Goal: Task Accomplishment & Management: Manage account settings

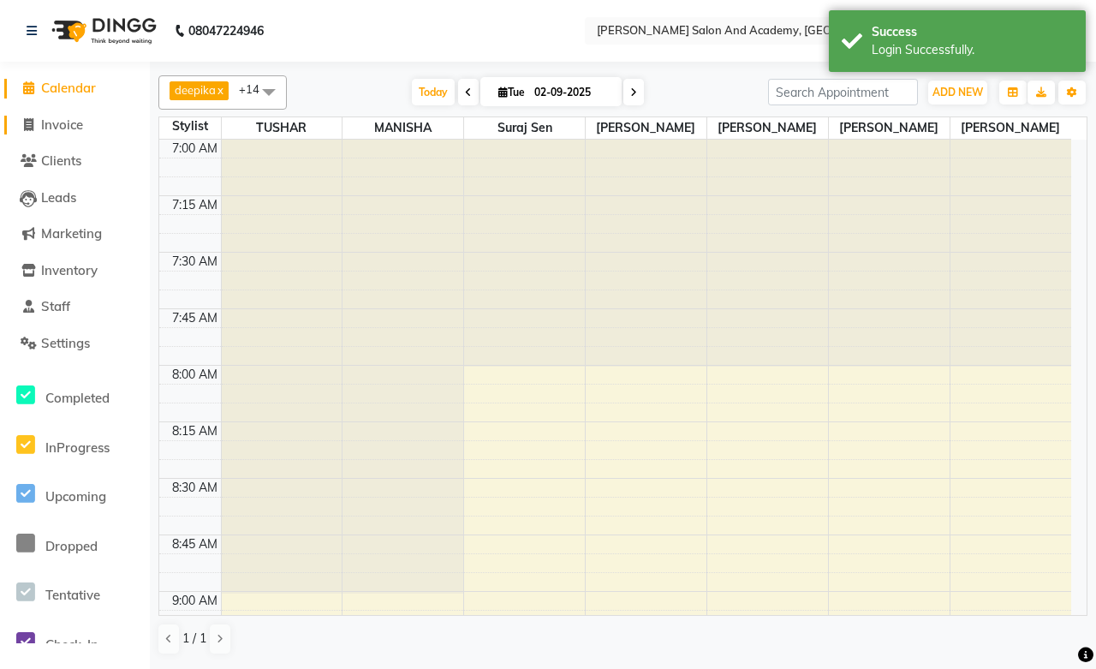
click at [65, 129] on span "Invoice" at bounding box center [62, 124] width 42 height 16
select select "6453"
select select "service"
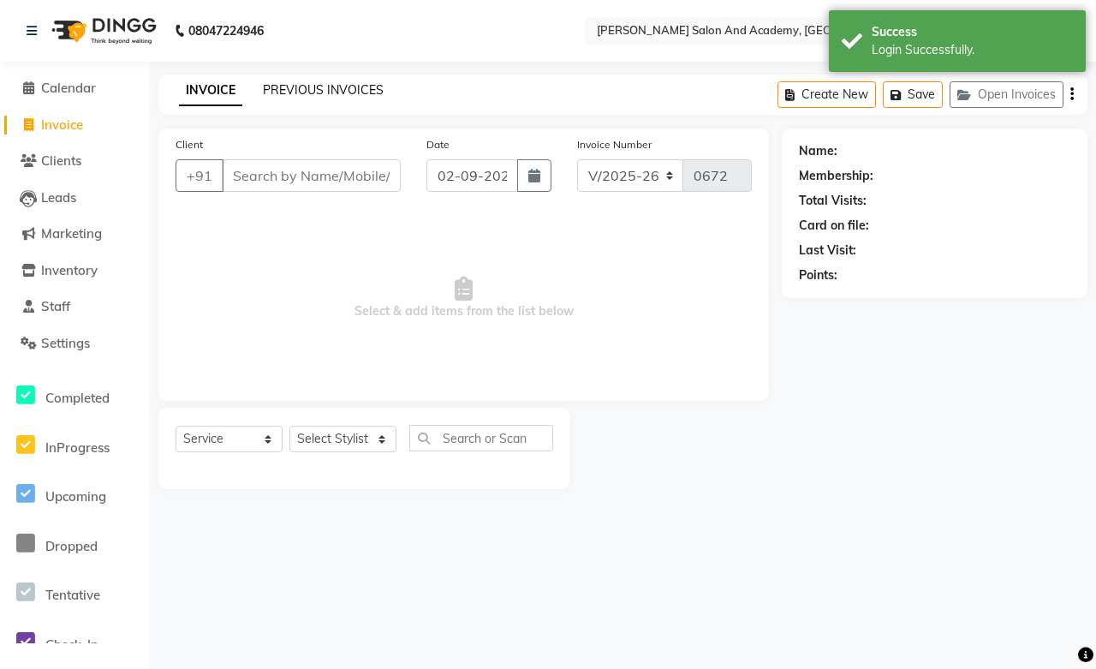
click at [314, 86] on link "PREVIOUS INVOICES" at bounding box center [323, 89] width 121 height 15
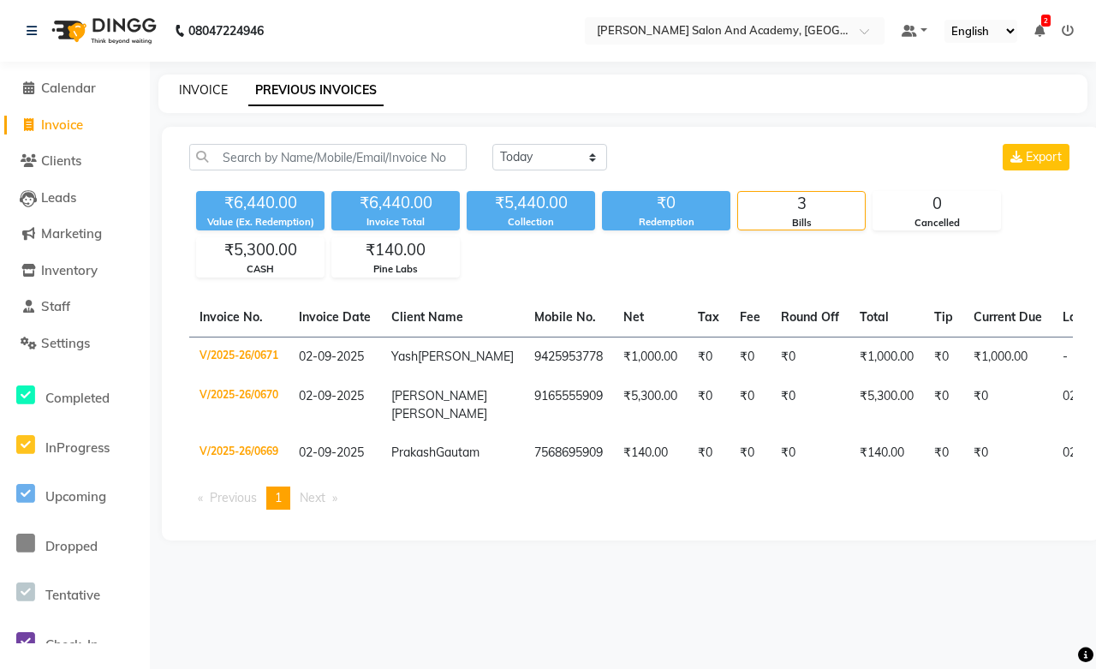
click at [194, 90] on link "INVOICE" at bounding box center [203, 89] width 49 height 15
select select "service"
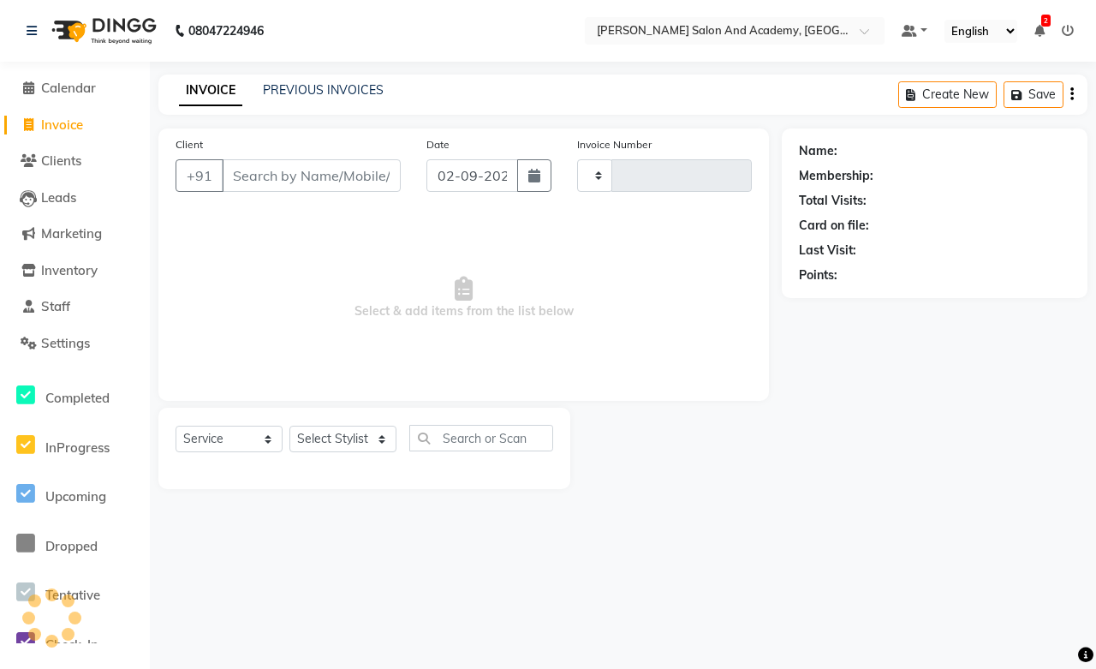
type input "0672"
select select "6453"
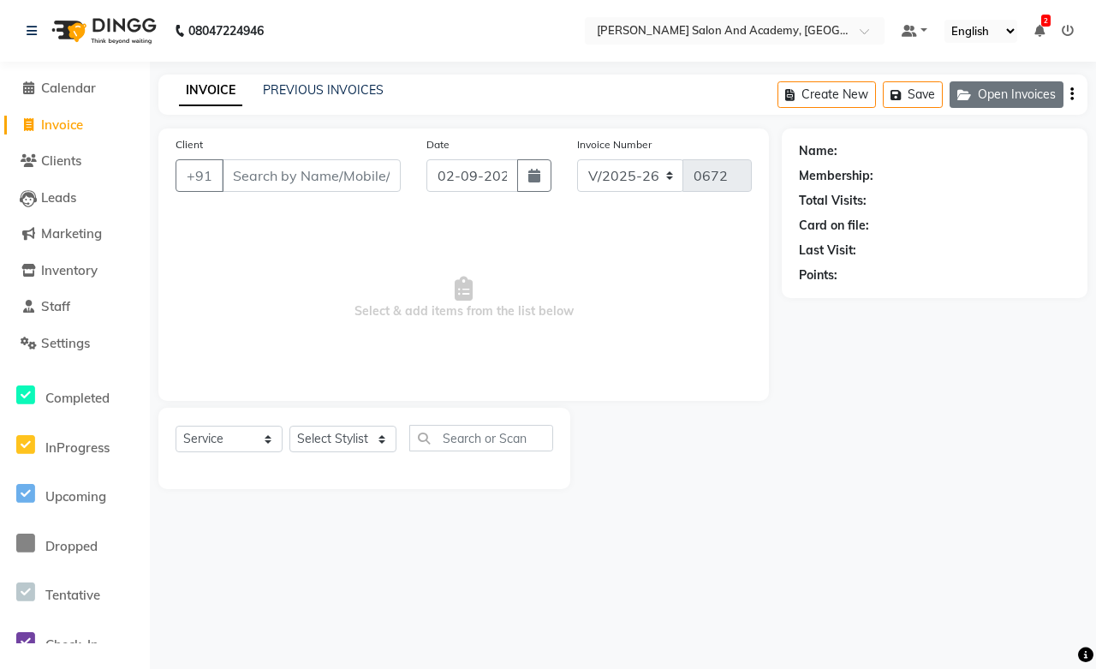
click at [1004, 83] on button "Open Invoices" at bounding box center [1007, 94] width 114 height 27
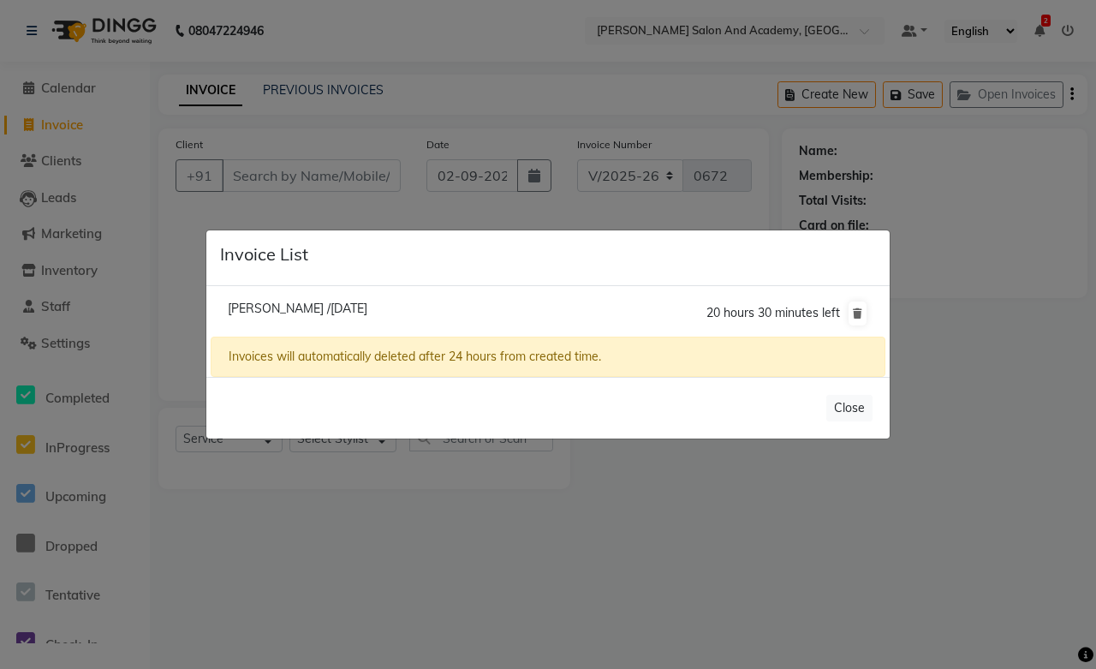
click at [255, 304] on span "Jaya Khandelwal /02 September 2025" at bounding box center [298, 308] width 140 height 15
type input "6367538338"
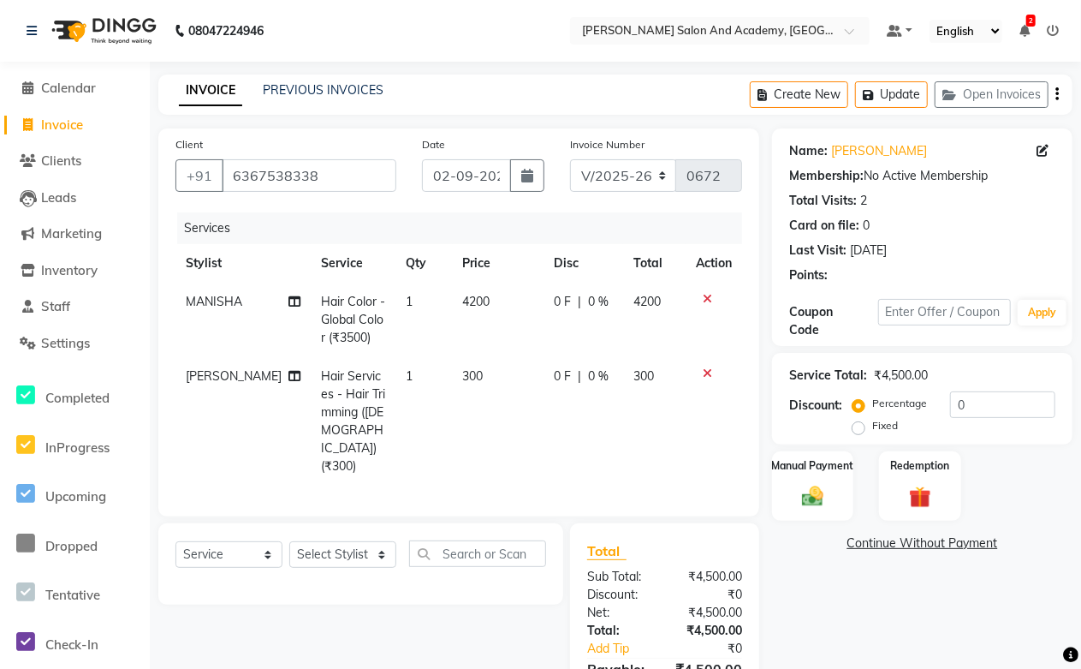
click at [575, 328] on td "0 F | 0 %" at bounding box center [584, 320] width 80 height 74
select select "49048"
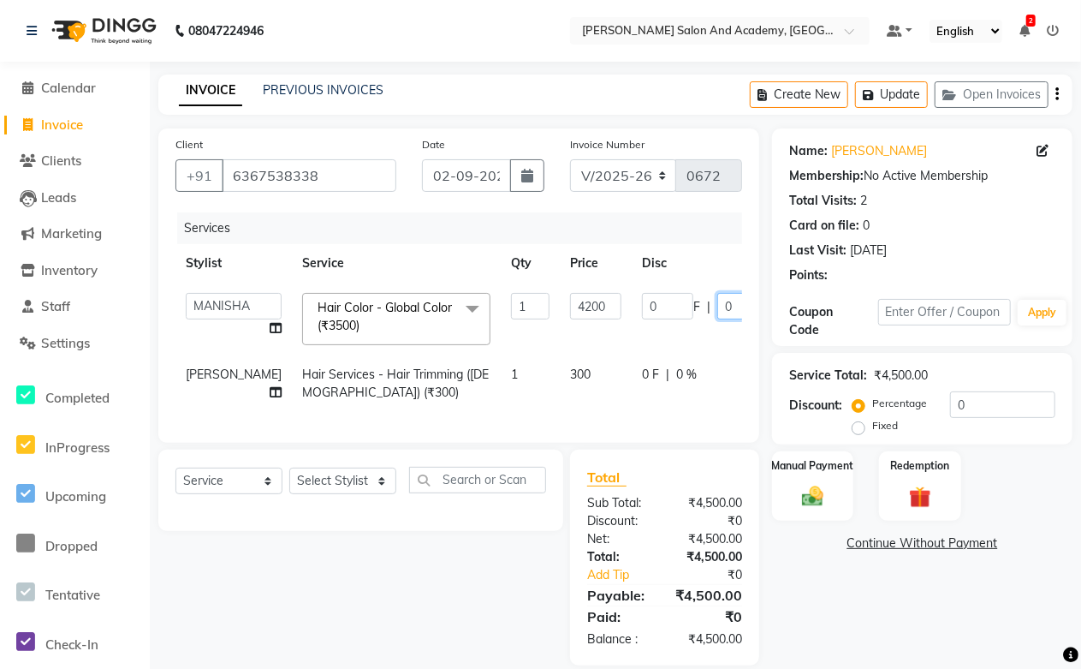
drag, startPoint x: 674, startPoint y: 306, endPoint x: 634, endPoint y: 311, distance: 40.6
click at [642, 311] on div "0 F | 0 %" at bounding box center [710, 306] width 137 height 27
type input "20"
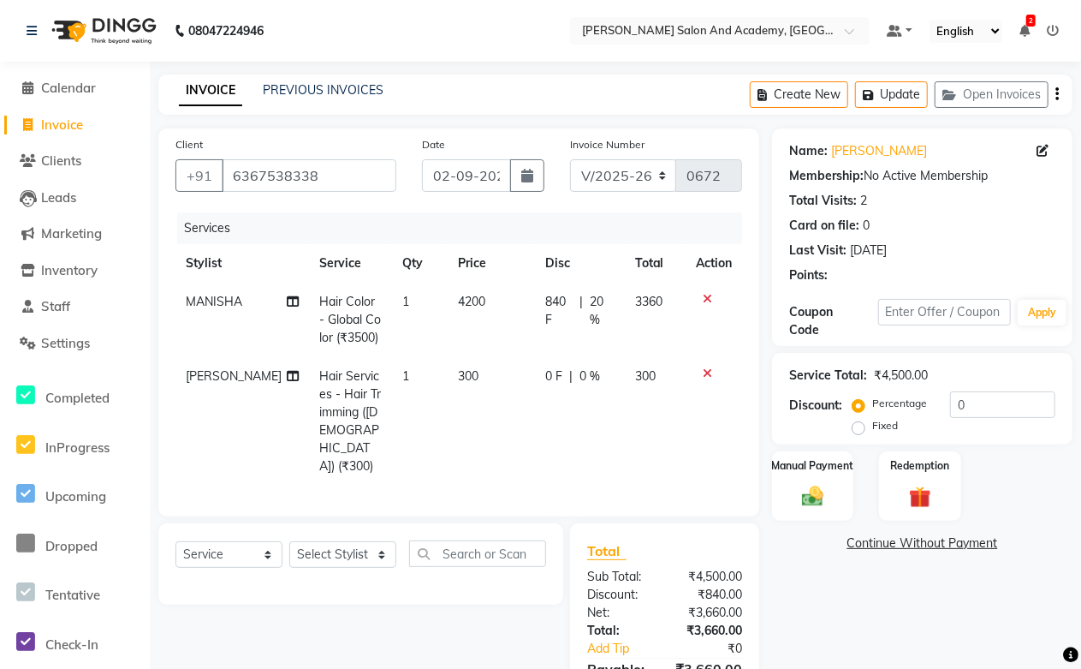
click at [482, 569] on div "Select Service Product Membership Package Voucher Prepaid Gift Card Select Styl…" at bounding box center [355, 631] width 418 height 216
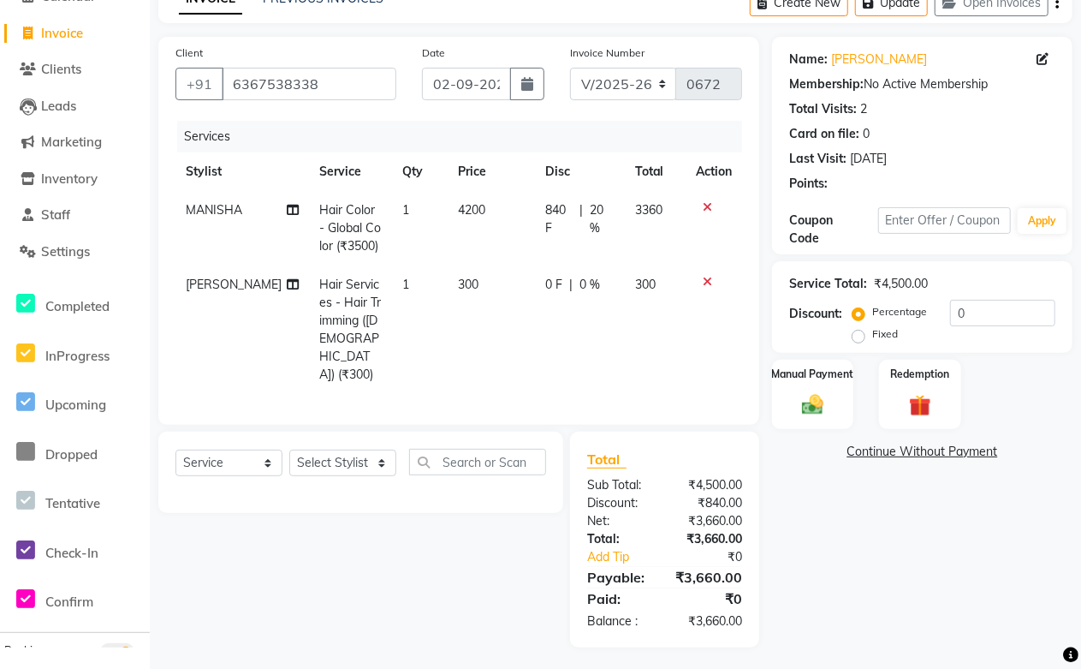
click at [560, 343] on td "0 F | 0 %" at bounding box center [580, 329] width 90 height 128
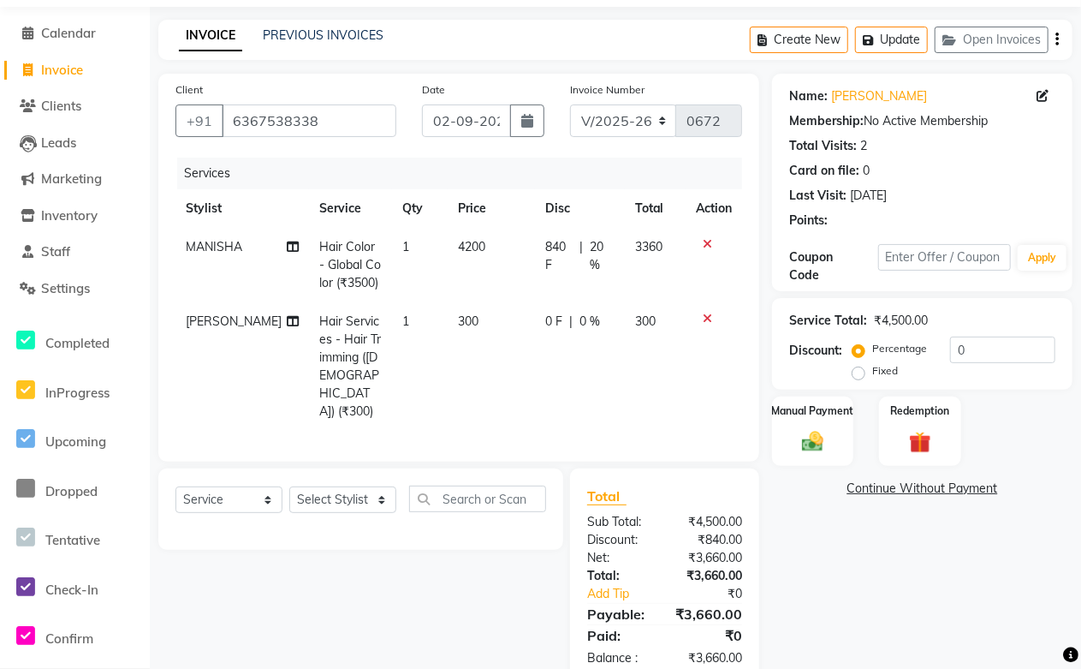
select select "88353"
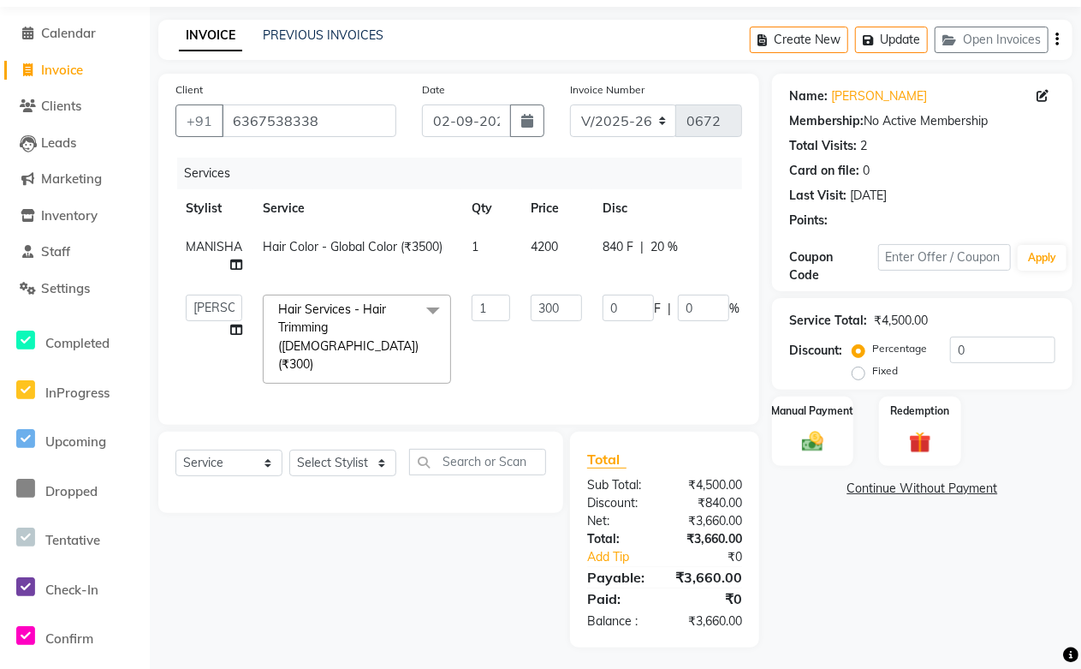
click at [691, 259] on td "840 F | 20 %" at bounding box center [672, 256] width 158 height 57
select select "49048"
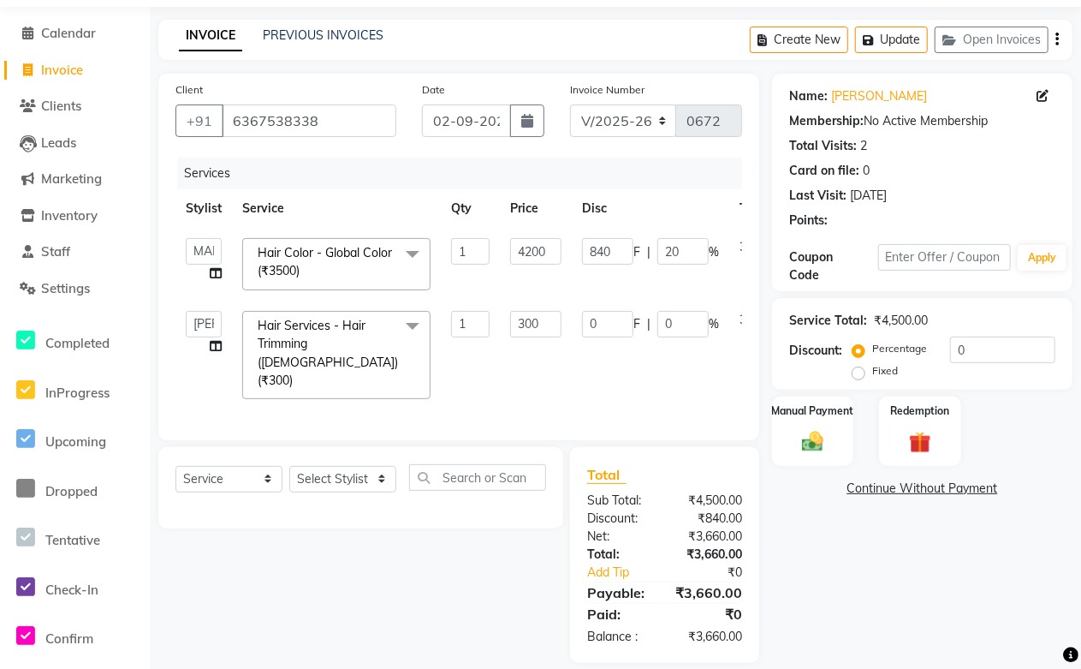
scroll to position [71, 0]
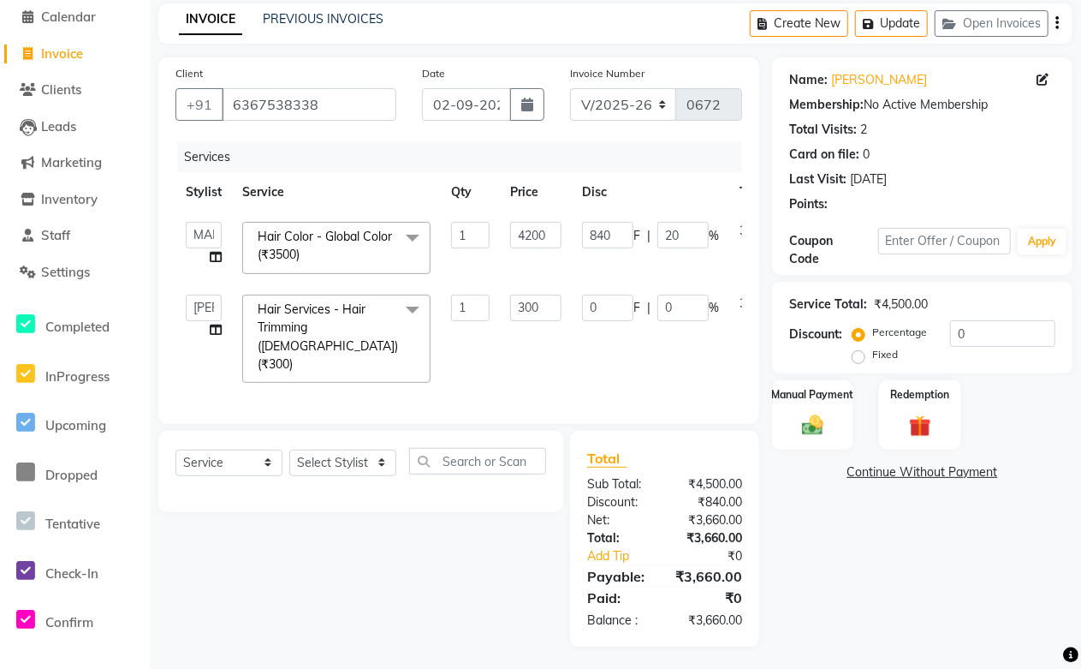
click at [656, 340] on td "0 F | 0 %" at bounding box center [651, 339] width 158 height 110
click at [637, 263] on td "840 F | 20 %" at bounding box center [651, 247] width 158 height 73
click at [582, 356] on td "0 F | 0 %" at bounding box center [651, 339] width 158 height 110
click at [452, 589] on div "Select Service Product Membership Package Voucher Prepaid Gift Card Select Styl…" at bounding box center [355, 539] width 418 height 216
click at [645, 249] on td "840 F | 20 %" at bounding box center [651, 247] width 158 height 73
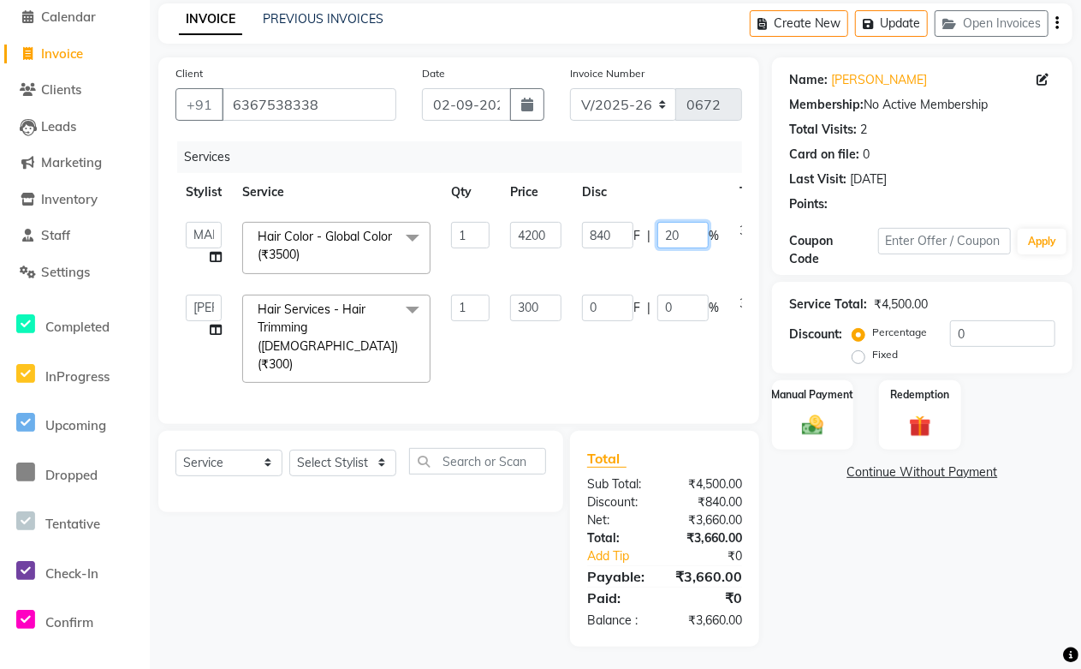
drag, startPoint x: 683, startPoint y: 237, endPoint x: 640, endPoint y: 240, distance: 42.9
click at [640, 240] on div "840 F | 20 %" at bounding box center [650, 235] width 137 height 27
type input "0"
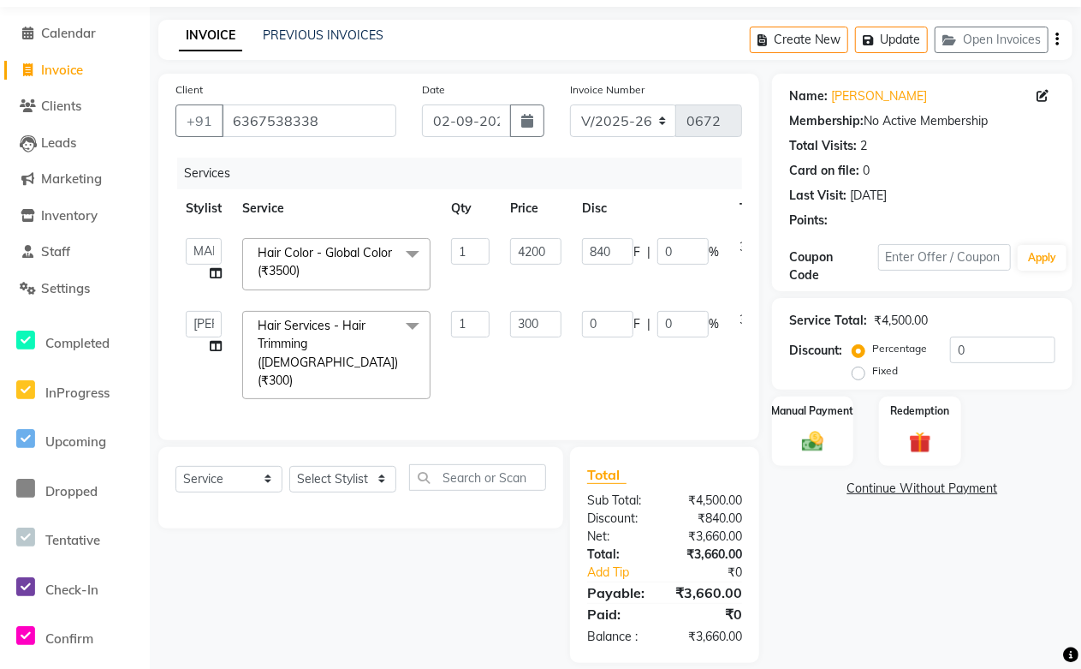
click at [654, 345] on td "0 F | 0 %" at bounding box center [651, 356] width 158 height 110
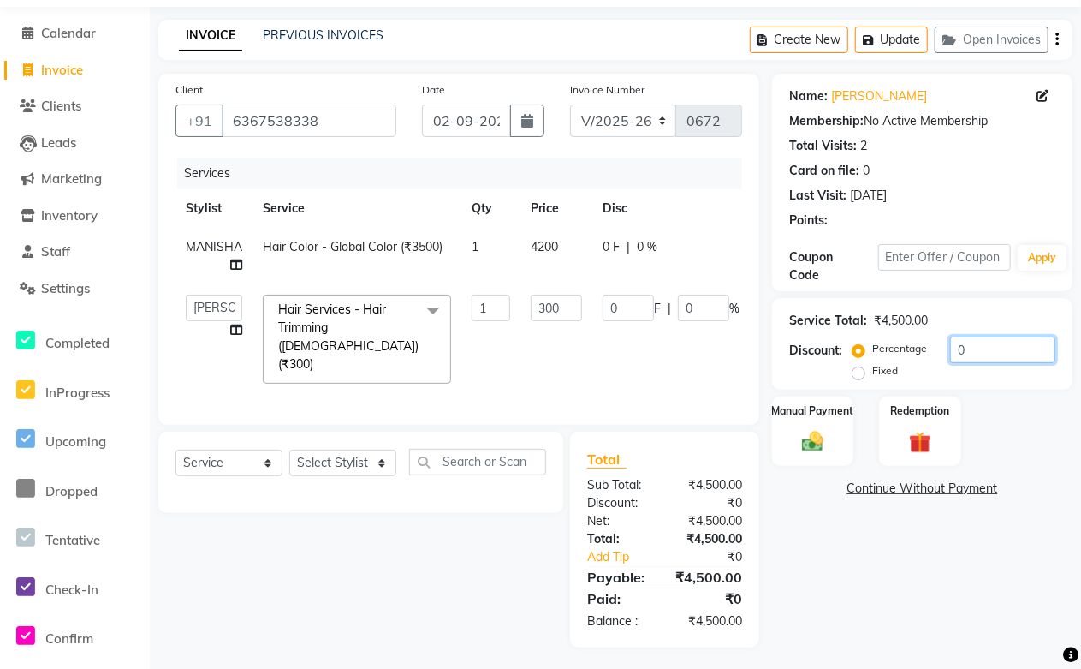
drag, startPoint x: 987, startPoint y: 357, endPoint x: 849, endPoint y: 343, distance: 138.5
click at [849, 343] on div "Discount: Percentage Fixed 0" at bounding box center [922, 359] width 266 height 46
type input "2"
type input "6"
type input "2"
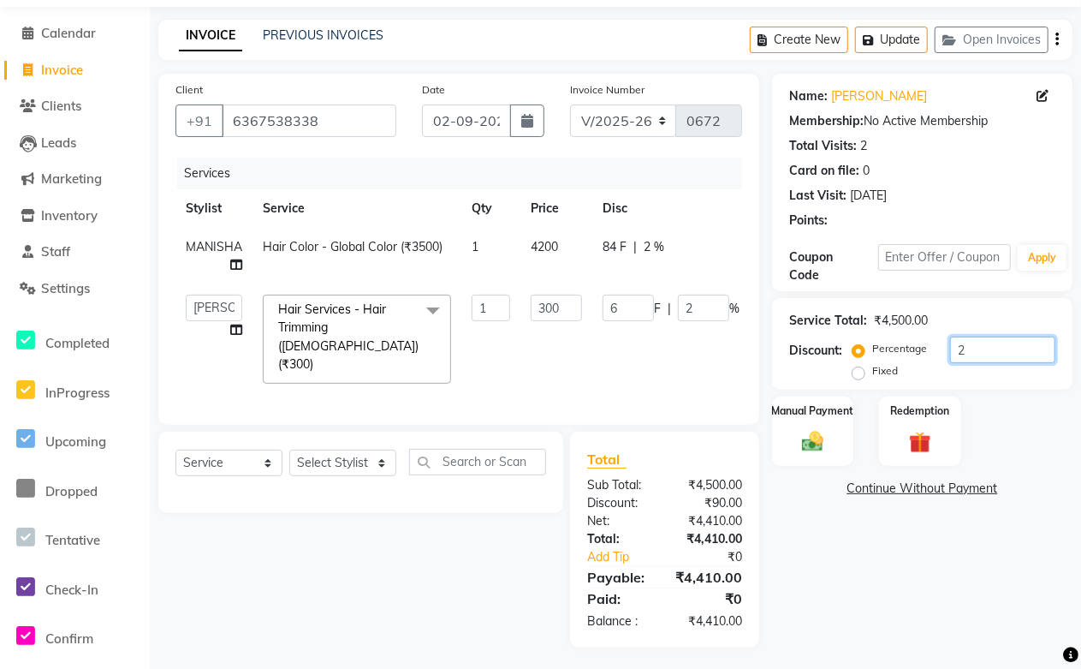
type input "20"
type input "60"
type input "20"
click at [517, 507] on div "Select Service Product Membership Package Voucher Prepaid Gift Card Select Styl…" at bounding box center [360, 472] width 405 height 81
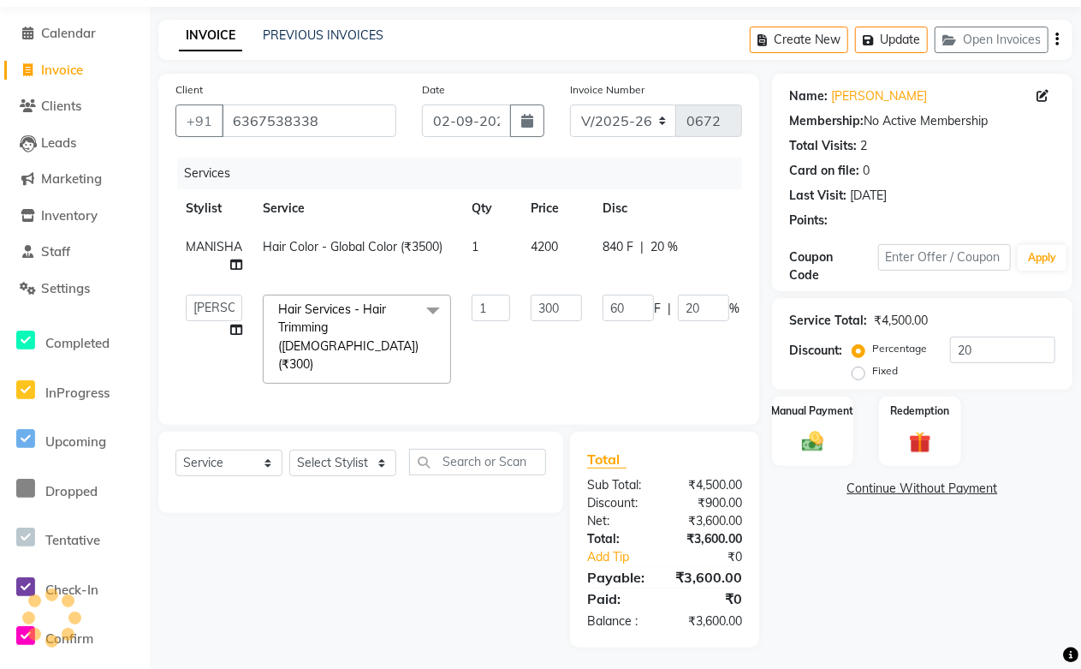
click at [458, 575] on div "Select Service Product Membership Package Voucher Prepaid Gift Card Select Styl…" at bounding box center [355, 540] width 418 height 216
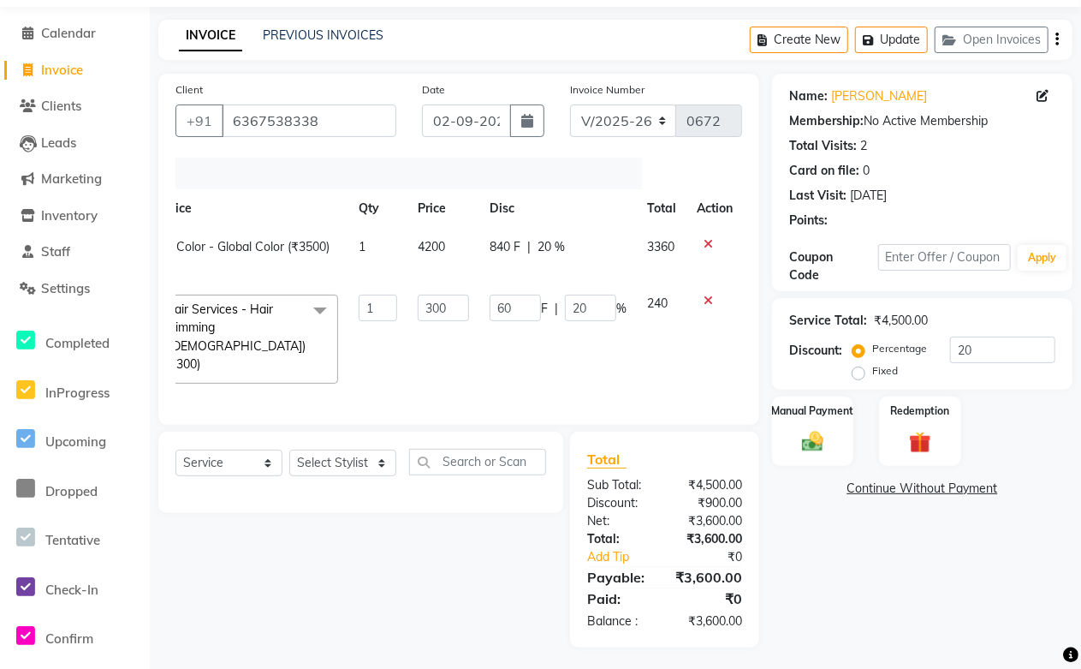
scroll to position [0, 0]
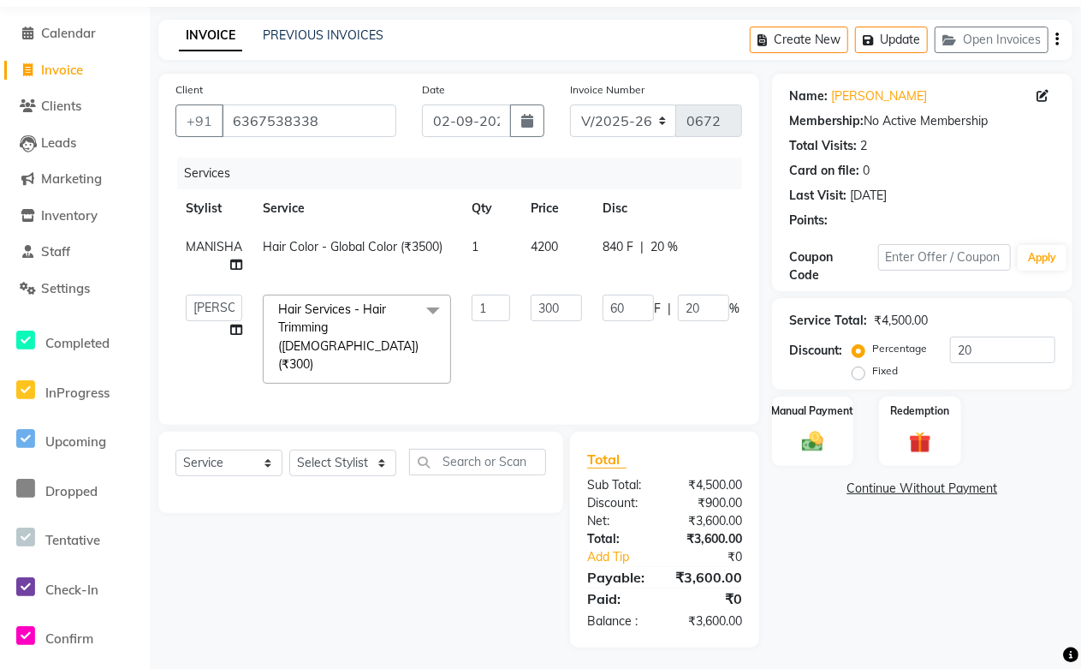
click at [586, 353] on td "300" at bounding box center [557, 339] width 72 height 110
click at [372, 586] on div "Select Service Product Membership Package Voucher Prepaid Gift Card Select Styl…" at bounding box center [355, 540] width 418 height 216
click at [892, 38] on button "Update" at bounding box center [891, 40] width 73 height 27
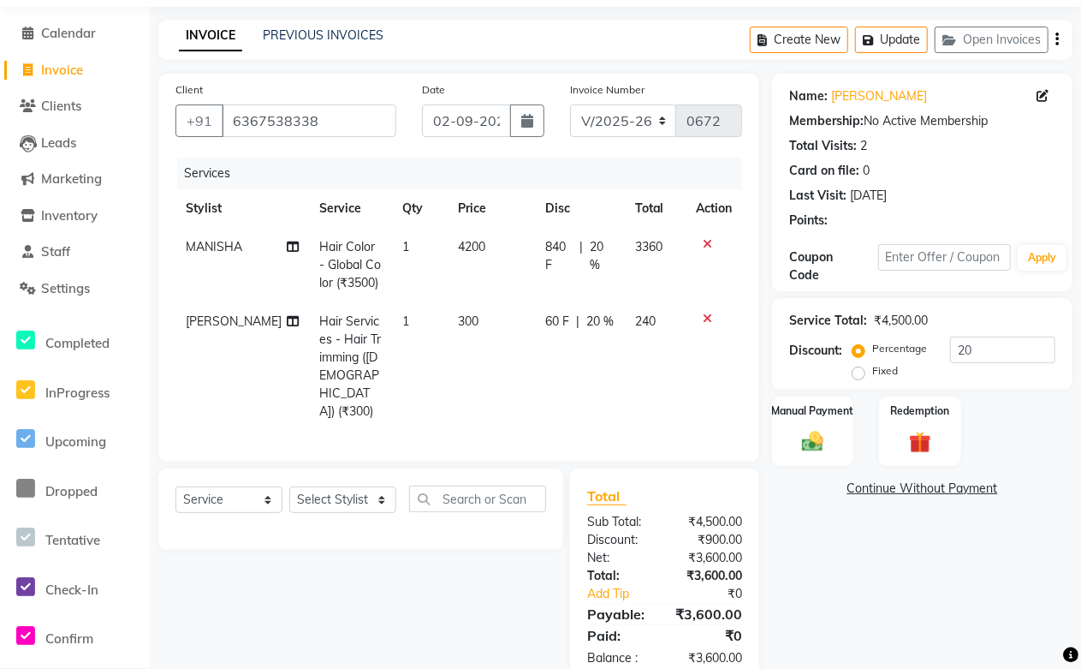
scroll to position [92, 0]
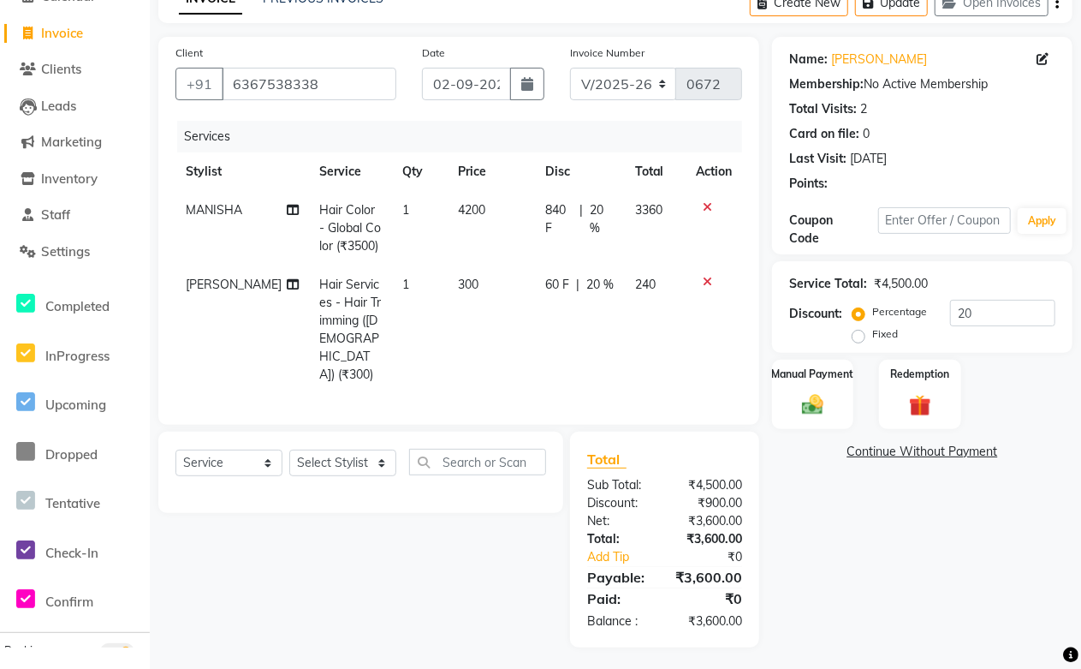
click at [498, 330] on td "300" at bounding box center [491, 329] width 87 height 128
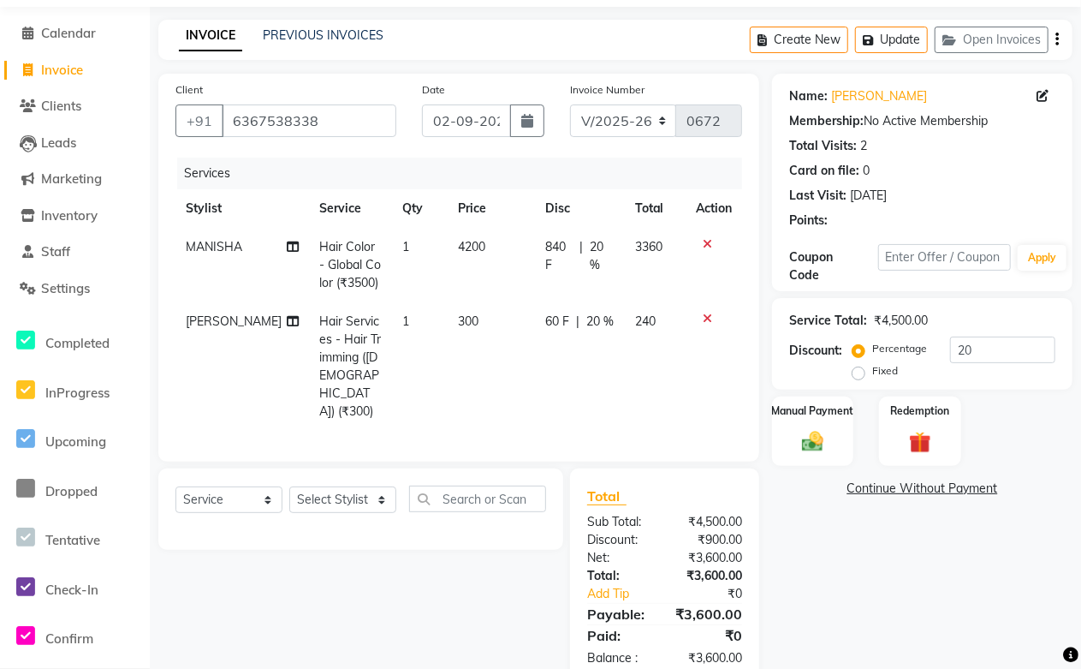
select select "88353"
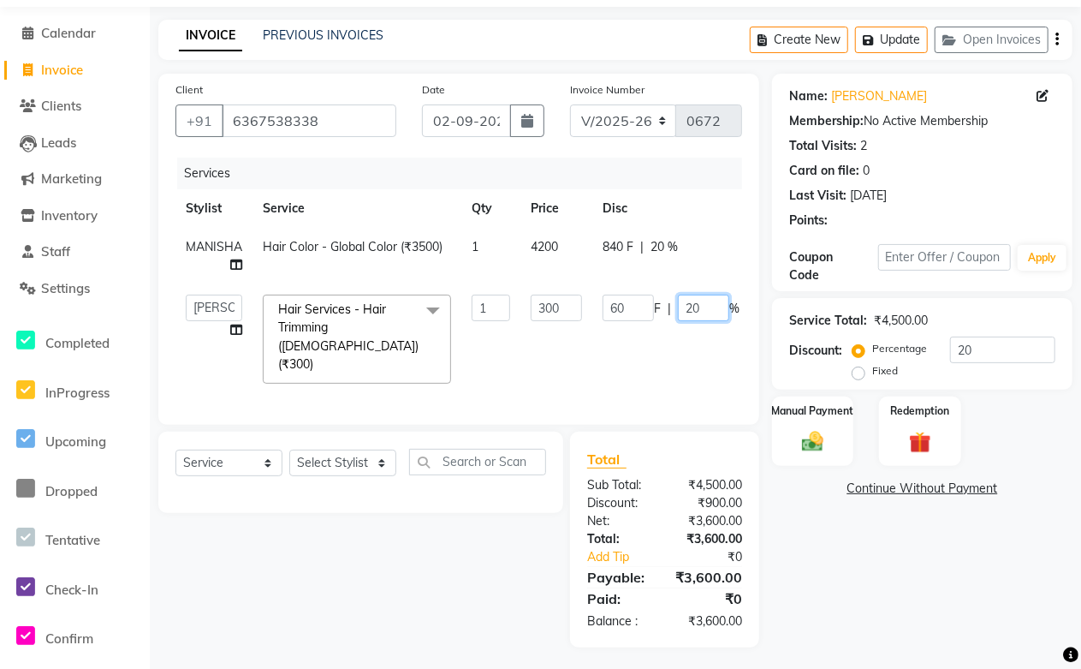
drag, startPoint x: 716, startPoint y: 301, endPoint x: 672, endPoint y: 312, distance: 44.9
click at [672, 312] on div "60 F | 20 %" at bounding box center [671, 308] width 137 height 27
type input "0"
click at [451, 519] on div "Select Service Product Membership Package Voucher Prepaid Gift Card Select Styl…" at bounding box center [355, 540] width 418 height 216
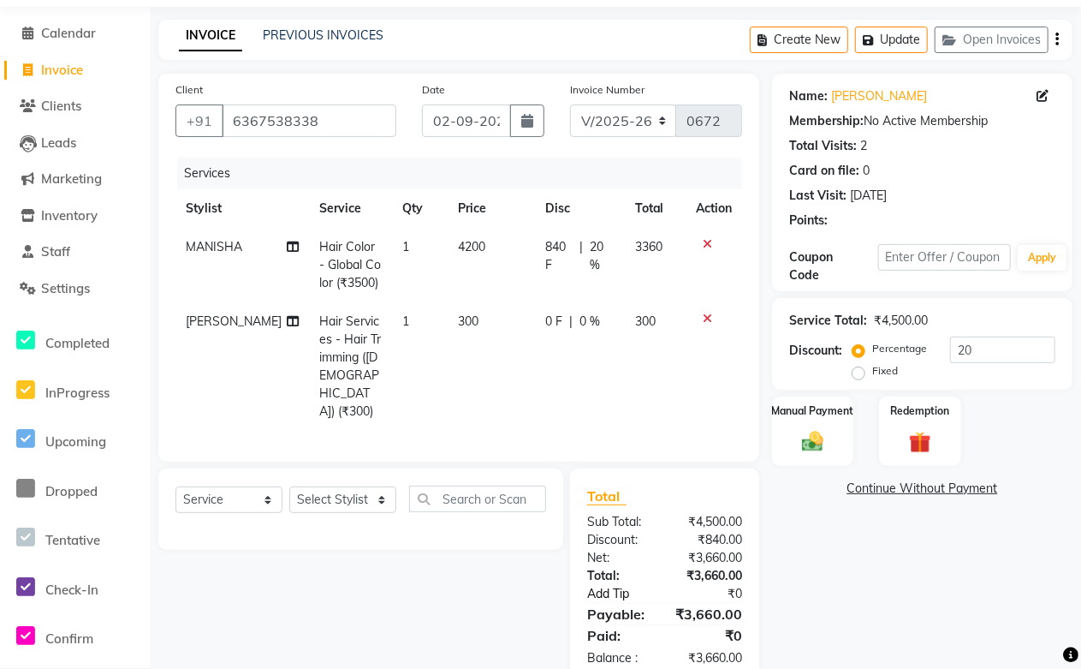
scroll to position [92, 0]
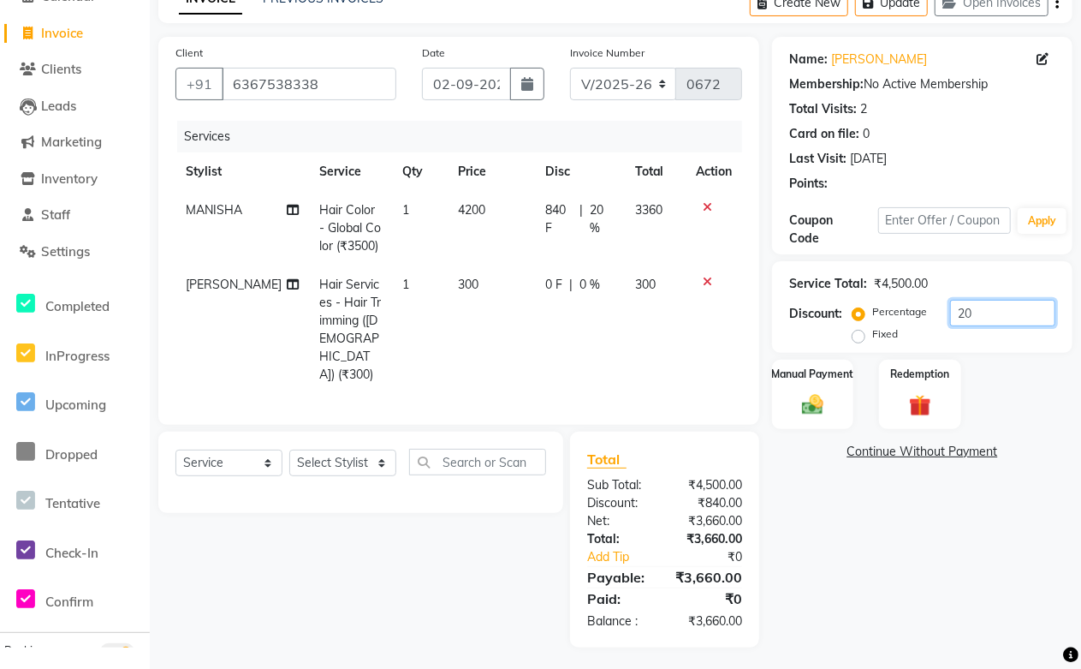
drag, startPoint x: 983, startPoint y: 313, endPoint x: 914, endPoint y: 323, distance: 70.0
click at [914, 323] on div "Percentage Fixed 20" at bounding box center [955, 323] width 199 height 46
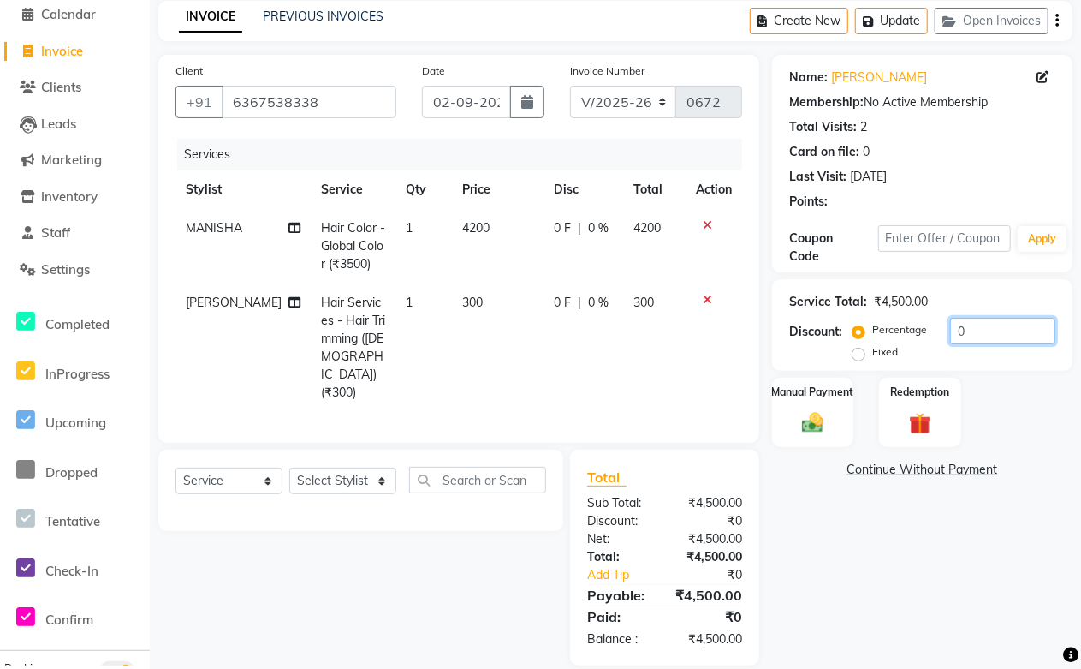
type input "0"
click at [429, 575] on div "Select Service Product Membership Package Voucher Prepaid Gift Card Select Styl…" at bounding box center [355, 558] width 418 height 216
click at [628, 241] on td "4200" at bounding box center [654, 246] width 63 height 74
select select "49048"
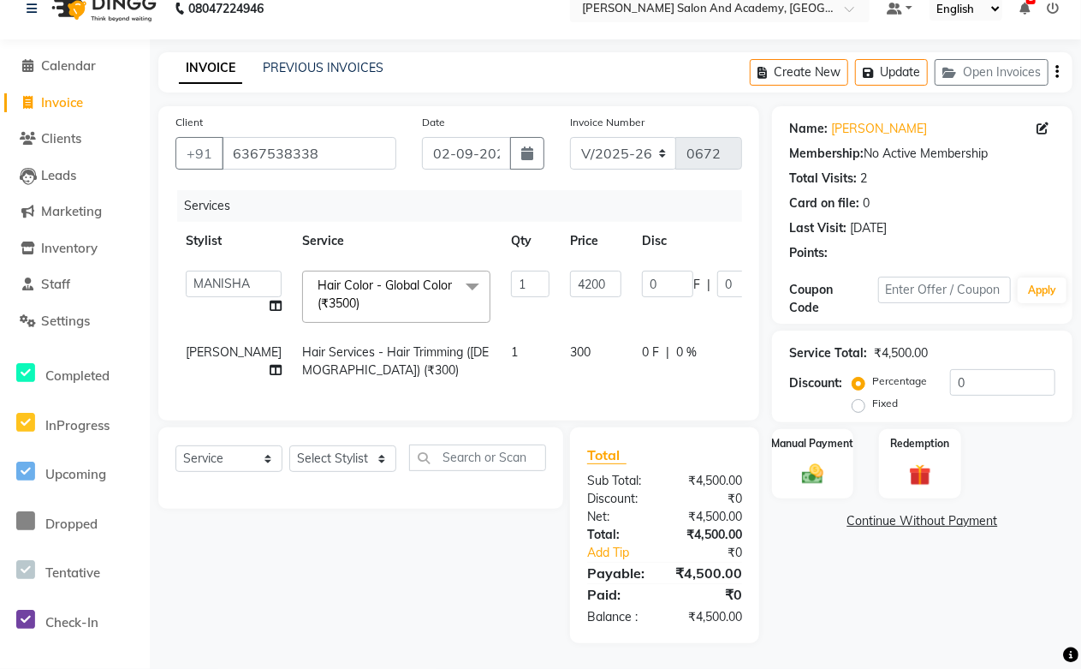
scroll to position [54, 0]
drag, startPoint x: 688, startPoint y: 252, endPoint x: 656, endPoint y: 257, distance: 32.9
click at [718, 271] on input "0" at bounding box center [743, 284] width 51 height 27
type input "20"
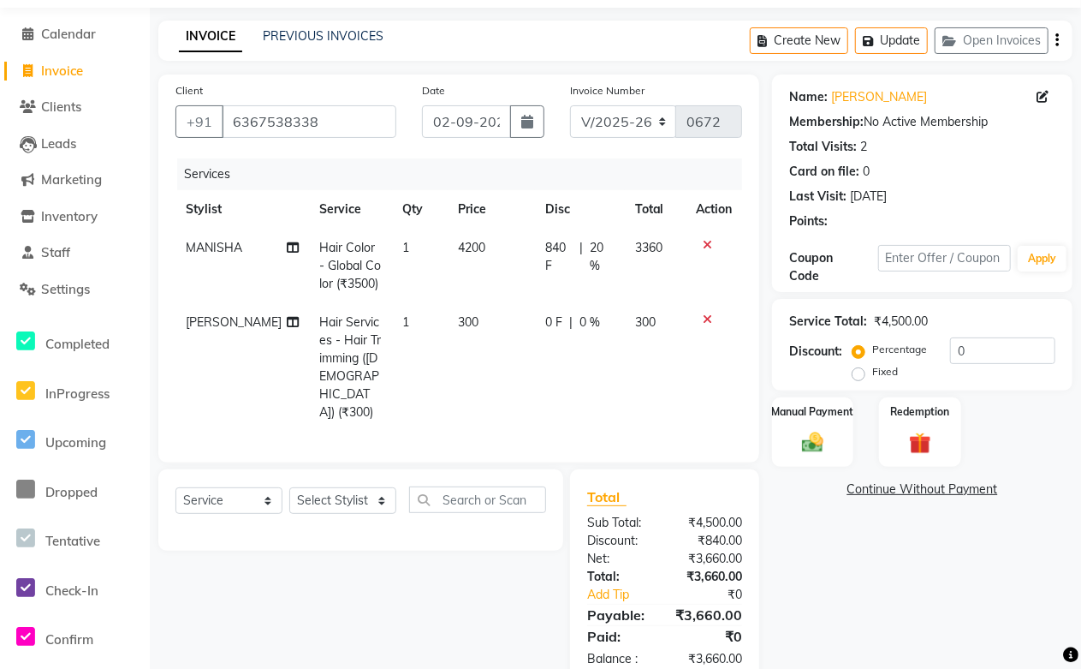
click at [450, 562] on div "Select Service Product Membership Package Voucher Prepaid Gift Card Select Styl…" at bounding box center [355, 577] width 418 height 216
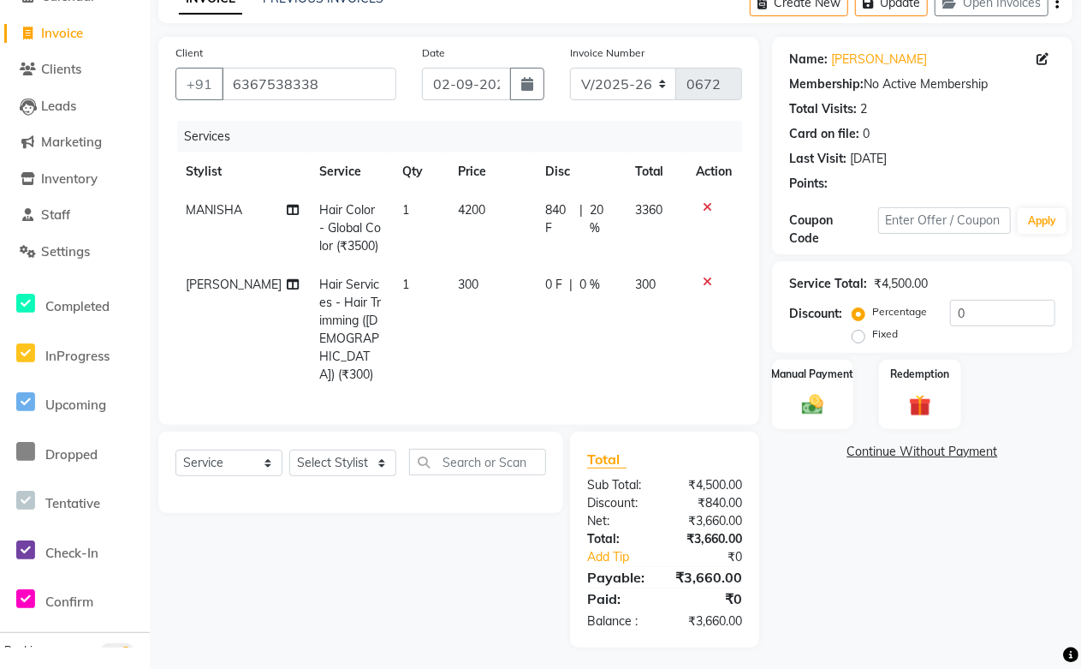
click at [603, 251] on td "840 F | 20 %" at bounding box center [580, 228] width 90 height 74
select select "49048"
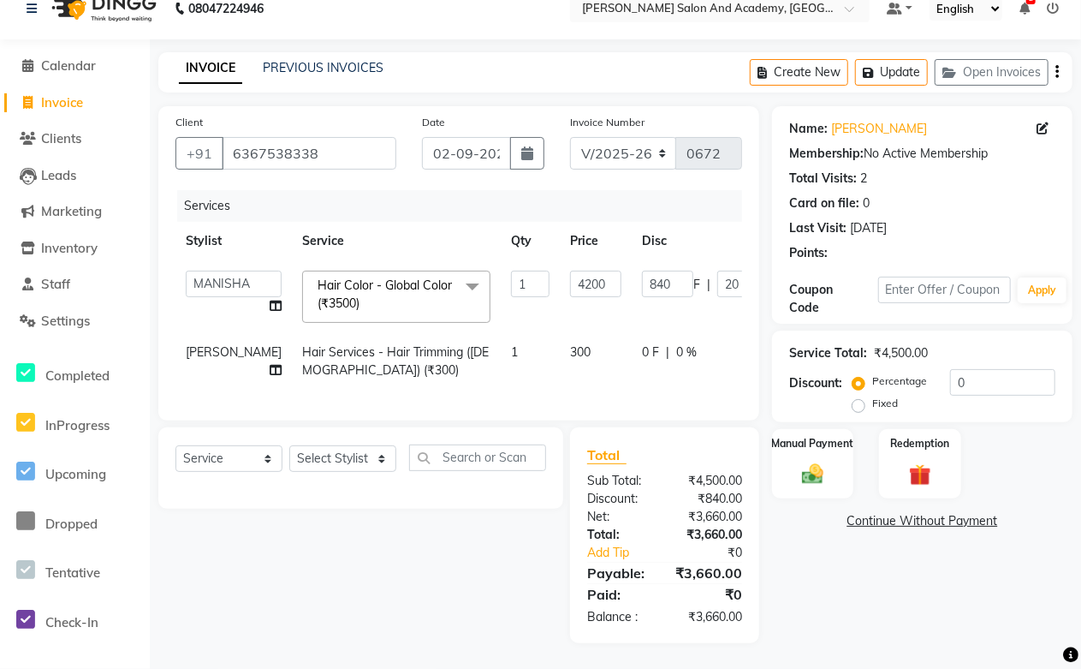
scroll to position [54, 0]
drag, startPoint x: 613, startPoint y: 250, endPoint x: 541, endPoint y: 253, distance: 72.0
click at [541, 260] on tr "Abdul Shoaib Aksha Khan Anisha Ray Archika Jain Arti Singh Azzu khan Farman Mir…" at bounding box center [536, 296] width 720 height 73
type input "850"
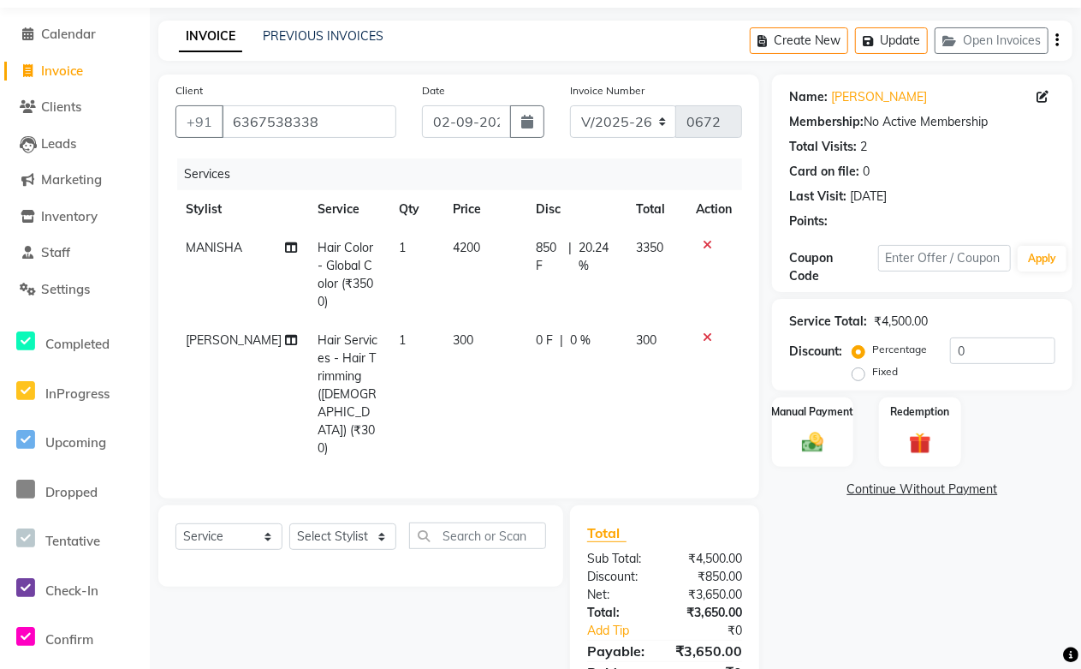
click at [472, 505] on div "Select Service Product Membership Package Voucher Prepaid Gift Card Select Styl…" at bounding box center [360, 545] width 405 height 81
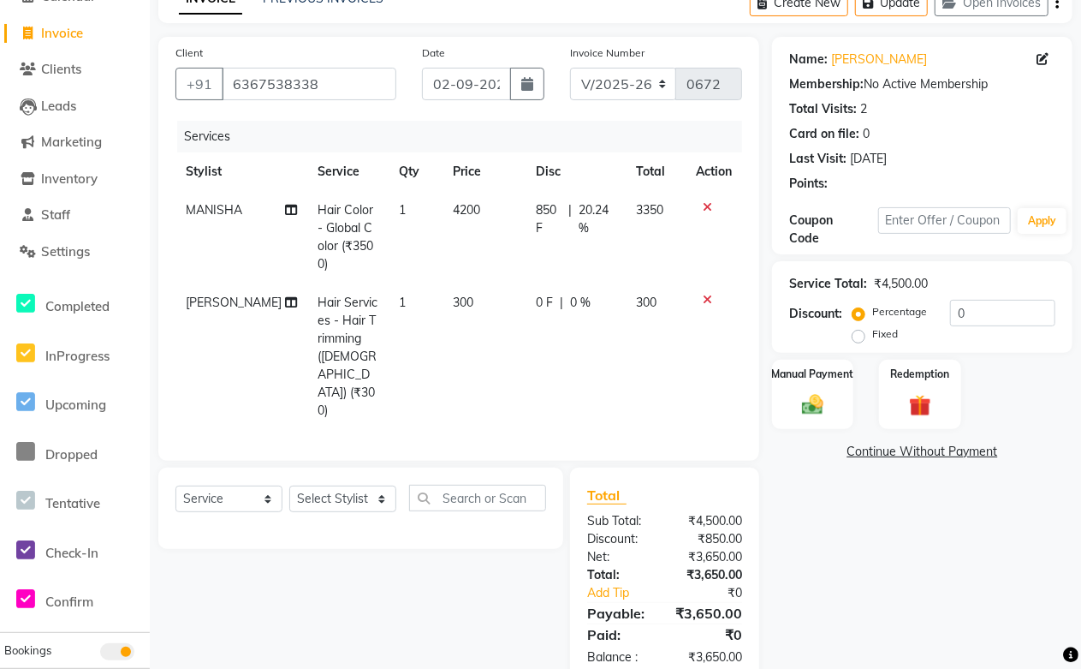
click at [551, 229] on span "850 F" at bounding box center [550, 219] width 26 height 36
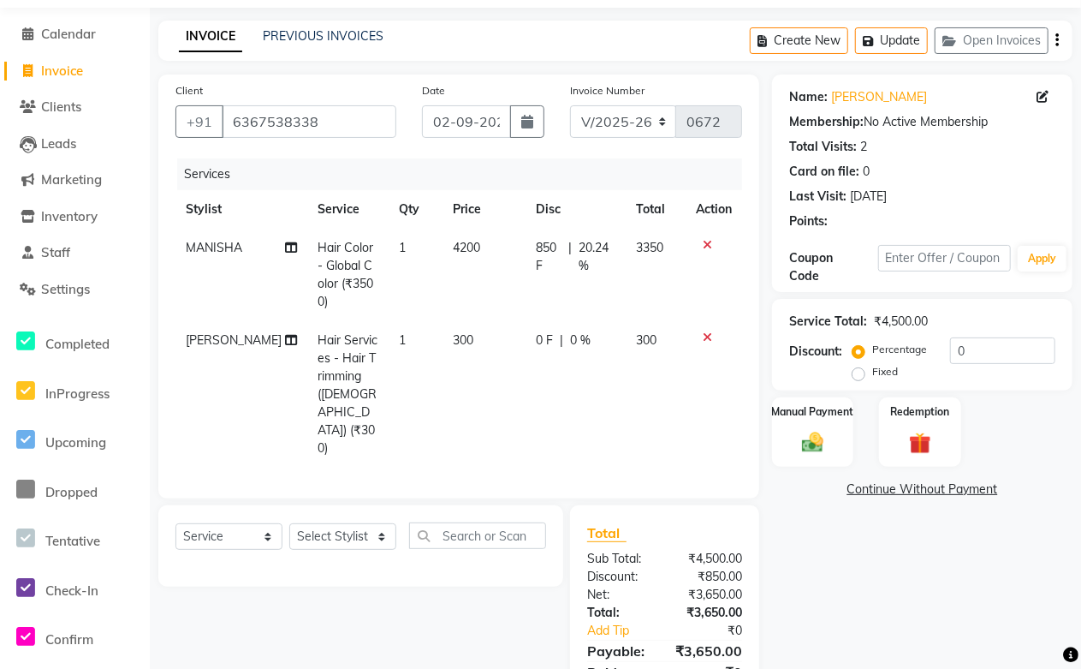
select select "49048"
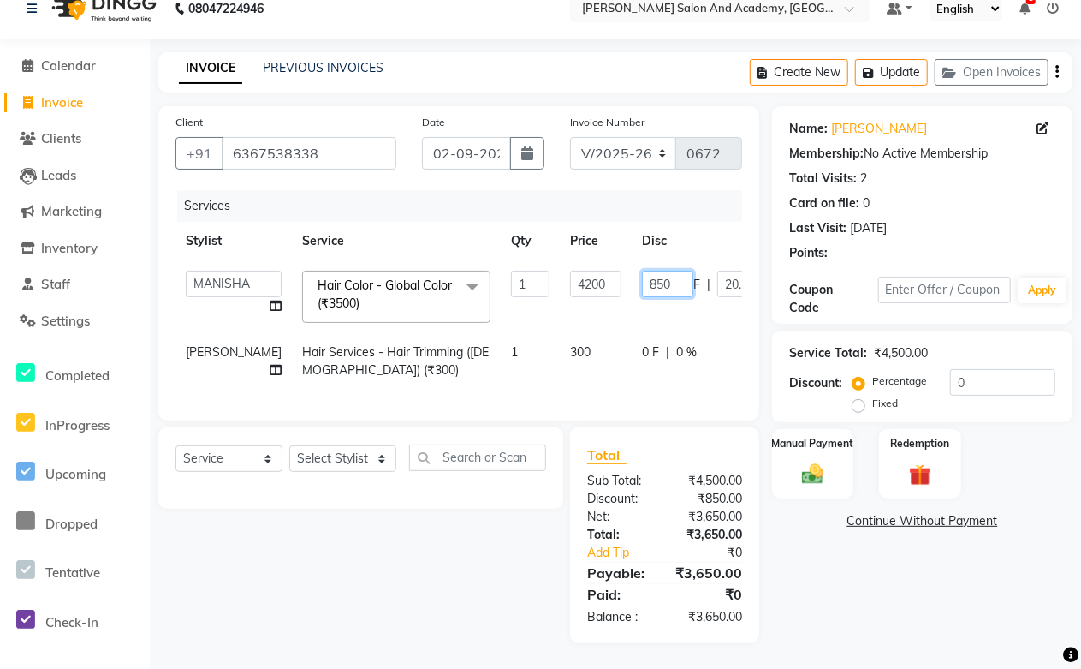
drag, startPoint x: 616, startPoint y: 251, endPoint x: 539, endPoint y: 274, distance: 80.5
click at [539, 274] on tr "Abdul Shoaib Aksha Khan Anisha Ray Archika Jain Arti Singh Azzu khan Farman Mir…" at bounding box center [536, 296] width 720 height 73
type input "860"
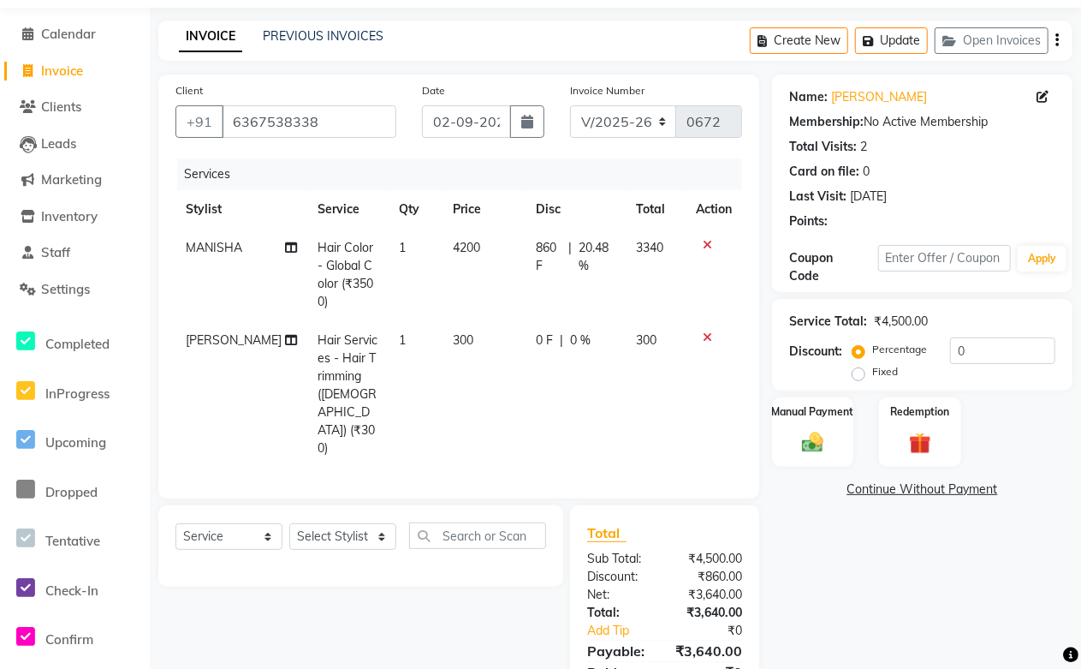
click at [440, 519] on div "Select Service Product Membership Package Voucher Prepaid Gift Card Select Styl…" at bounding box center [355, 613] width 418 height 216
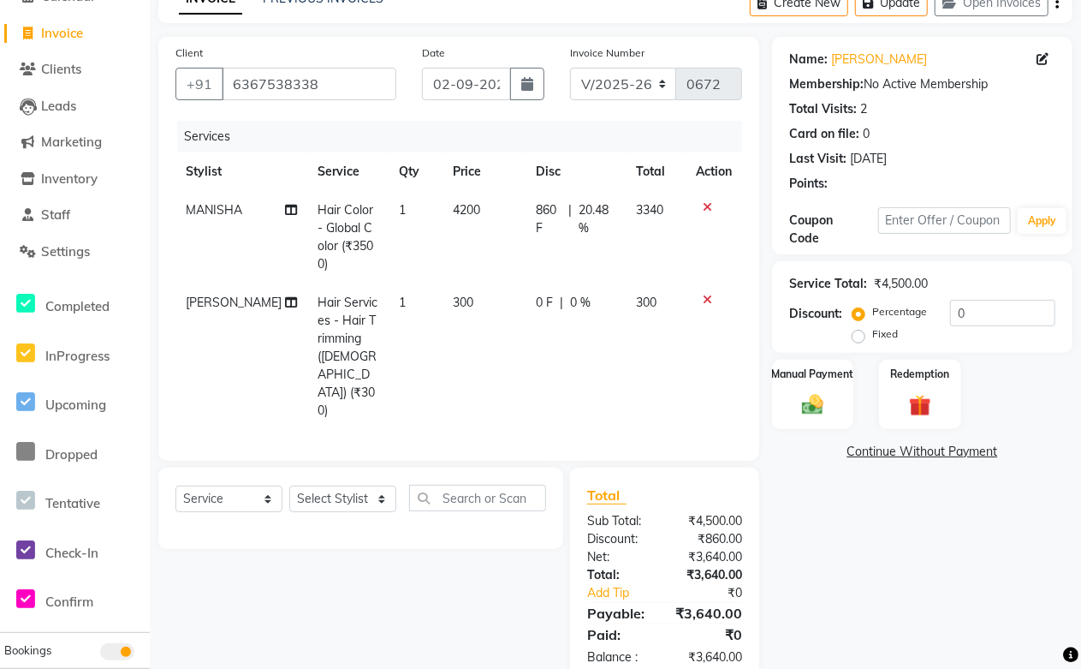
click at [580, 235] on span "20.48 %" at bounding box center [598, 219] width 36 height 36
select select "49048"
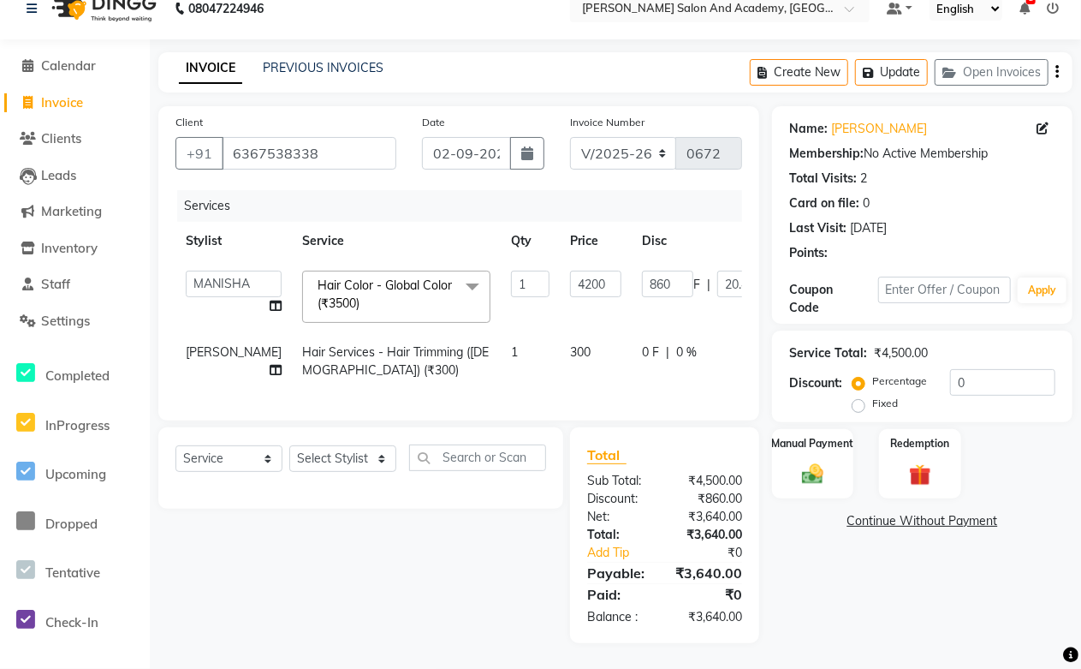
scroll to position [54, 0]
drag, startPoint x: 621, startPoint y: 250, endPoint x: 569, endPoint y: 258, distance: 52.8
click at [569, 260] on tr "Abdul Shoaib Aksha Khan Anisha Ray Archika Jain Arti Singh Azzu khan Farman Mir…" at bounding box center [536, 296] width 720 height 73
type input "880"
click at [481, 569] on div "Select Service Product Membership Package Voucher Prepaid Gift Card Select Styl…" at bounding box center [355, 535] width 418 height 216
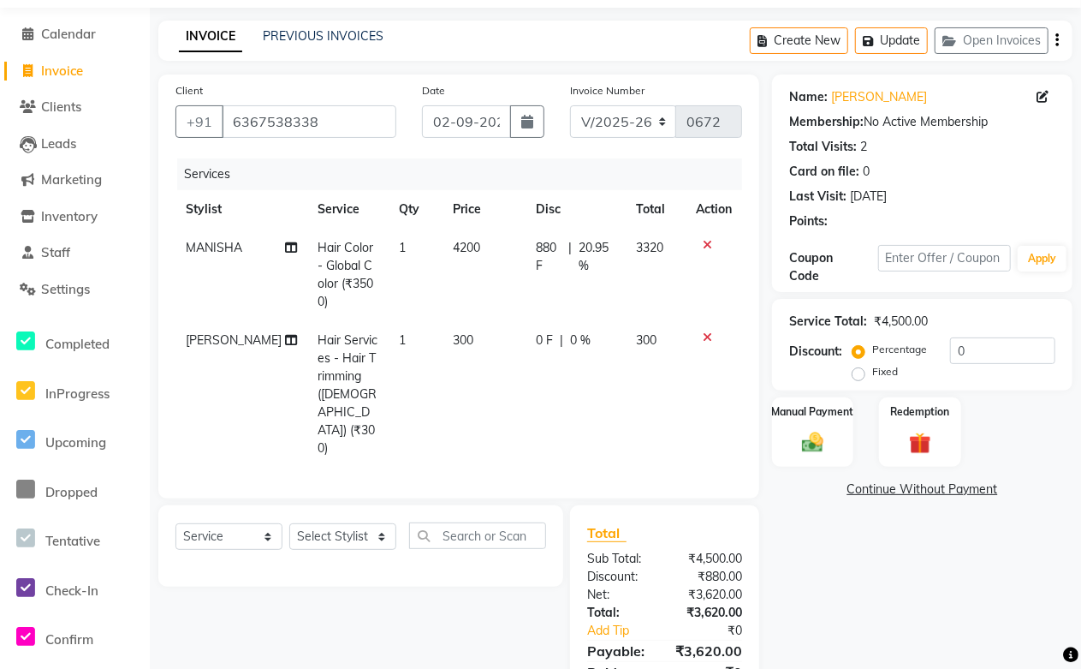
scroll to position [92, 0]
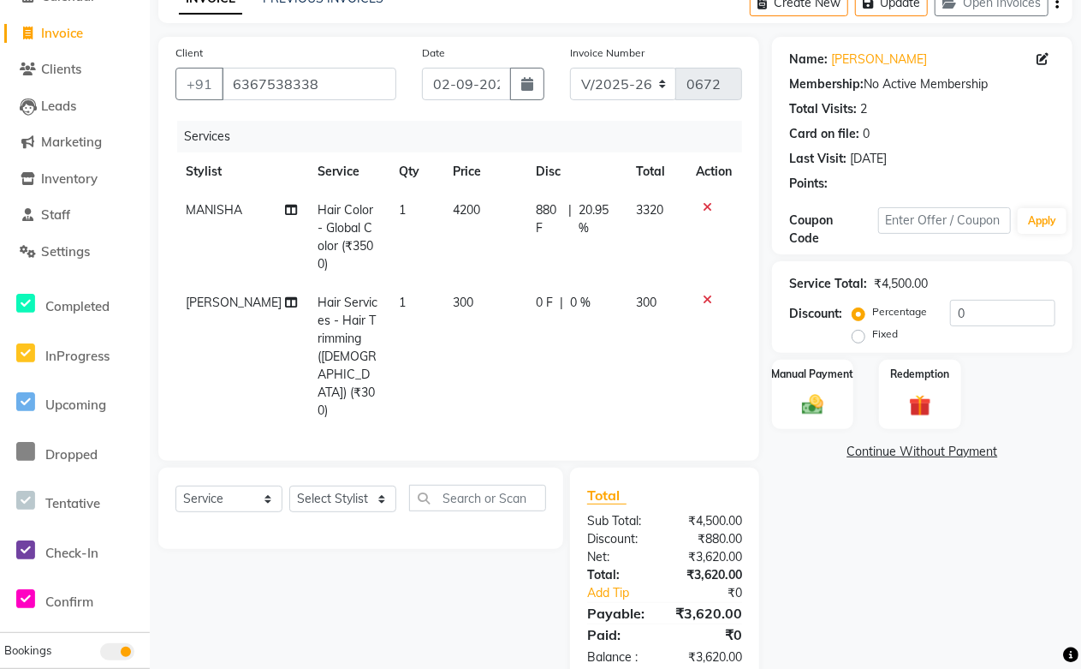
click at [566, 253] on td "880 F | 20.95 %" at bounding box center [576, 237] width 99 height 92
select select "49048"
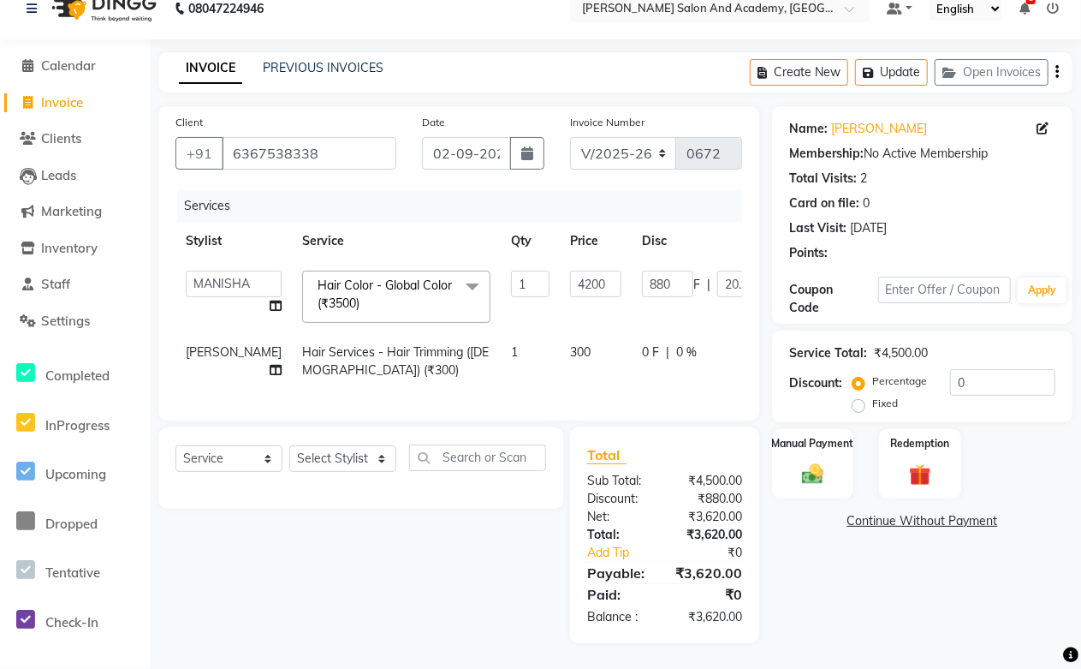
scroll to position [54, 0]
drag, startPoint x: 617, startPoint y: 251, endPoint x: 566, endPoint y: 253, distance: 51.4
click at [566, 260] on tr "Abdul Shoaib Aksha Khan Anisha Ray Archika Jain Arti Singh Azzu khan Farman Mir…" at bounding box center [536, 296] width 720 height 73
type input "820"
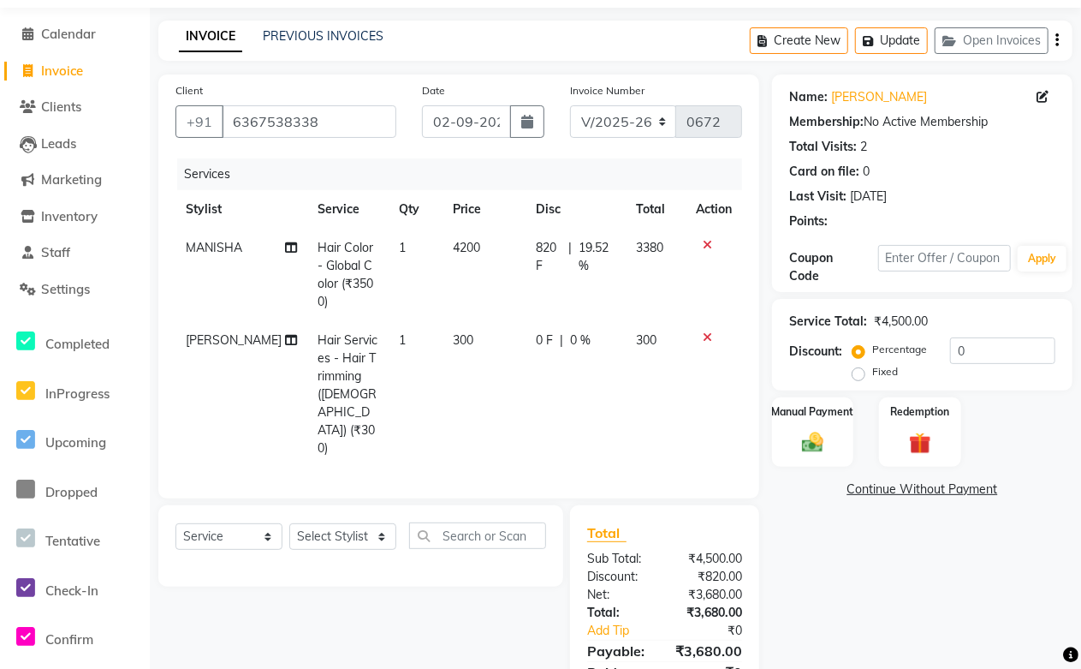
click at [480, 531] on div "Select Service Product Membership Package Voucher Prepaid Gift Card Select Styl…" at bounding box center [355, 613] width 418 height 216
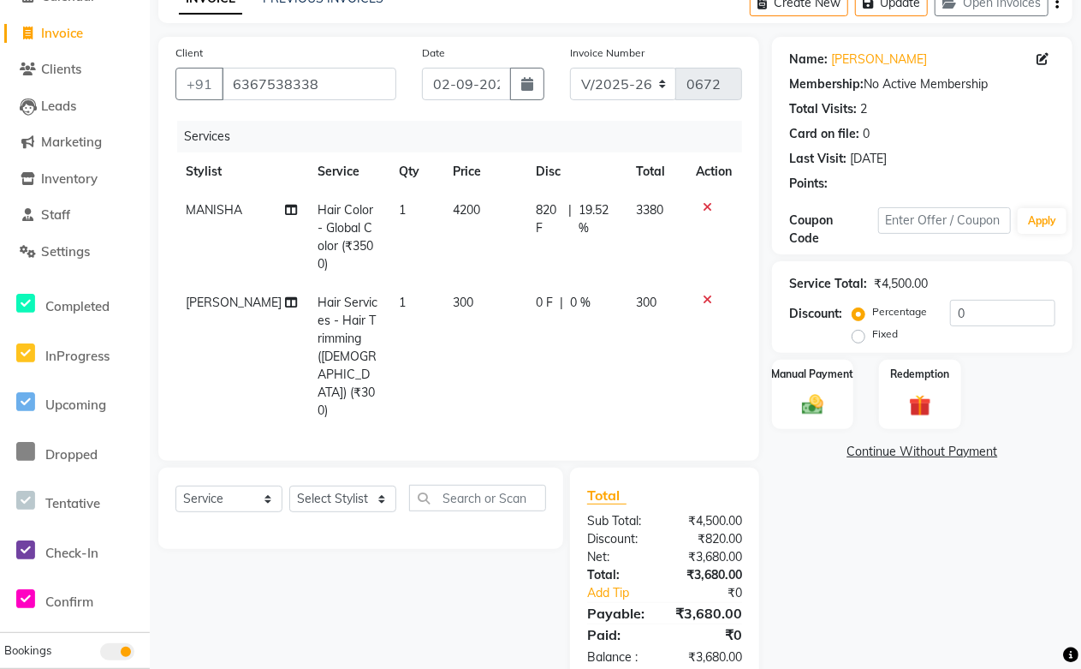
click at [551, 221] on span "820 F" at bounding box center [550, 219] width 26 height 36
select select "49048"
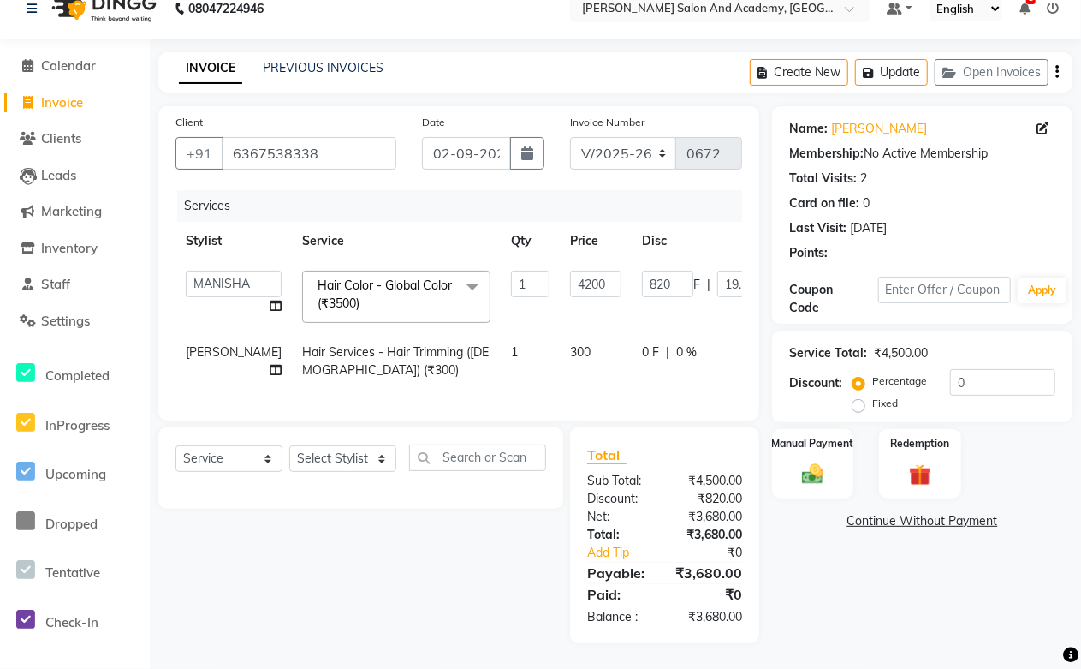
scroll to position [54, 0]
drag, startPoint x: 617, startPoint y: 253, endPoint x: 553, endPoint y: 249, distance: 64.3
click at [553, 260] on tr "Abdul Shoaib Aksha Khan Anisha Ray Archika Jain Arti Singh Azzu khan Farman Mir…" at bounding box center [536, 296] width 720 height 73
type input "810"
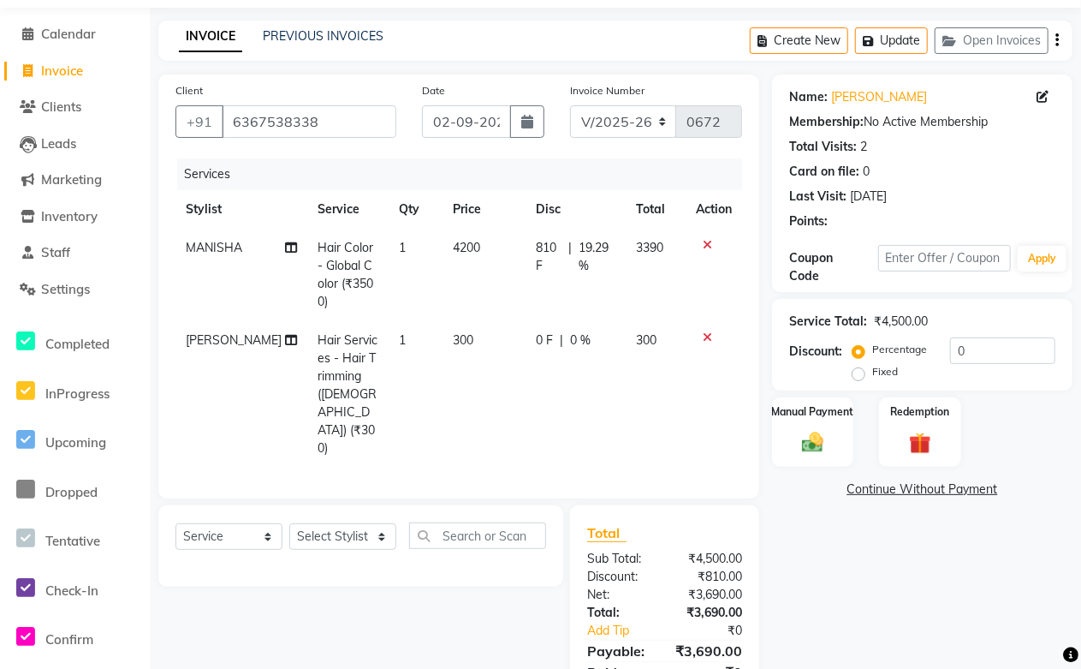
click at [505, 505] on div "Select Service Product Membership Package Voucher Prepaid Gift Card Select Styl…" at bounding box center [360, 545] width 405 height 81
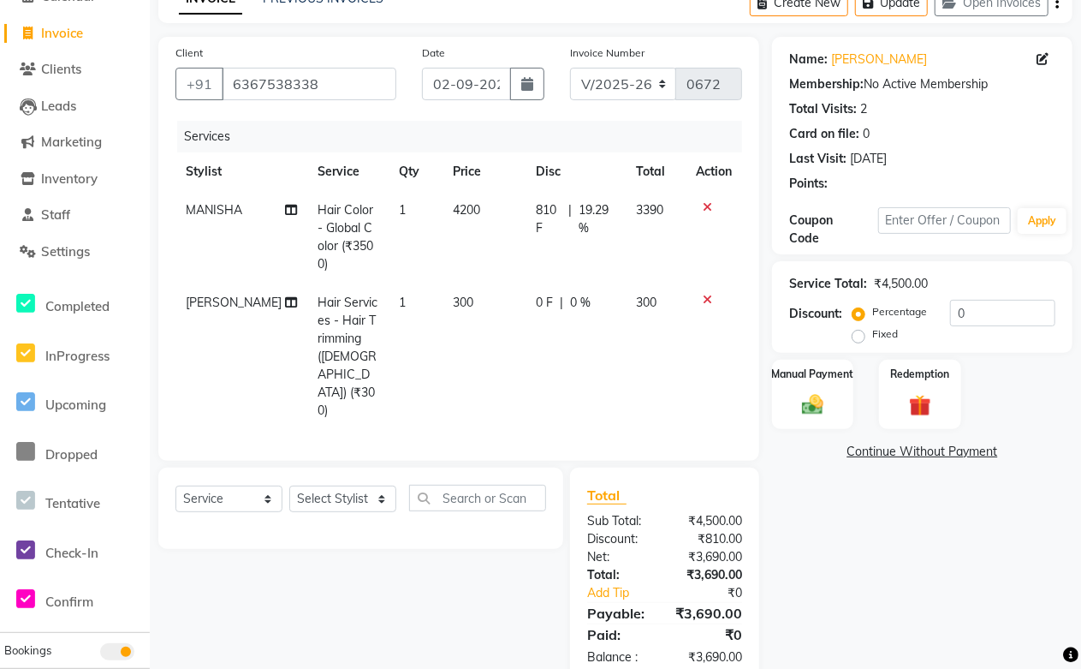
click at [537, 240] on td "810 F | 19.29 %" at bounding box center [576, 237] width 99 height 92
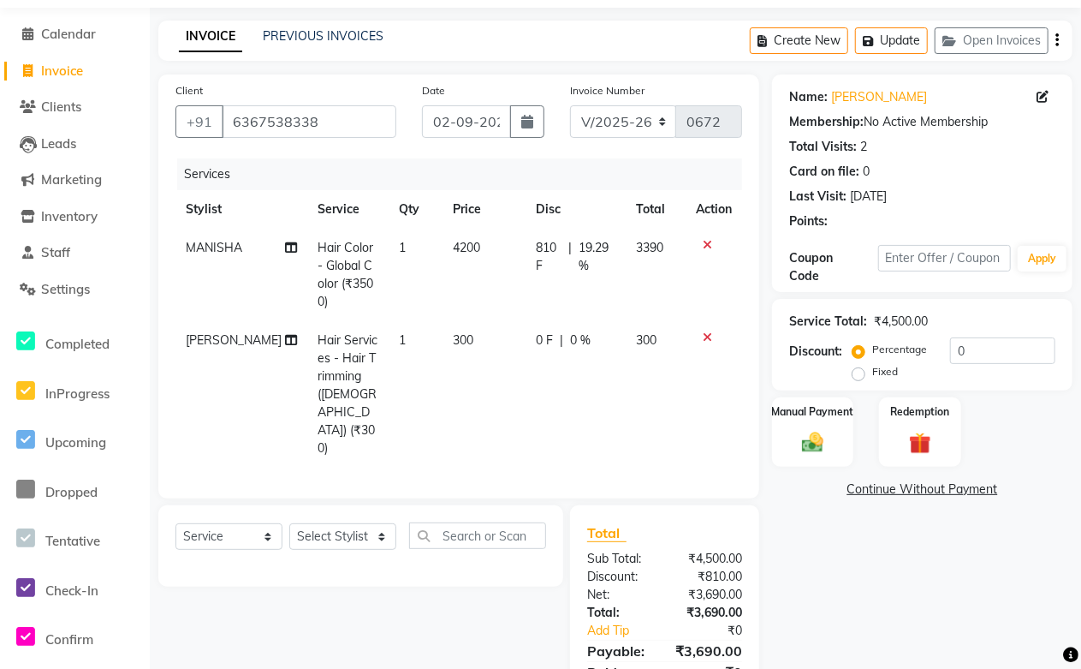
select select "49048"
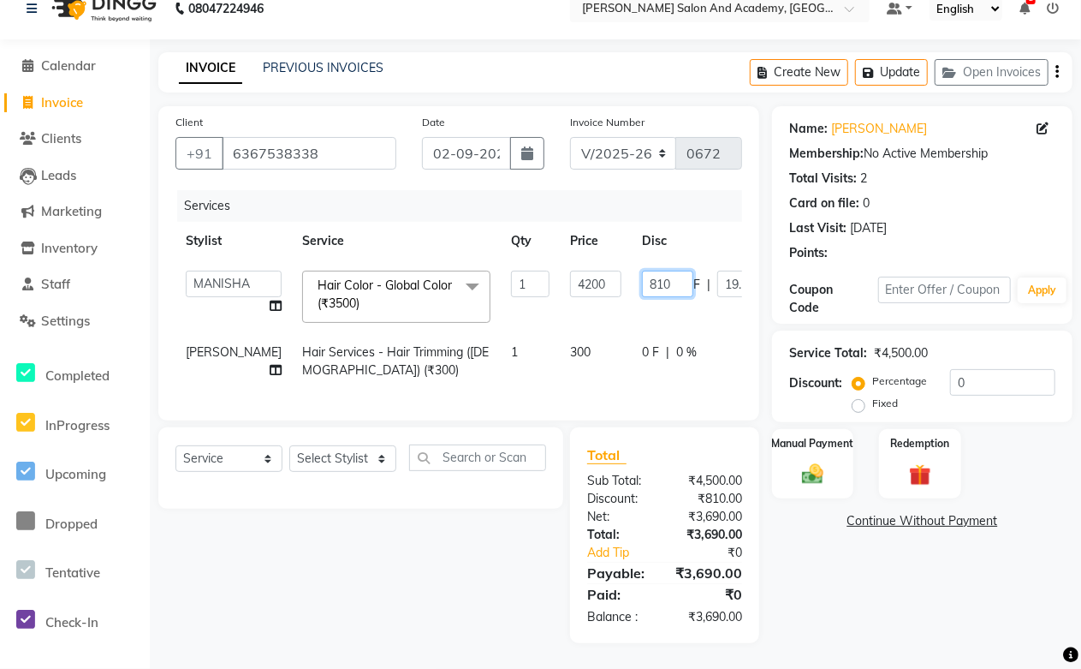
drag, startPoint x: 629, startPoint y: 253, endPoint x: 534, endPoint y: 265, distance: 95.8
click at [534, 265] on tr "Abdul Shoaib Aksha Khan Anisha Ray Archika Jain Arti Singh Azzu khan Farman Mir…" at bounding box center [536, 296] width 720 height 73
type input "800"
click at [435, 558] on div "Select Service Product Membership Package Voucher Prepaid Gift Card Select Styl…" at bounding box center [355, 535] width 418 height 216
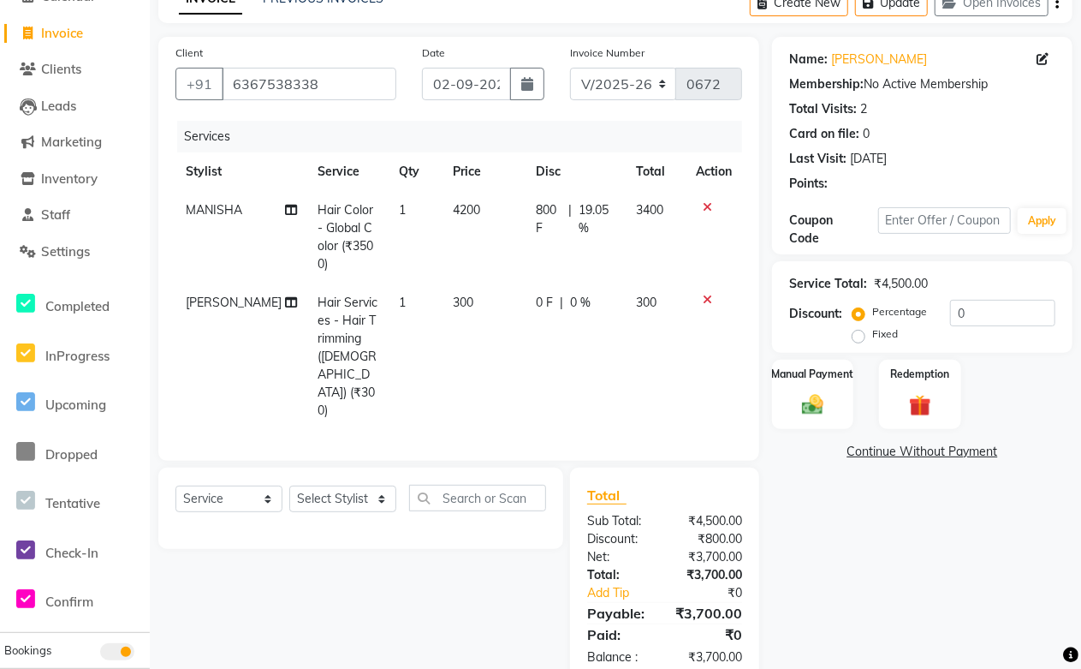
scroll to position [0, 0]
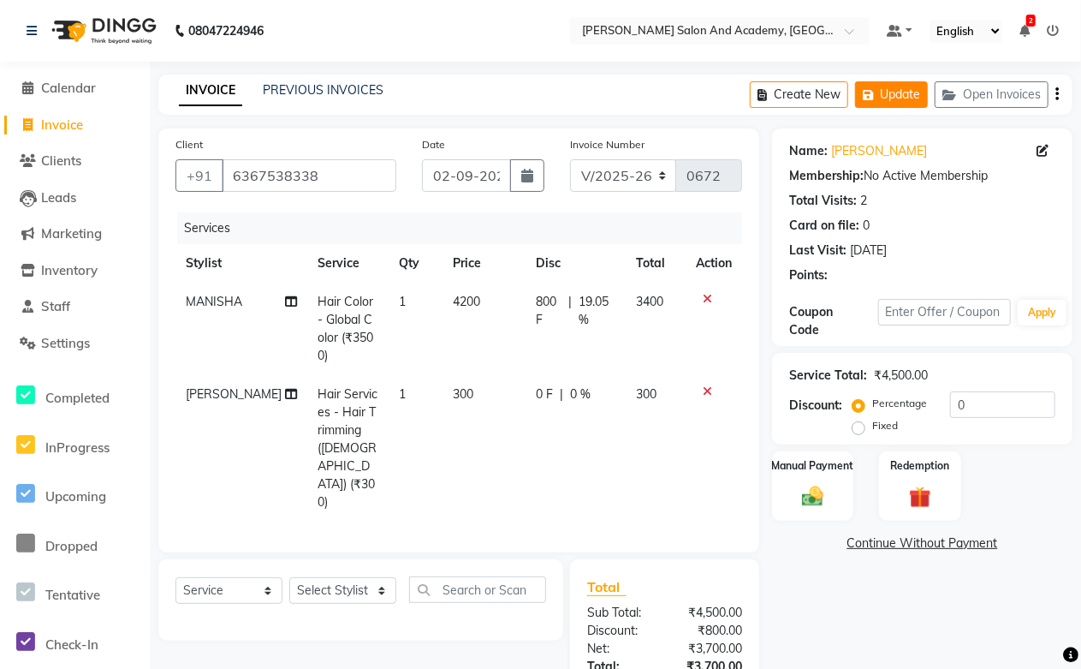
click at [874, 98] on icon "button" at bounding box center [871, 95] width 17 height 12
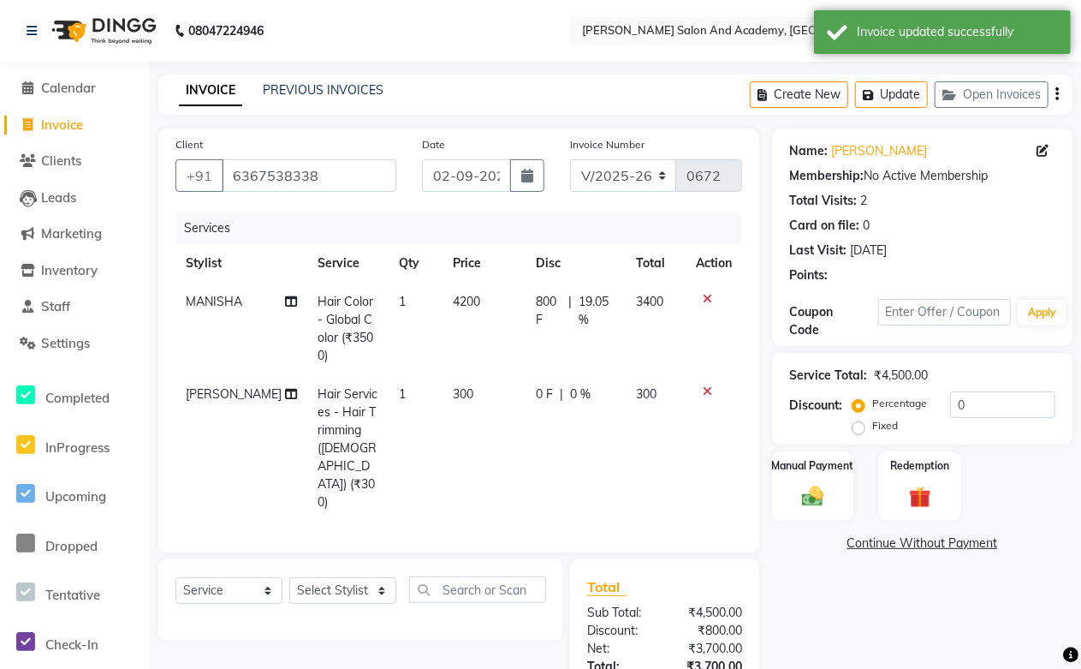
scroll to position [92, 0]
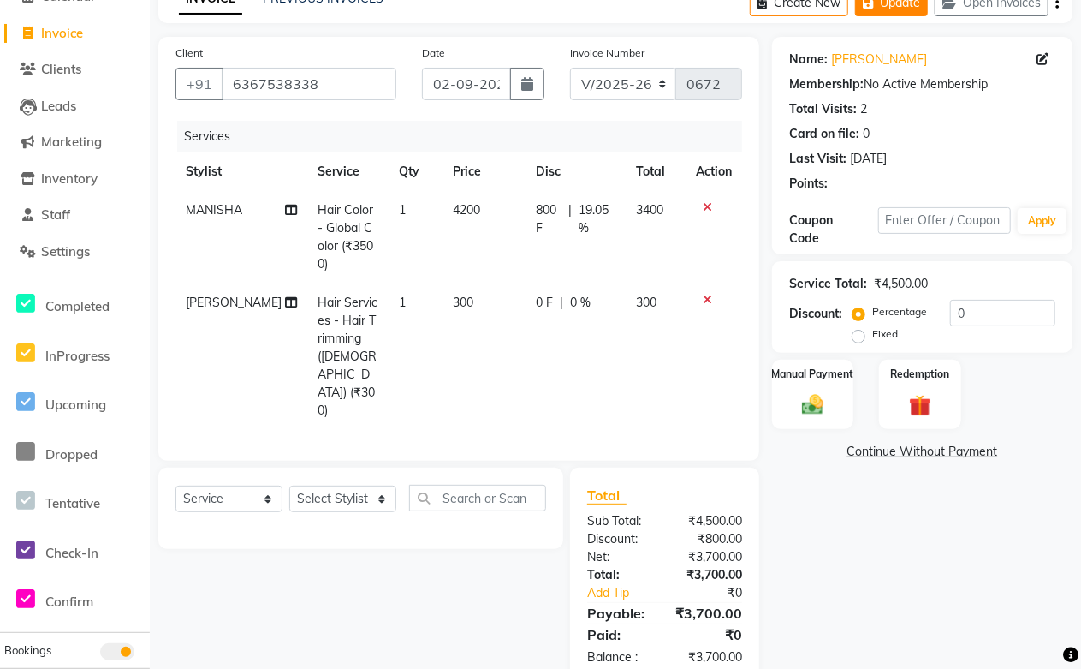
click at [885, 1] on button "Update" at bounding box center [891, 3] width 73 height 27
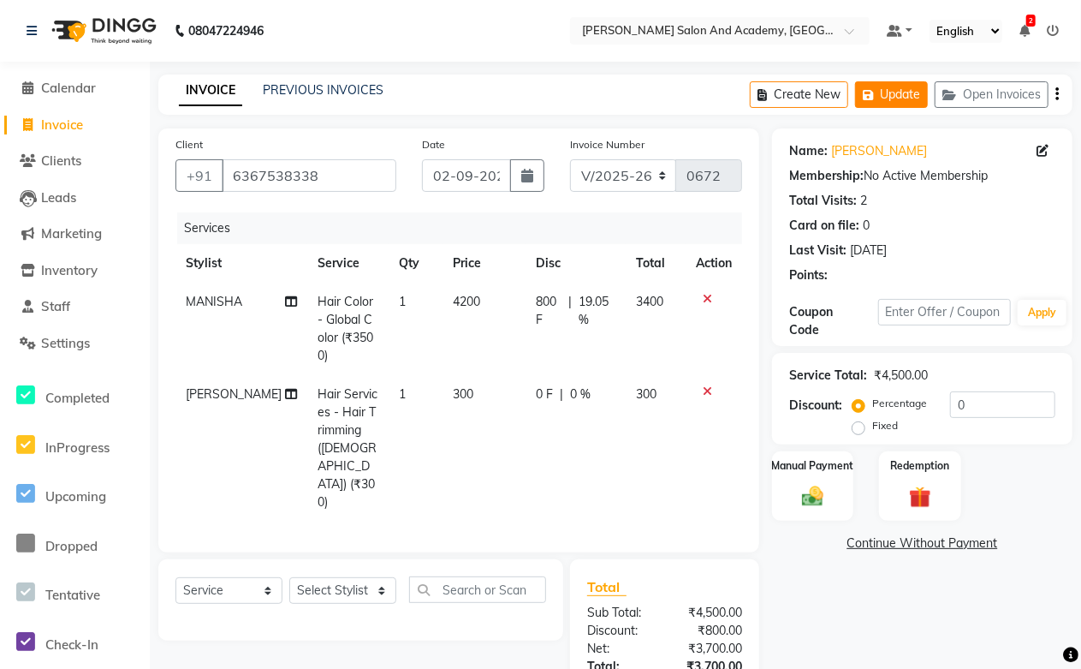
click at [901, 99] on button "Update" at bounding box center [891, 94] width 73 height 27
click at [875, 91] on icon "button" at bounding box center [871, 95] width 17 height 12
click at [70, 307] on span "Staff" at bounding box center [55, 306] width 29 height 16
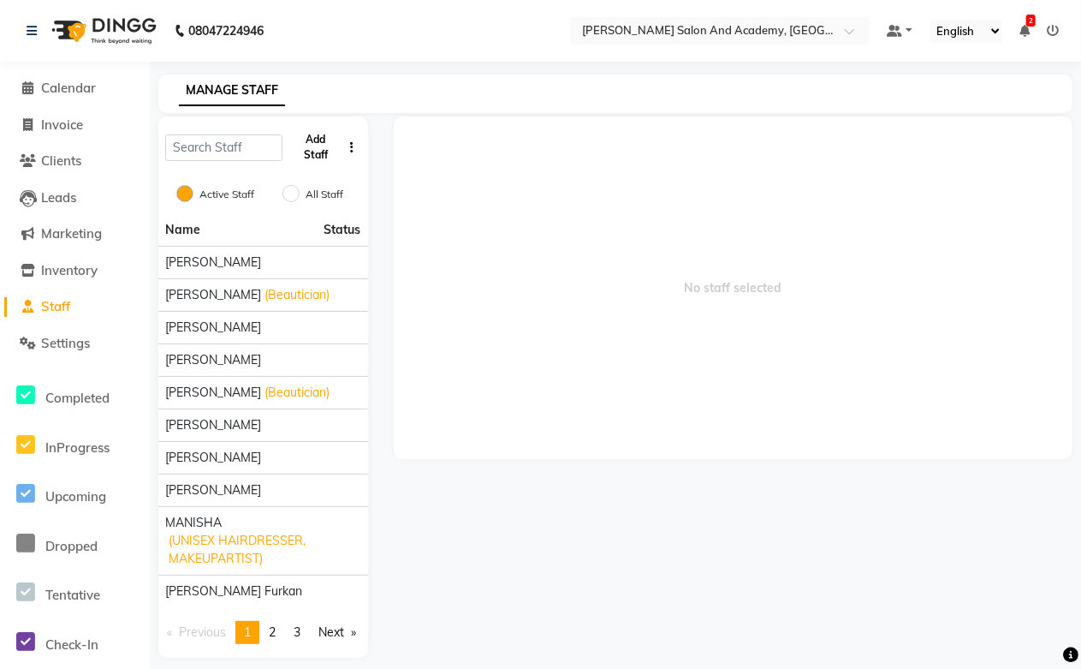
click at [322, 155] on button "Add Staff" at bounding box center [315, 147] width 52 height 45
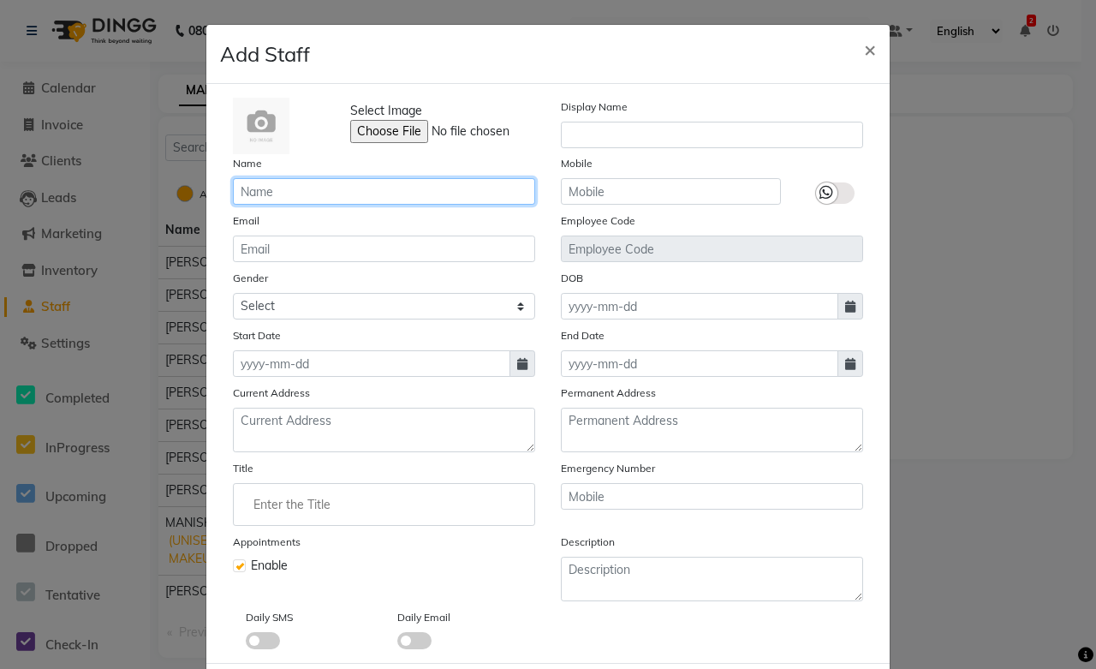
click at [320, 191] on input "text" at bounding box center [384, 191] width 302 height 27
click at [302, 194] on input "text" at bounding box center [384, 191] width 302 height 27
drag, startPoint x: 302, startPoint y: 194, endPoint x: 182, endPoint y: 197, distance: 119.9
click at [182, 197] on ngb-modal-window "Add Staff × Select Image Display Name Name Payal Khan Mobile Email Employee Cod…" at bounding box center [548, 334] width 1096 height 669
type input "[PERSON_NAME]"
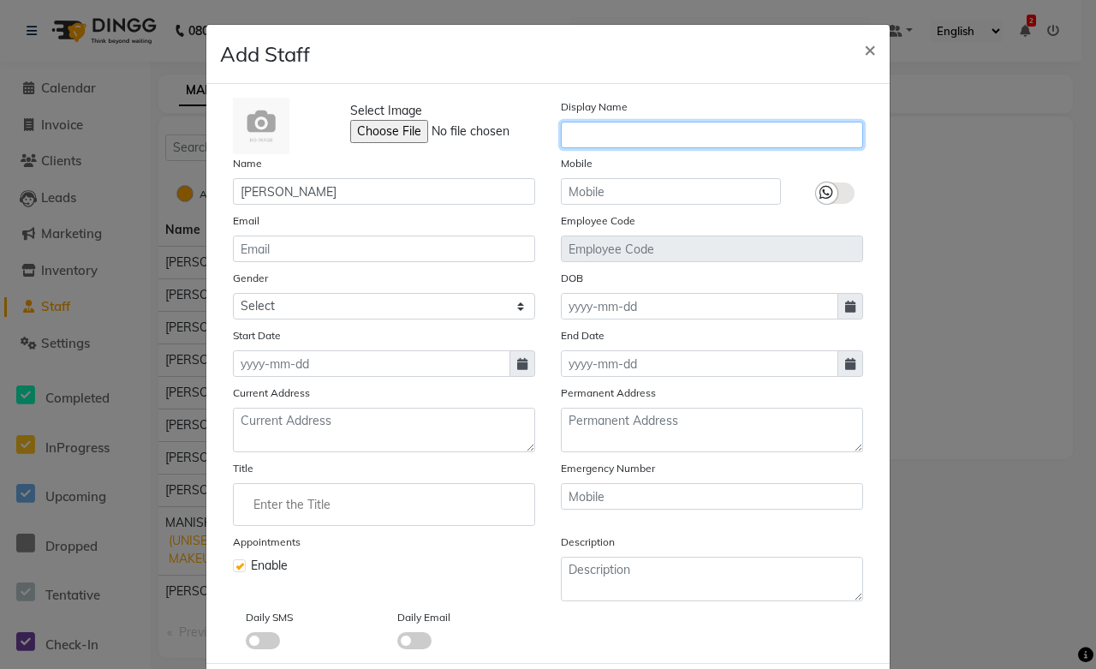
click at [582, 139] on input "text" at bounding box center [712, 135] width 302 height 27
paste input "[PERSON_NAME]"
type input "[PERSON_NAME]"
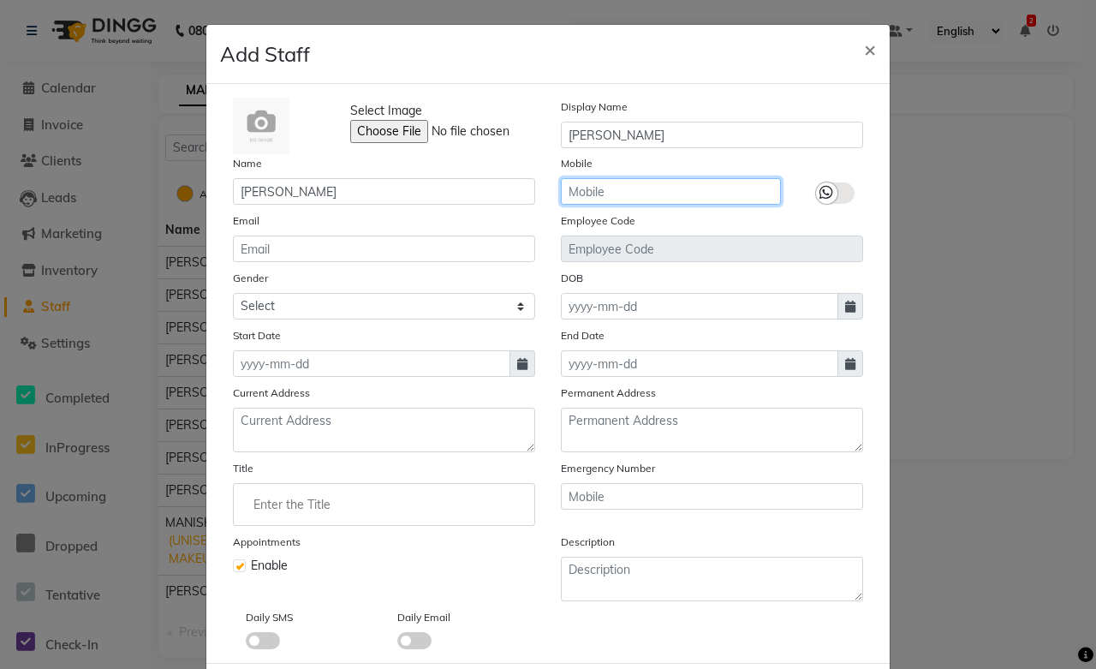
click at [620, 186] on input "text" at bounding box center [671, 191] width 220 height 27
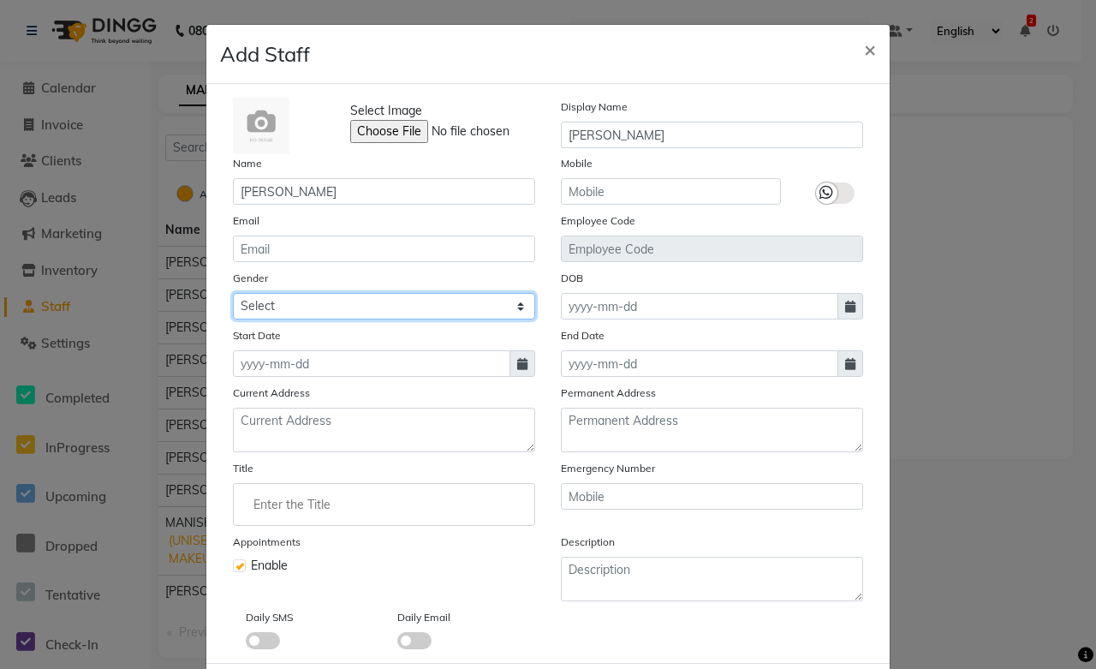
click at [267, 305] on select "Select Male Female Other Prefer Not To Say" at bounding box center [384, 306] width 302 height 27
select select "female"
click at [233, 293] on select "Select Male Female Other Prefer Not To Say" at bounding box center [384, 306] width 302 height 27
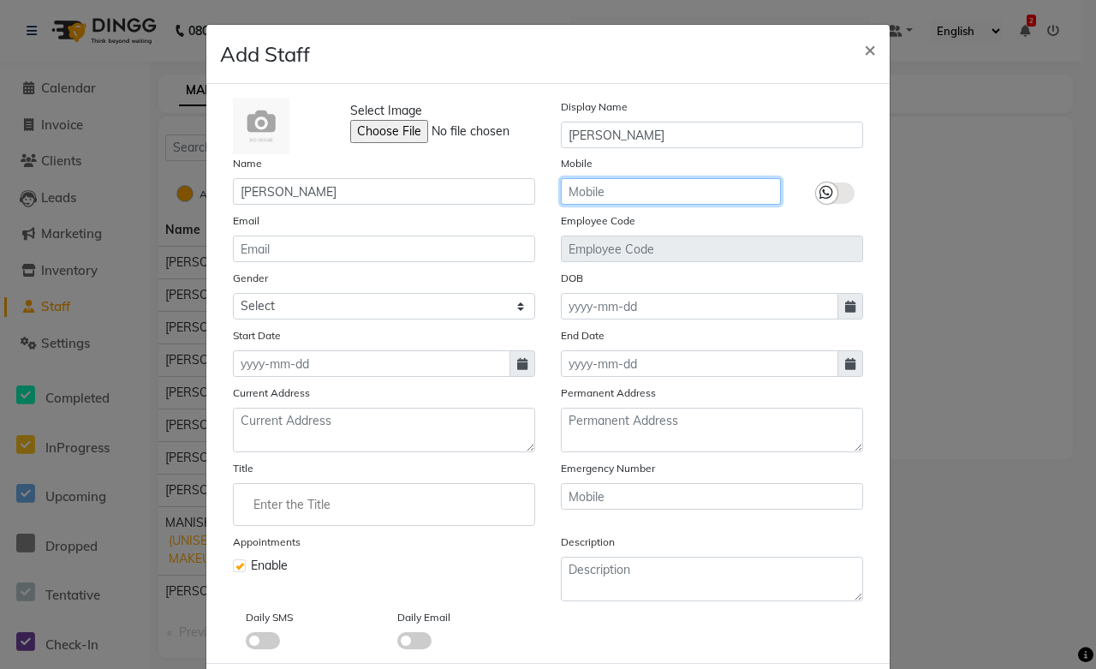
click at [617, 188] on input "text" at bounding box center [671, 191] width 220 height 27
type input "7413976224"
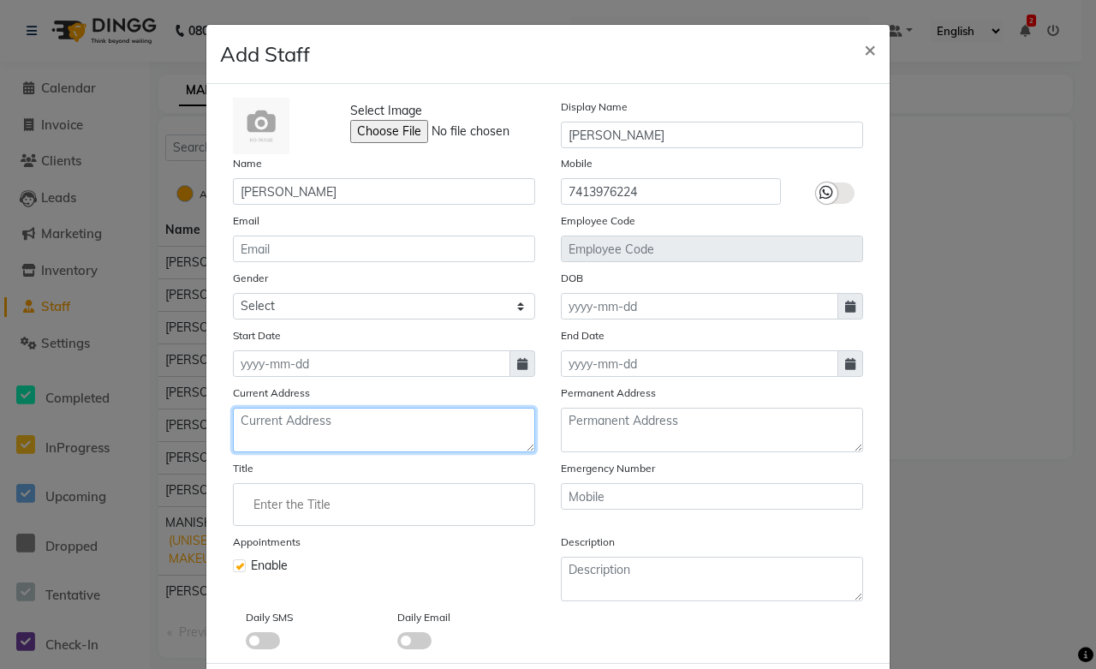
click at [306, 426] on textarea at bounding box center [384, 430] width 302 height 45
type textarea "Bottom 11, Lakheri"
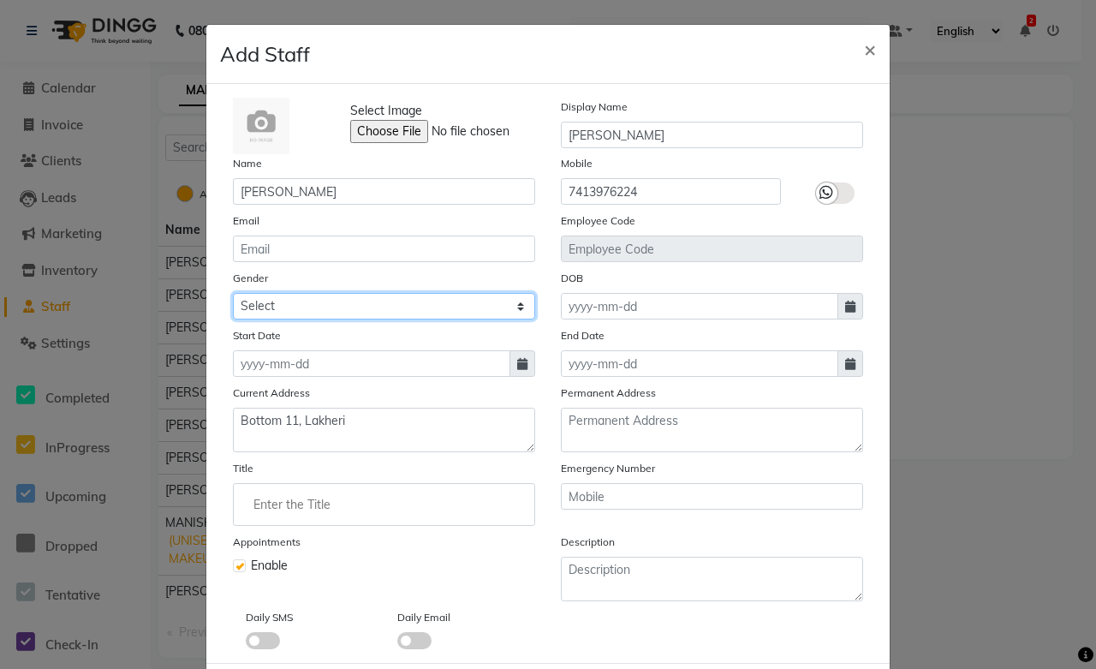
click at [515, 303] on select "Select Male Female Other Prefer Not To Say" at bounding box center [384, 306] width 302 height 27
click at [233, 293] on select "Select Male Female Other Prefer Not To Say" at bounding box center [384, 306] width 302 height 27
click at [518, 360] on icon at bounding box center [522, 364] width 10 height 12
select select "9"
select select "2025"
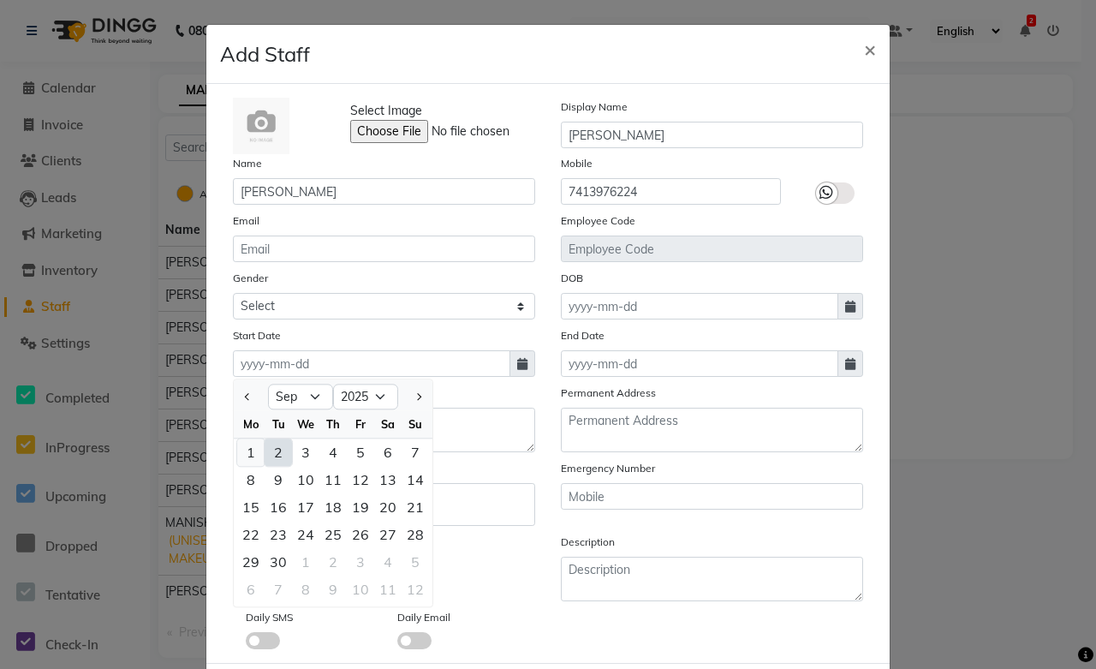
click at [244, 456] on div "1" at bounding box center [250, 451] width 27 height 27
type input "01-09-2025"
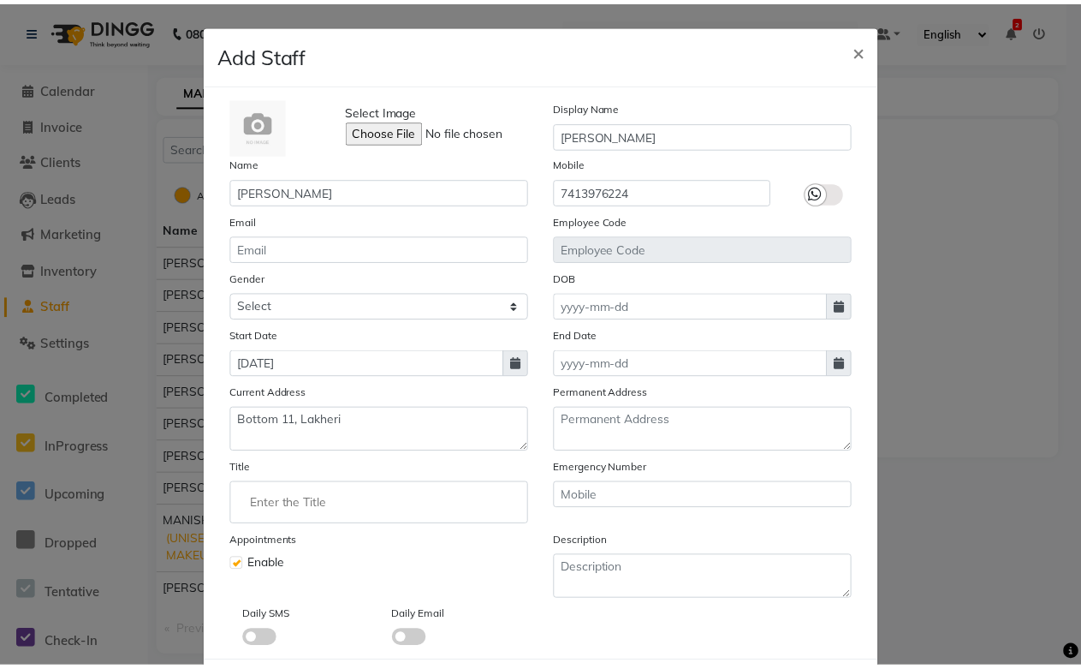
scroll to position [88, 0]
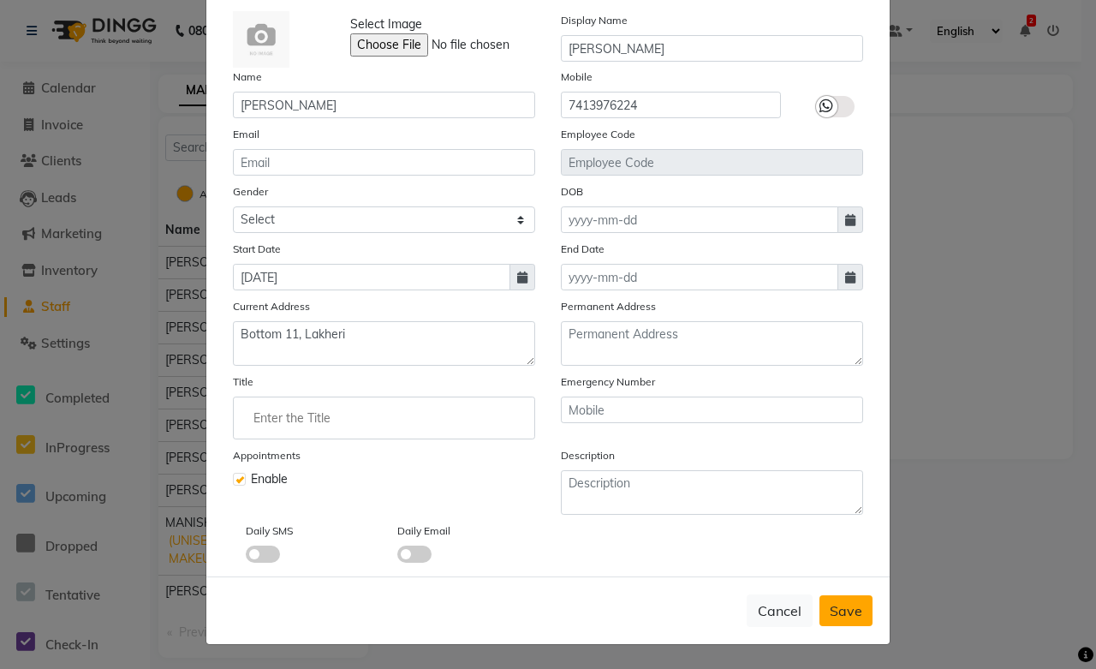
click at [849, 610] on span "Save" at bounding box center [846, 610] width 33 height 17
select select
checkbox input "false"
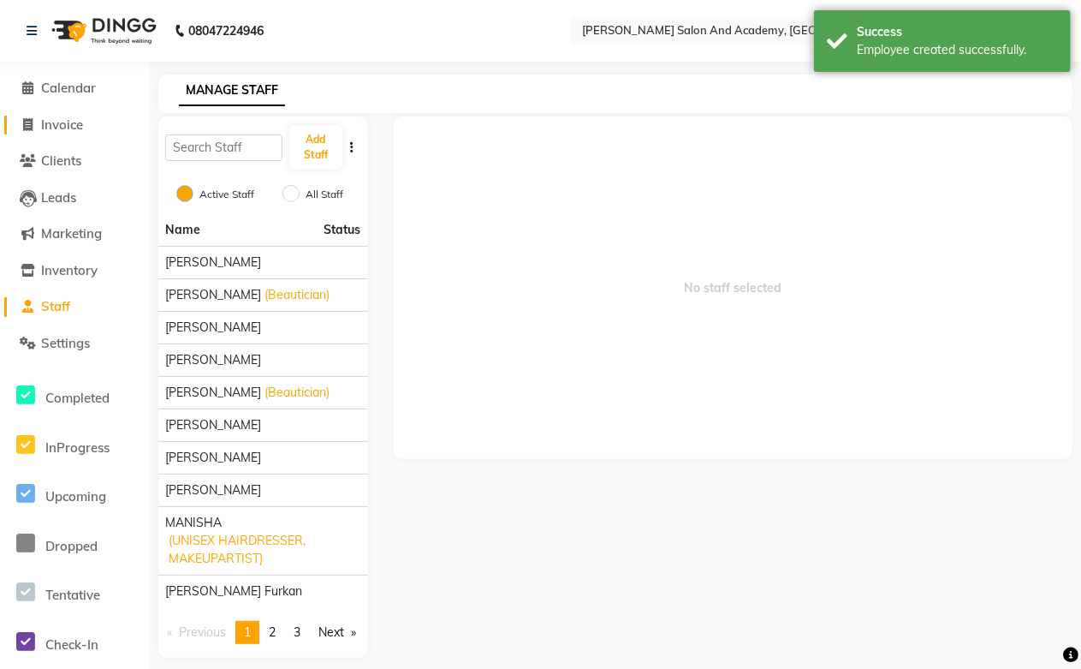
click at [68, 127] on span "Invoice" at bounding box center [62, 124] width 42 height 16
select select "service"
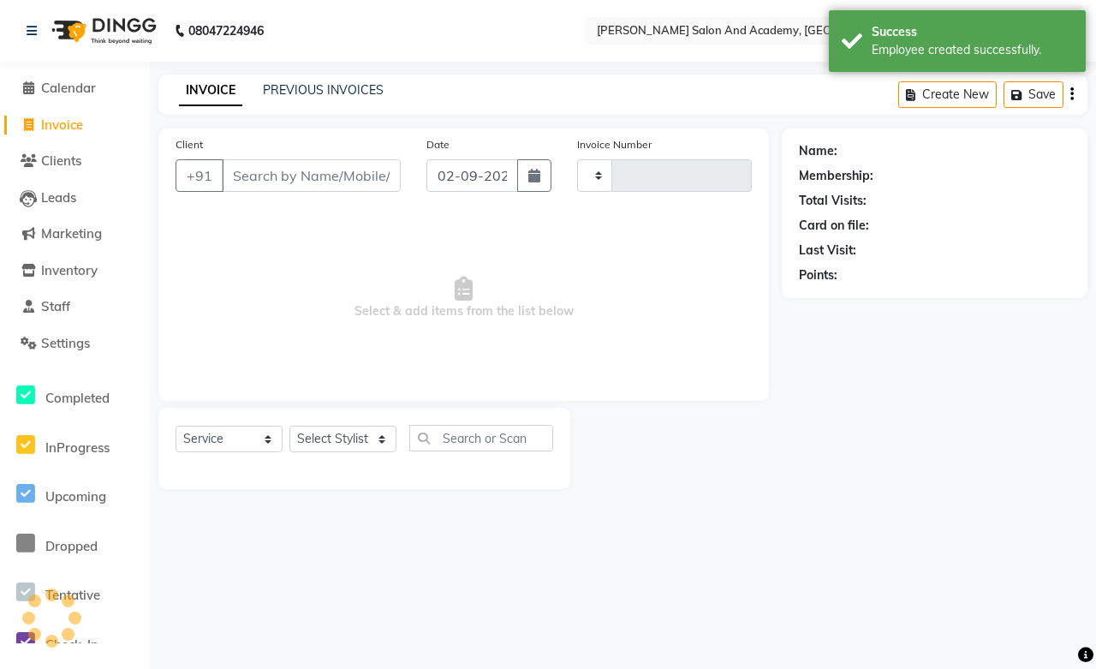
type input "0672"
select select "6453"
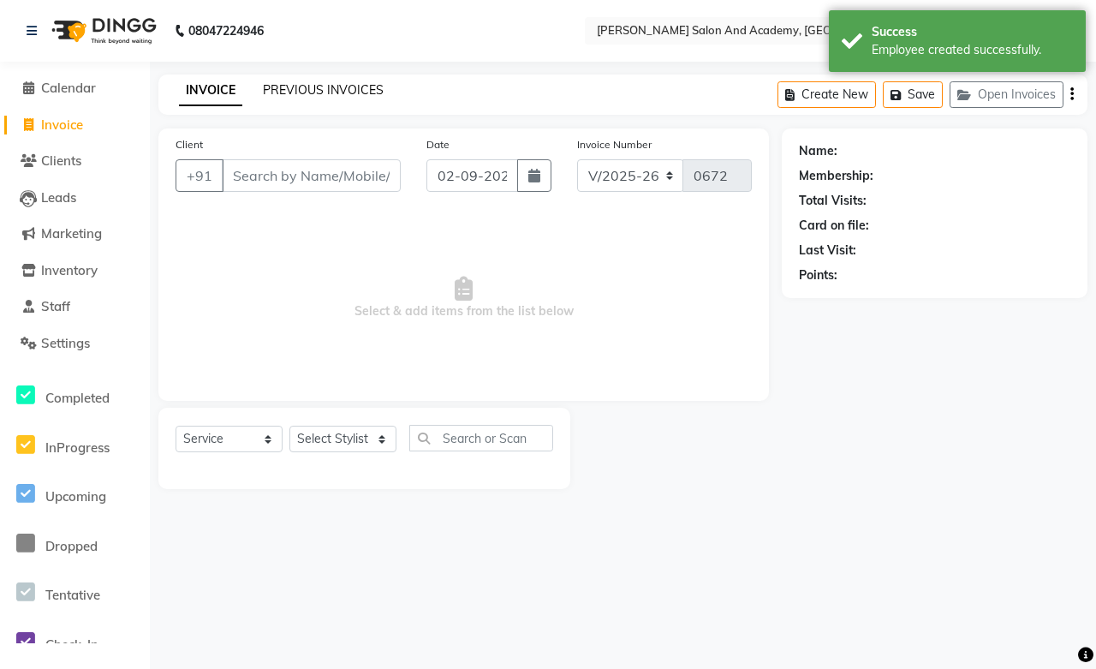
click at [275, 92] on link "PREVIOUS INVOICES" at bounding box center [323, 89] width 121 height 15
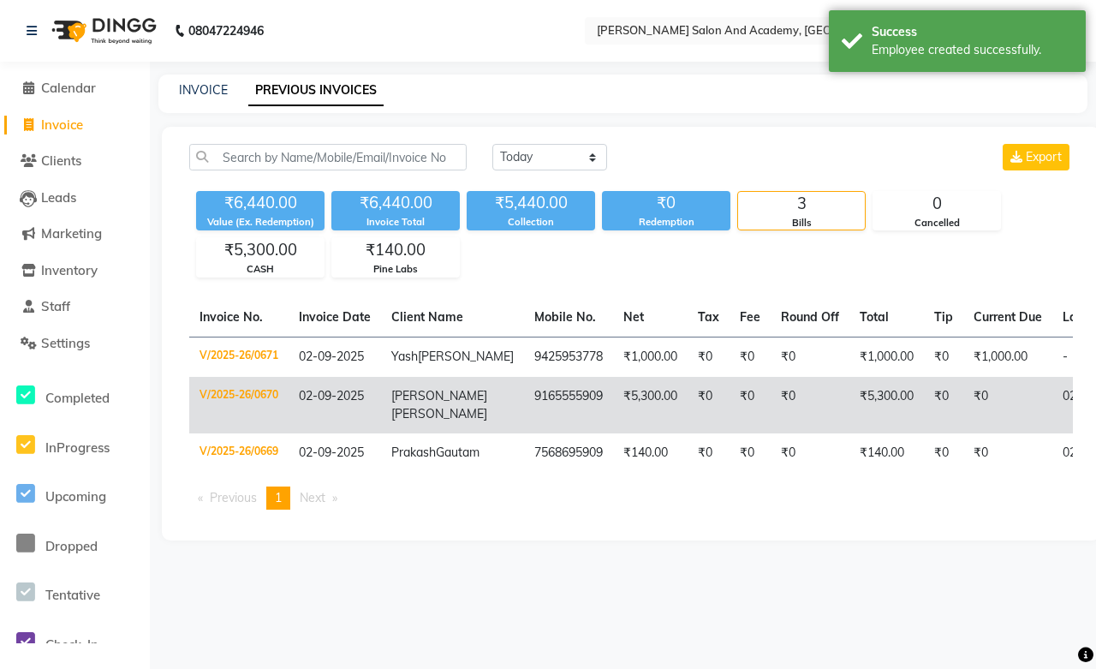
click at [401, 421] on span "Singh" at bounding box center [439, 413] width 96 height 15
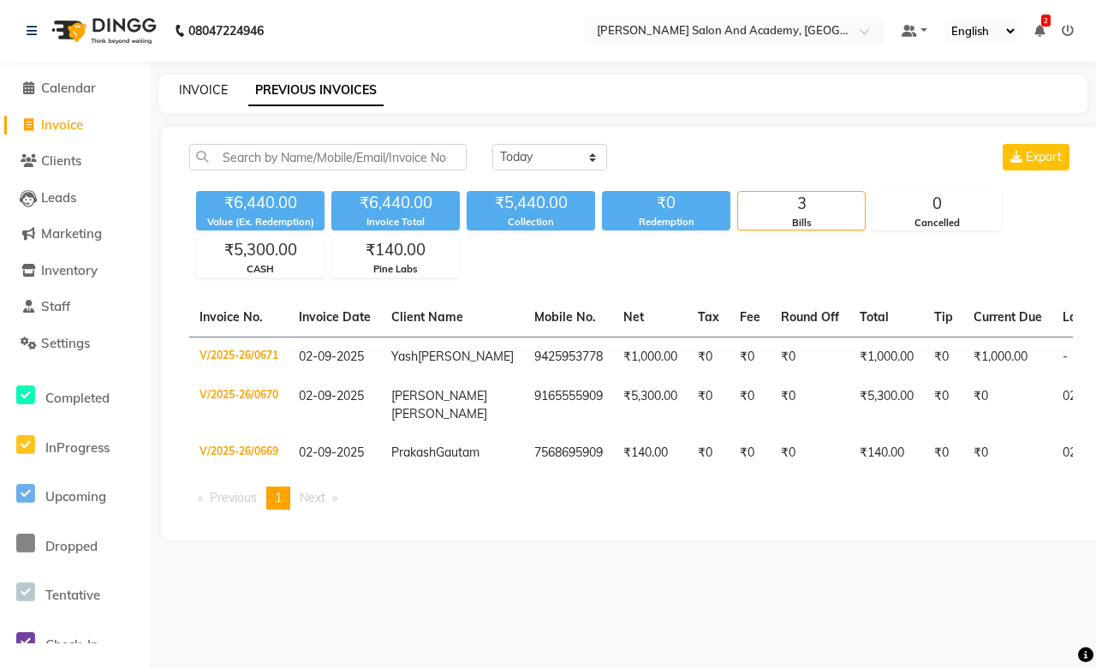
click at [199, 86] on link "INVOICE" at bounding box center [203, 89] width 49 height 15
select select "service"
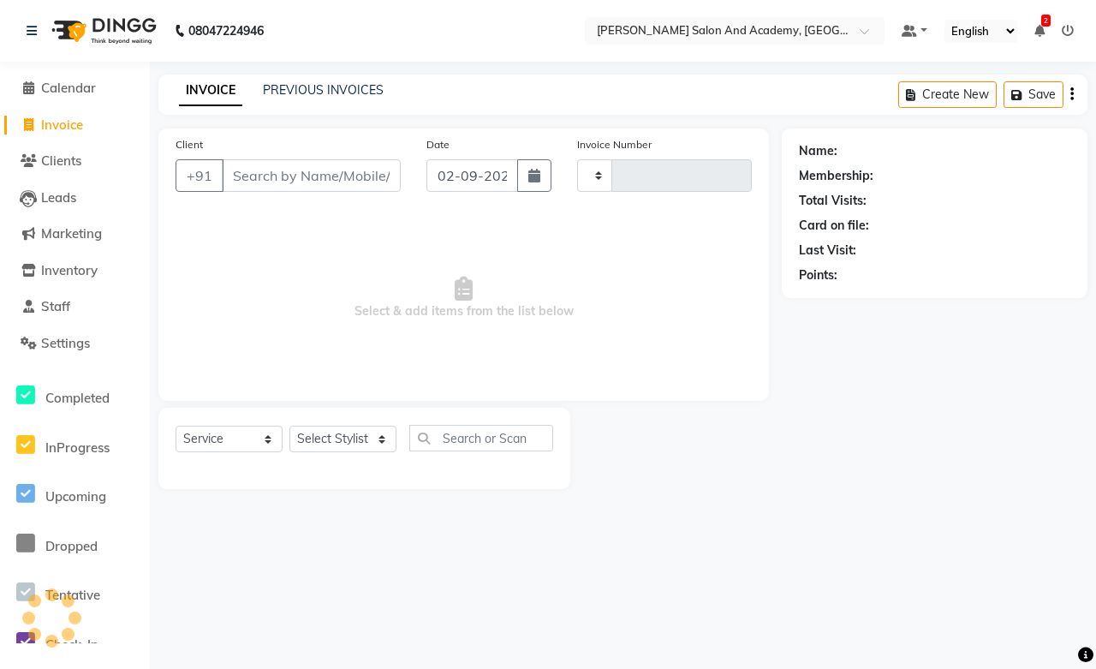
type input "0672"
select select "6453"
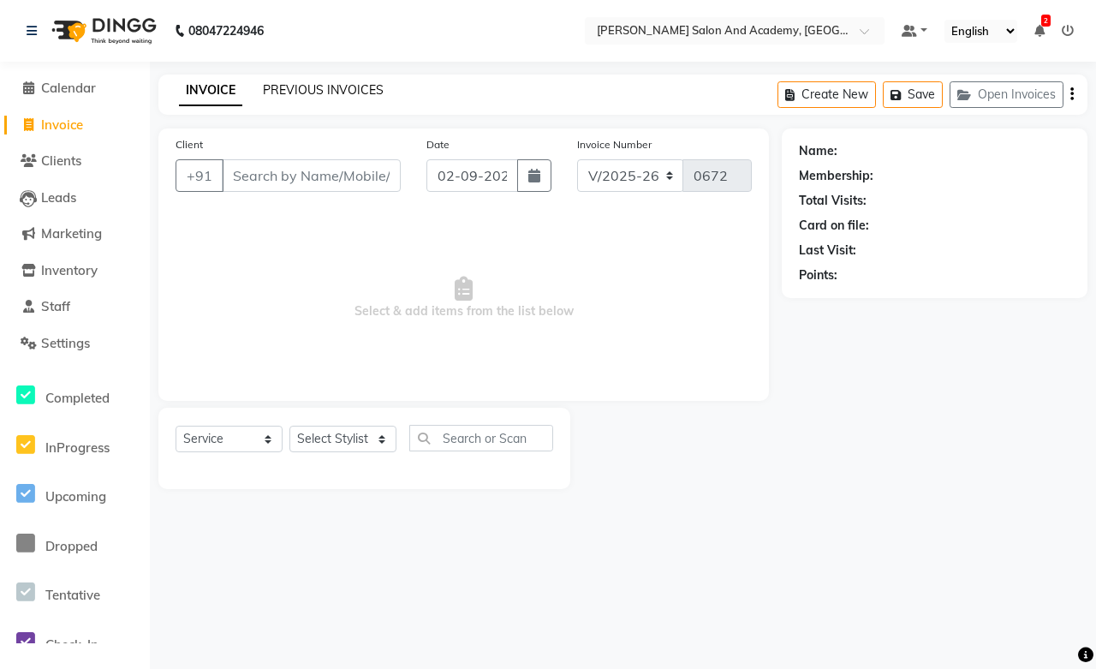
click at [298, 83] on link "PREVIOUS INVOICES" at bounding box center [323, 89] width 121 height 15
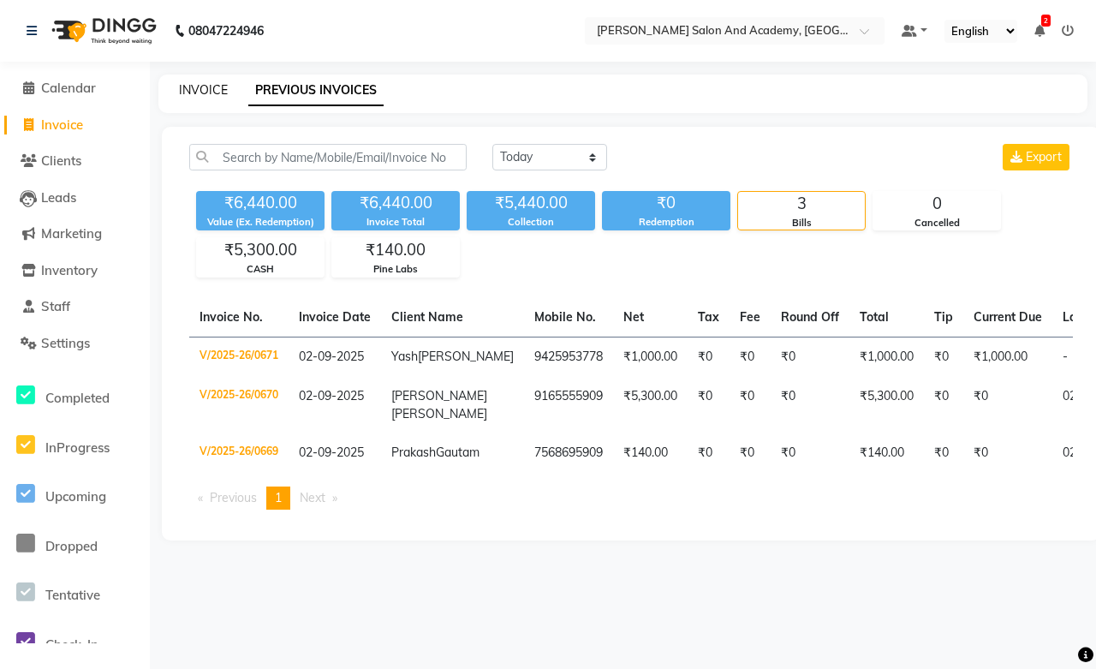
click at [199, 87] on link "INVOICE" at bounding box center [203, 89] width 49 height 15
select select "6453"
select select "service"
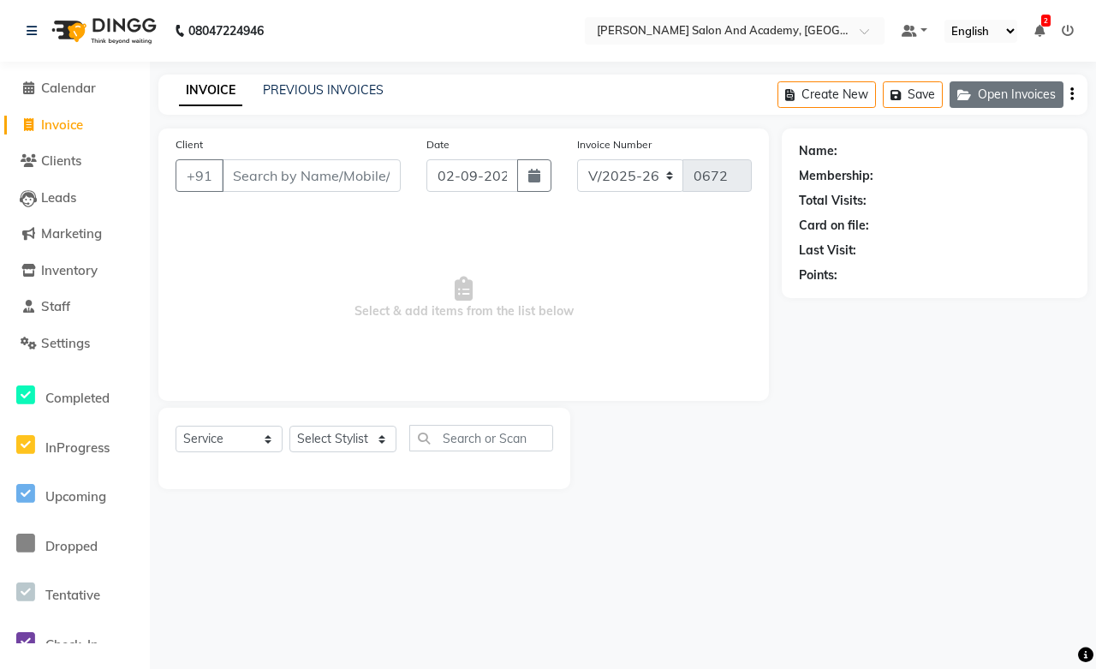
click at [986, 95] on button "Open Invoices" at bounding box center [1007, 94] width 114 height 27
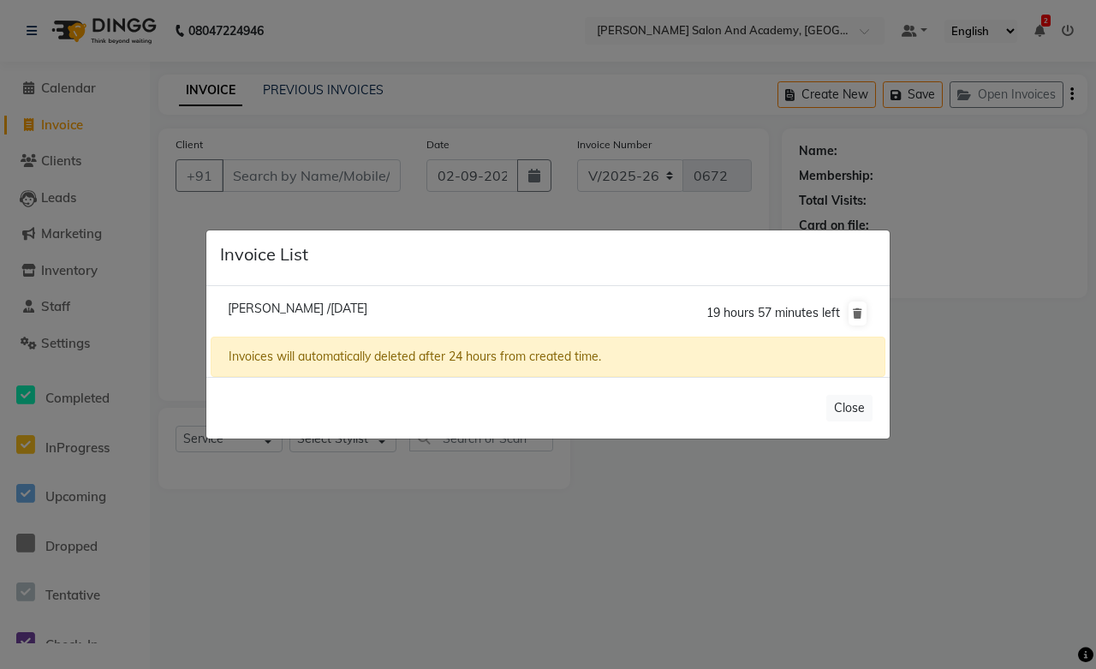
click at [331, 307] on span "Jaya Khandelwal /02 September 2025" at bounding box center [298, 308] width 140 height 15
type input "6367538338"
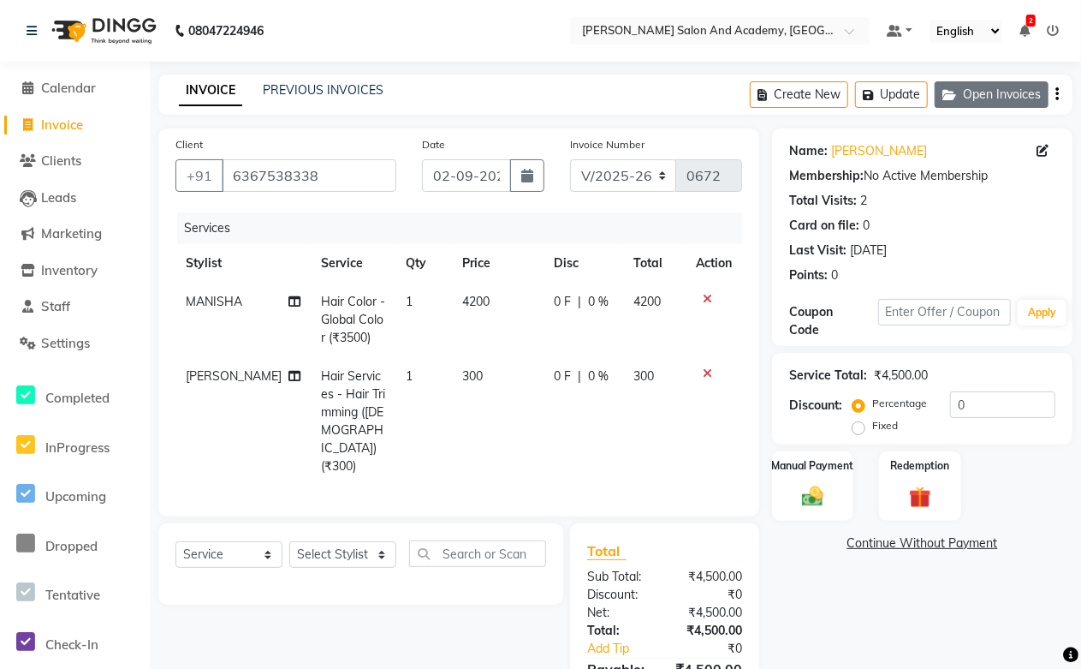
click at [981, 88] on button "Open Invoices" at bounding box center [992, 94] width 114 height 27
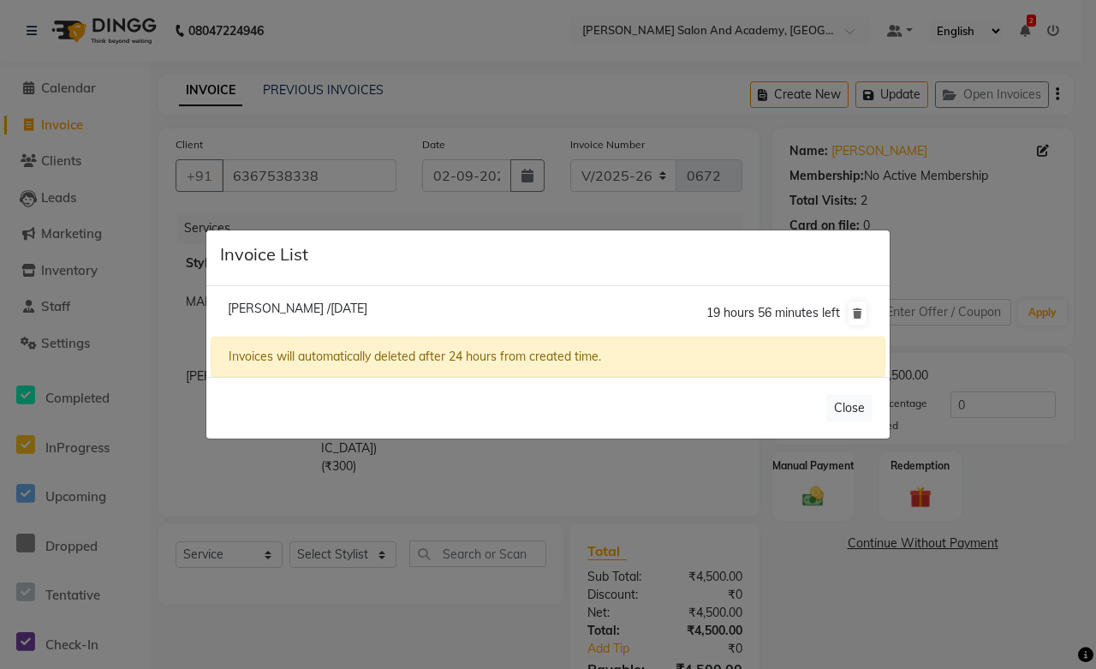
click at [298, 310] on span "Jaya Khandelwal /02 September 2025" at bounding box center [298, 308] width 140 height 15
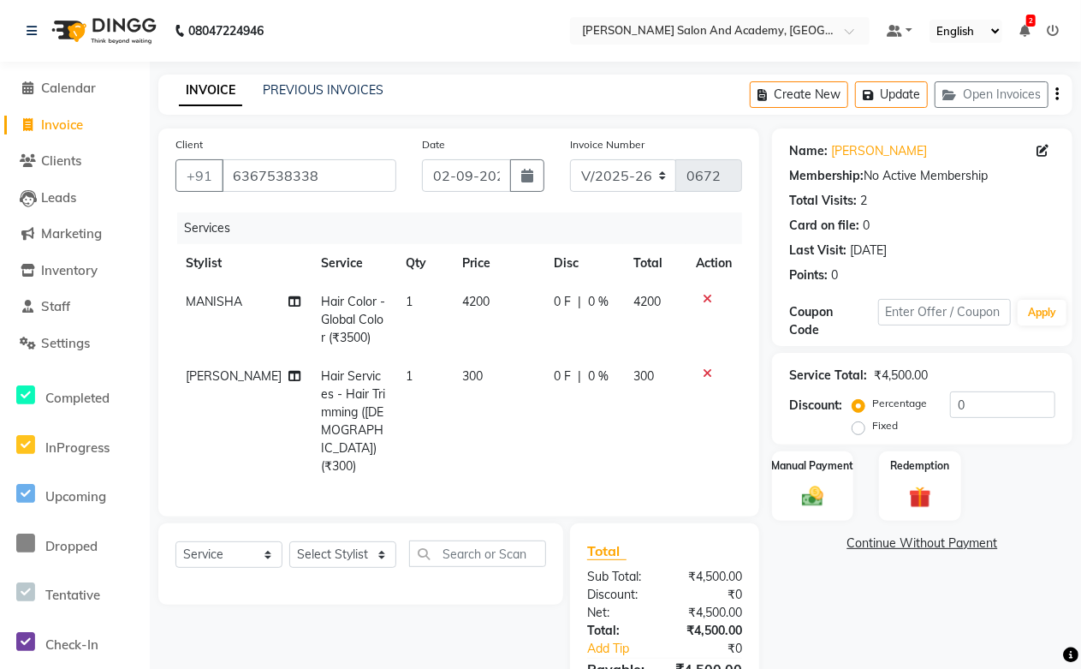
scroll to position [74, 0]
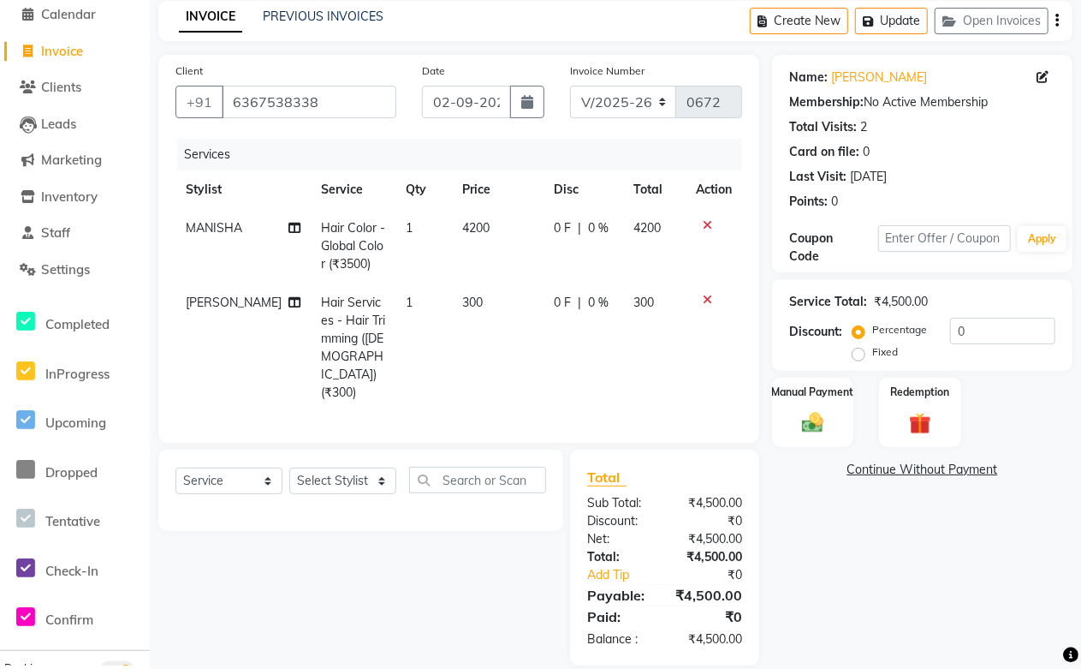
click at [596, 360] on td "0 F | 0 %" at bounding box center [584, 347] width 80 height 128
select select "88353"
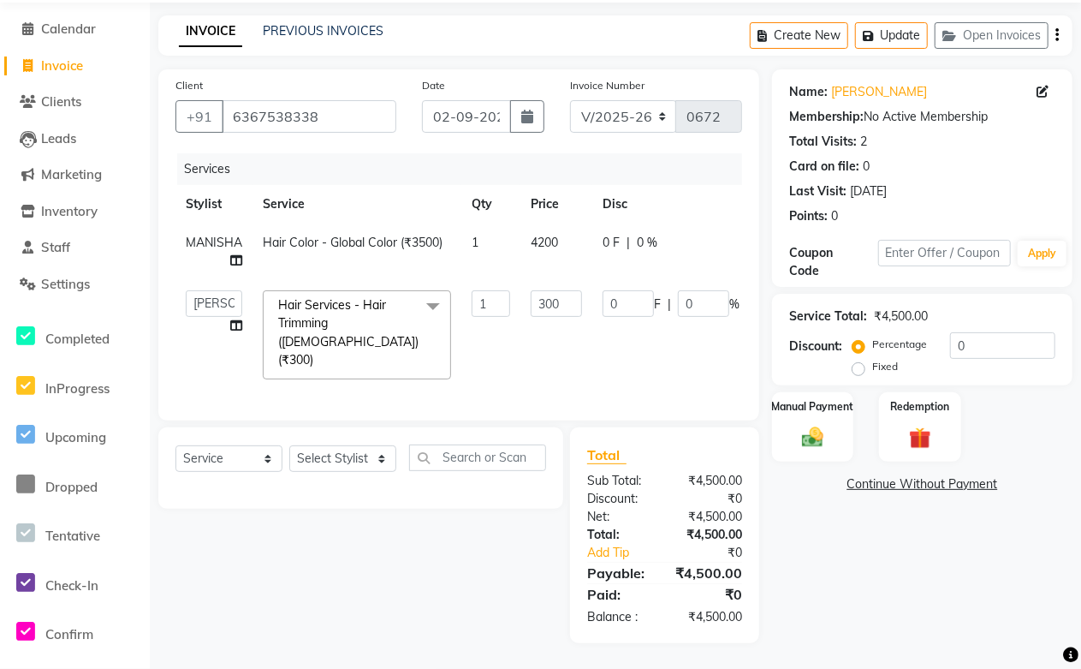
scroll to position [55, 0]
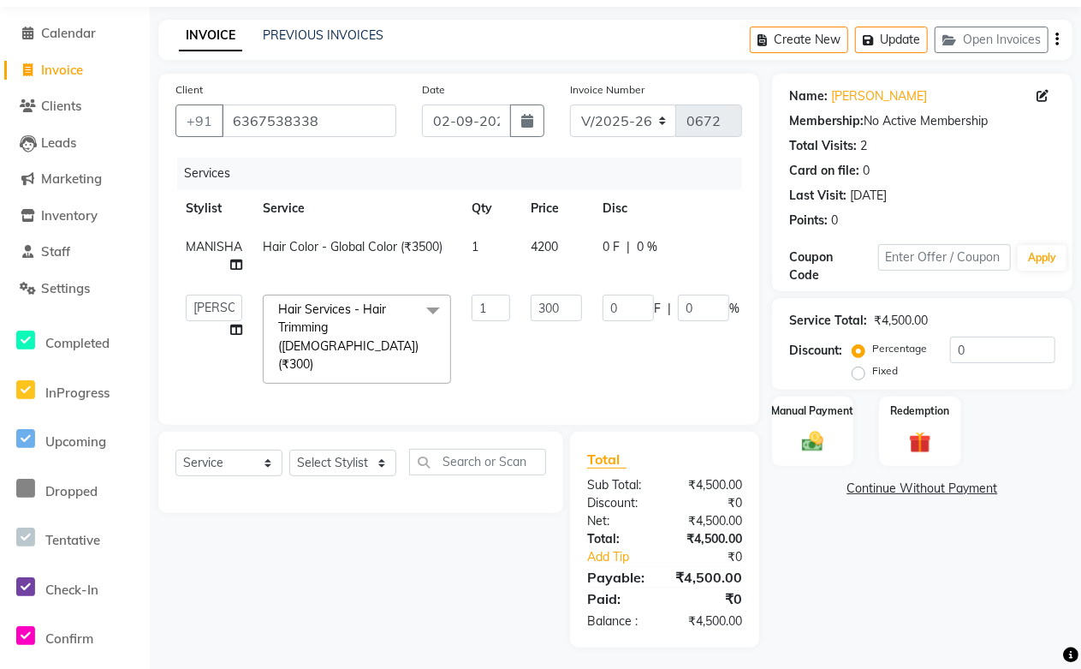
click at [569, 264] on td "4200" at bounding box center [557, 256] width 72 height 57
select select "49048"
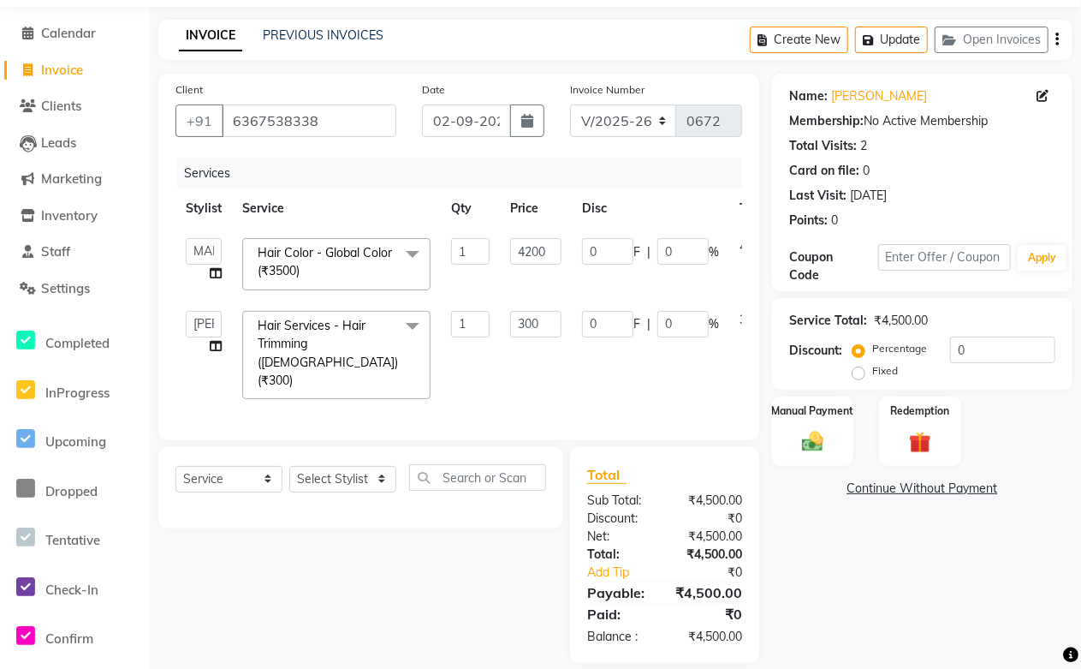
scroll to position [71, 0]
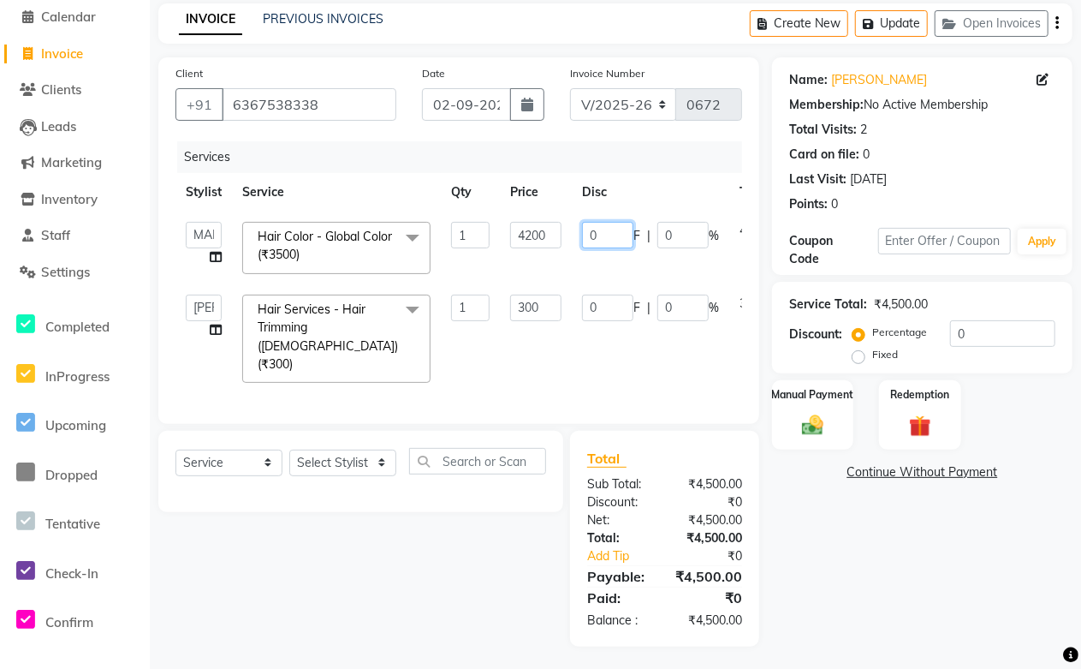
drag, startPoint x: 611, startPoint y: 231, endPoint x: 578, endPoint y: 235, distance: 33.6
click at [578, 235] on td "0 F | 0 %" at bounding box center [651, 247] width 158 height 73
type input "800"
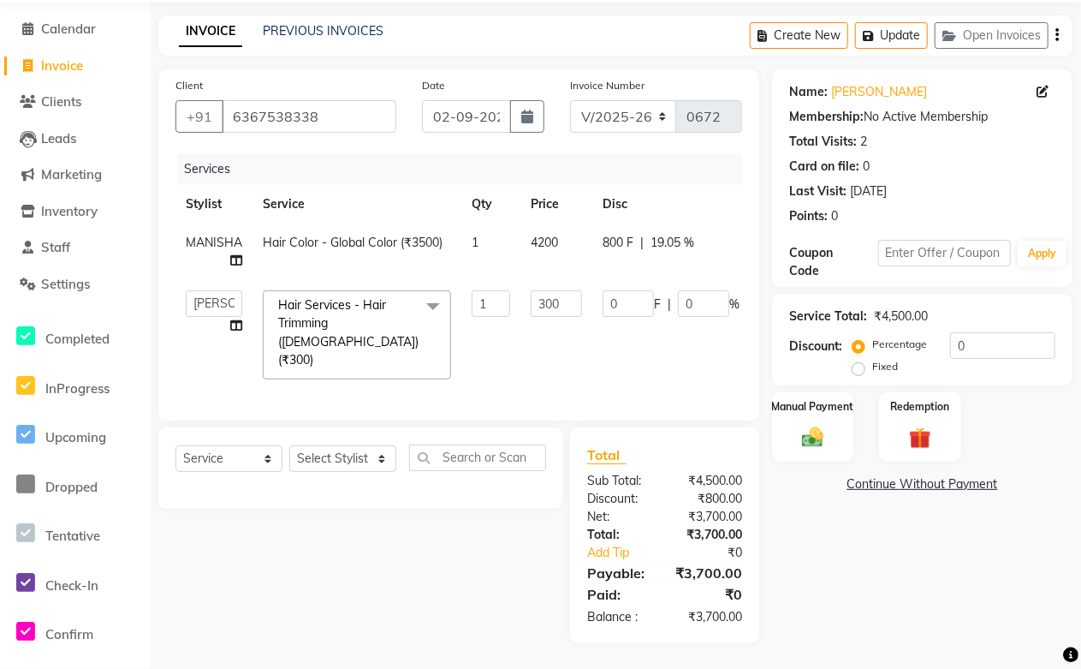
click at [501, 531] on div "Select Service Product Membership Package Voucher Prepaid Gift Card Select Styl…" at bounding box center [355, 535] width 418 height 216
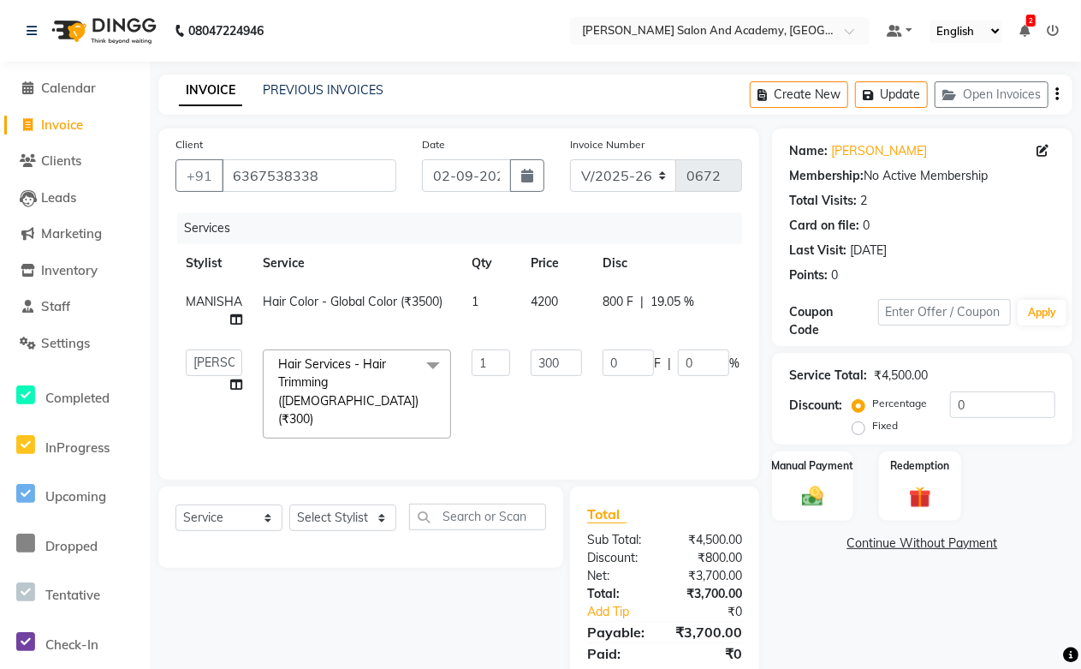
scroll to position [55, 0]
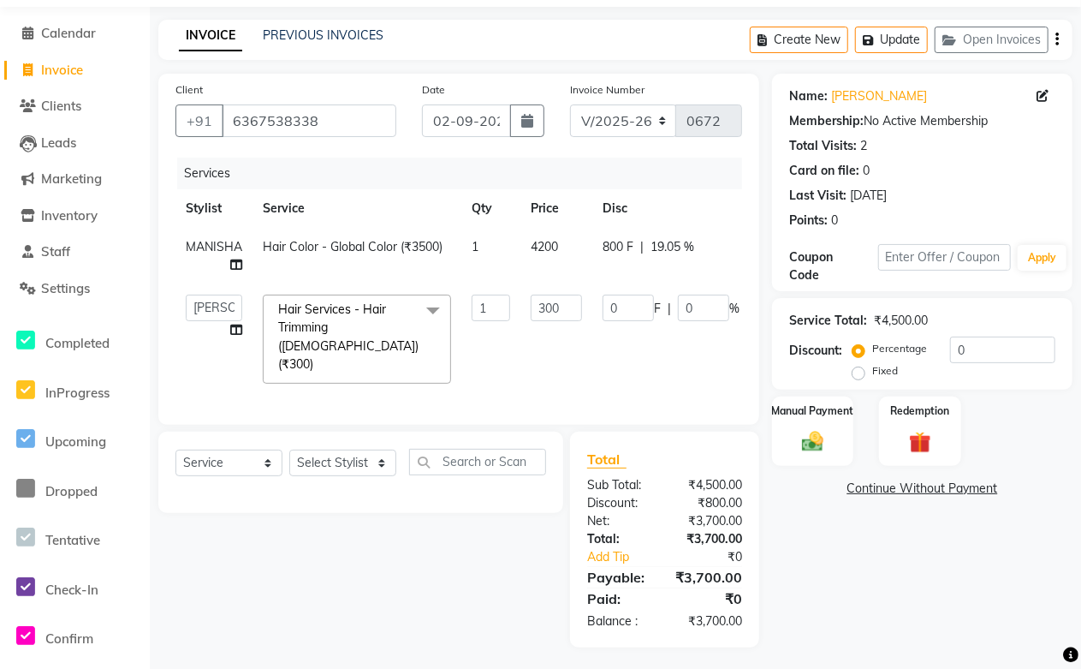
click at [416, 596] on div "Select Service Product Membership Package Voucher Prepaid Gift Card Select Styl…" at bounding box center [355, 540] width 418 height 216
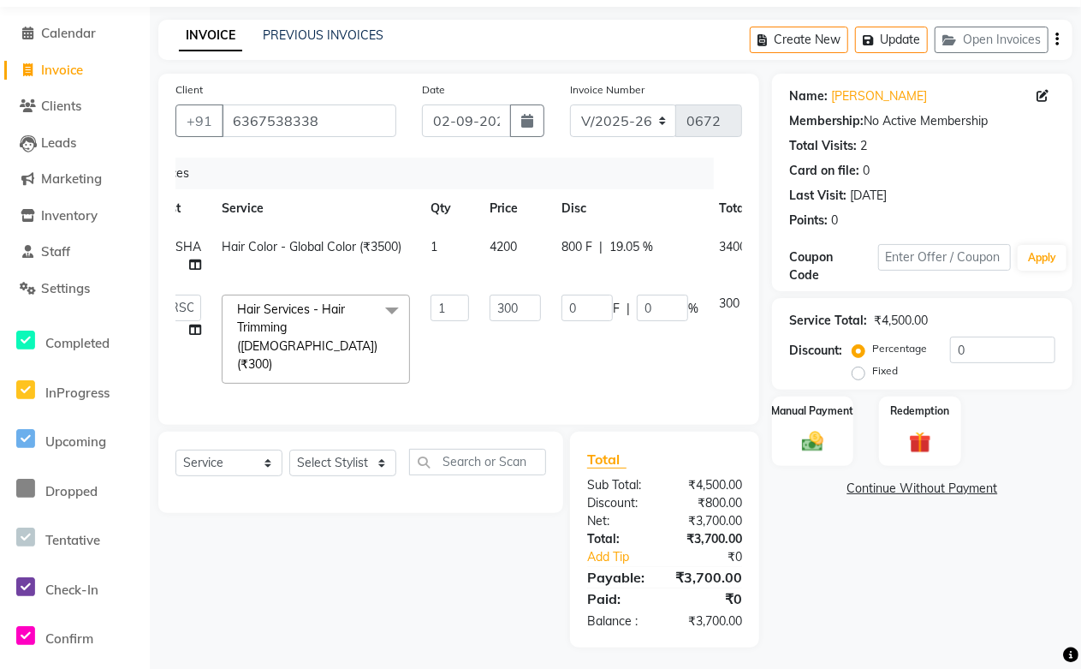
scroll to position [0, 113]
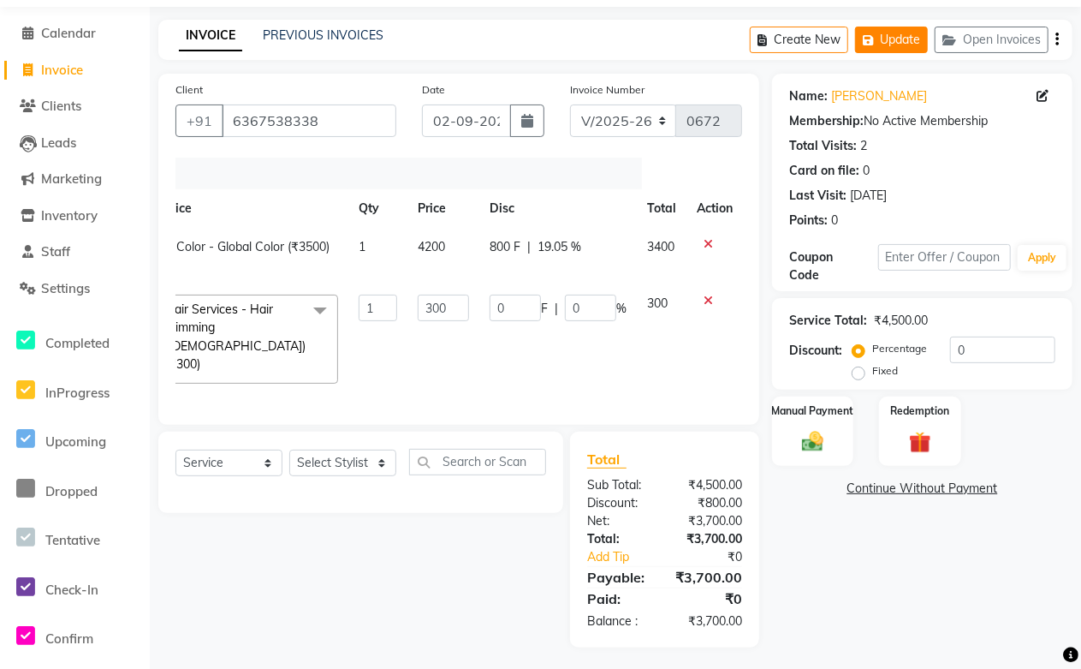
click at [912, 37] on button "Update" at bounding box center [891, 40] width 73 height 27
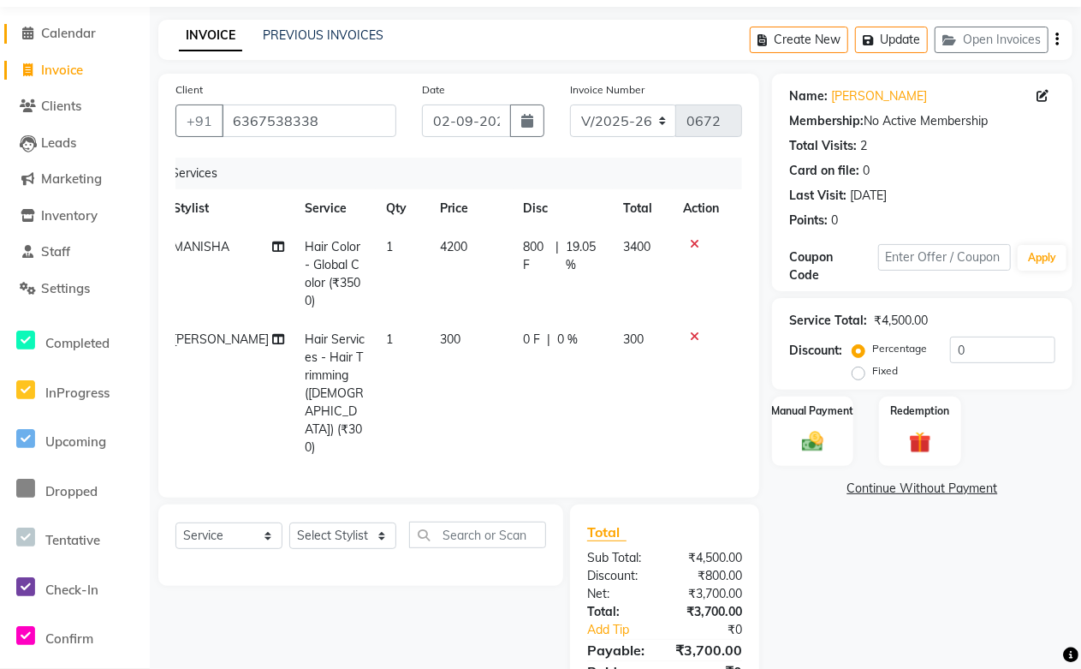
click at [60, 27] on span "Calendar" at bounding box center [68, 33] width 55 height 16
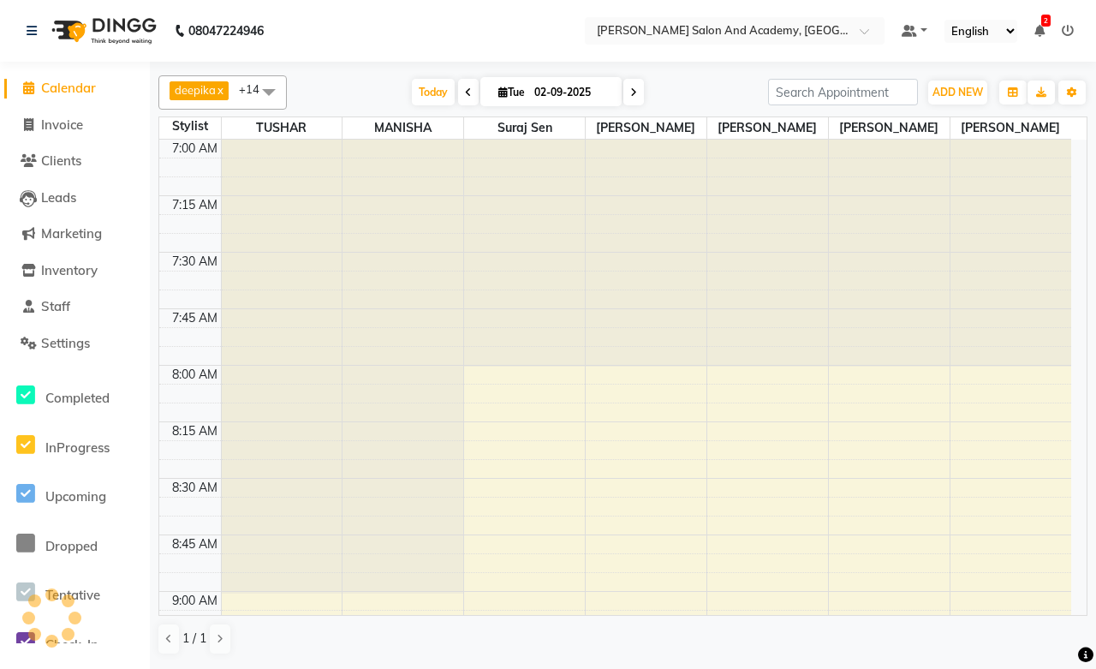
scroll to position [2725, 0]
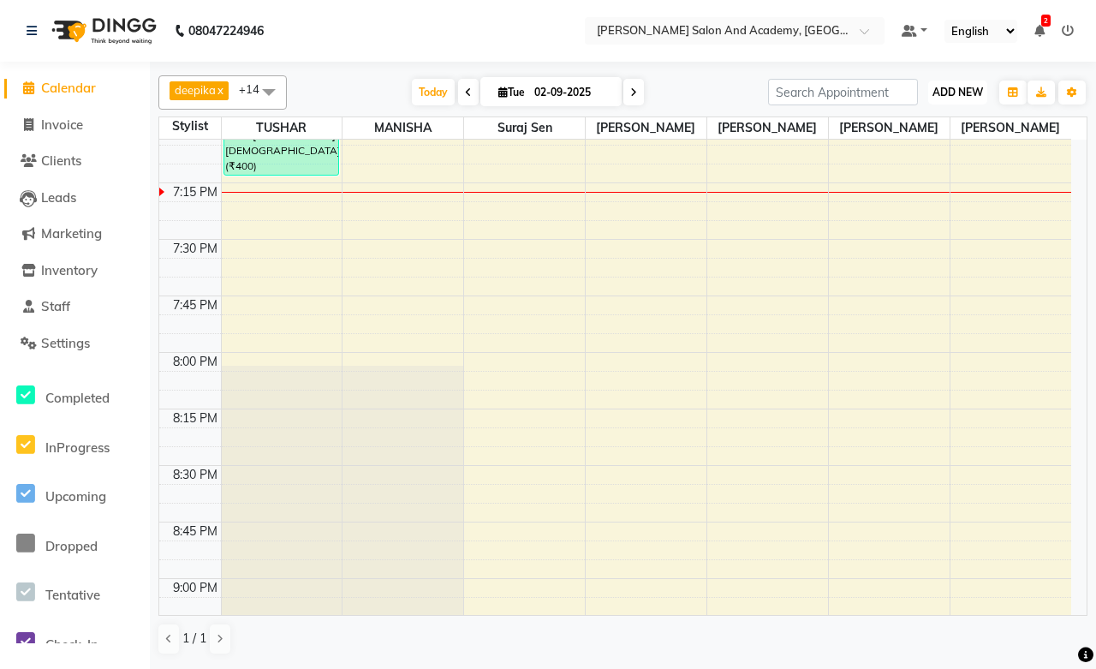
click at [977, 101] on button "ADD NEW Toggle Dropdown" at bounding box center [957, 92] width 59 height 24
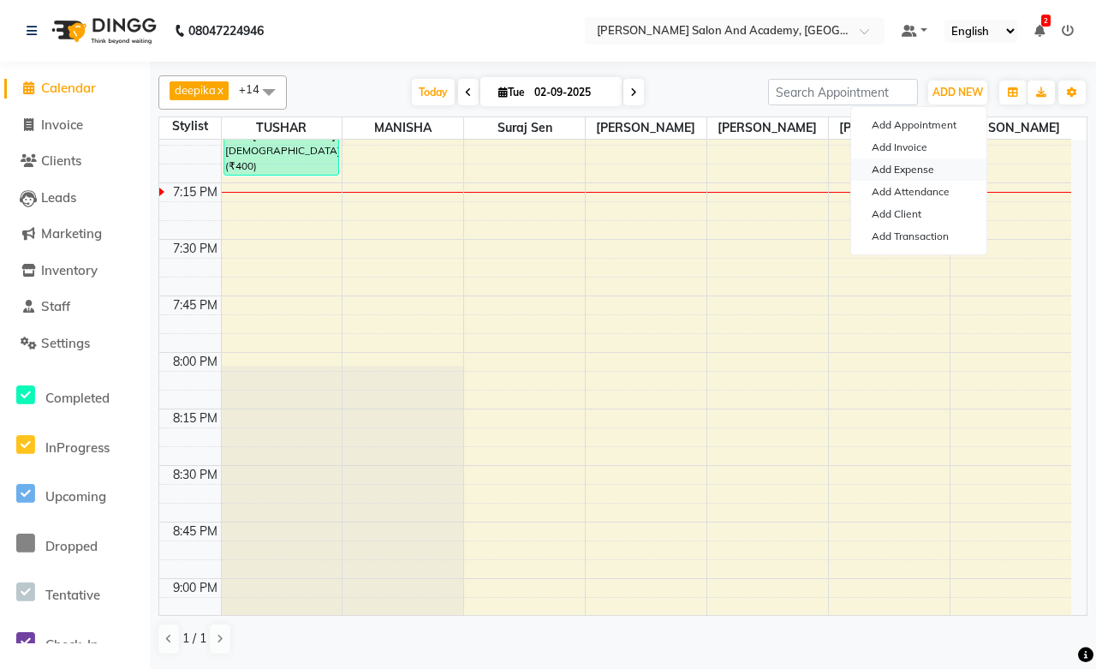
click at [910, 172] on link "Add Expense" at bounding box center [918, 169] width 135 height 22
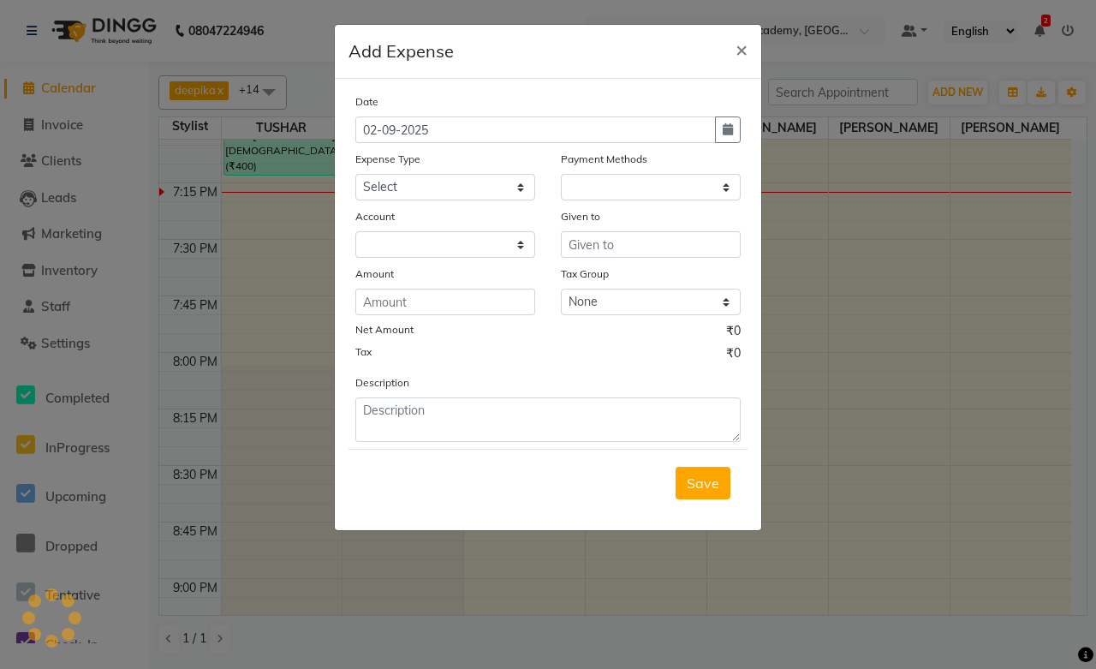
select select "1"
select select "5474"
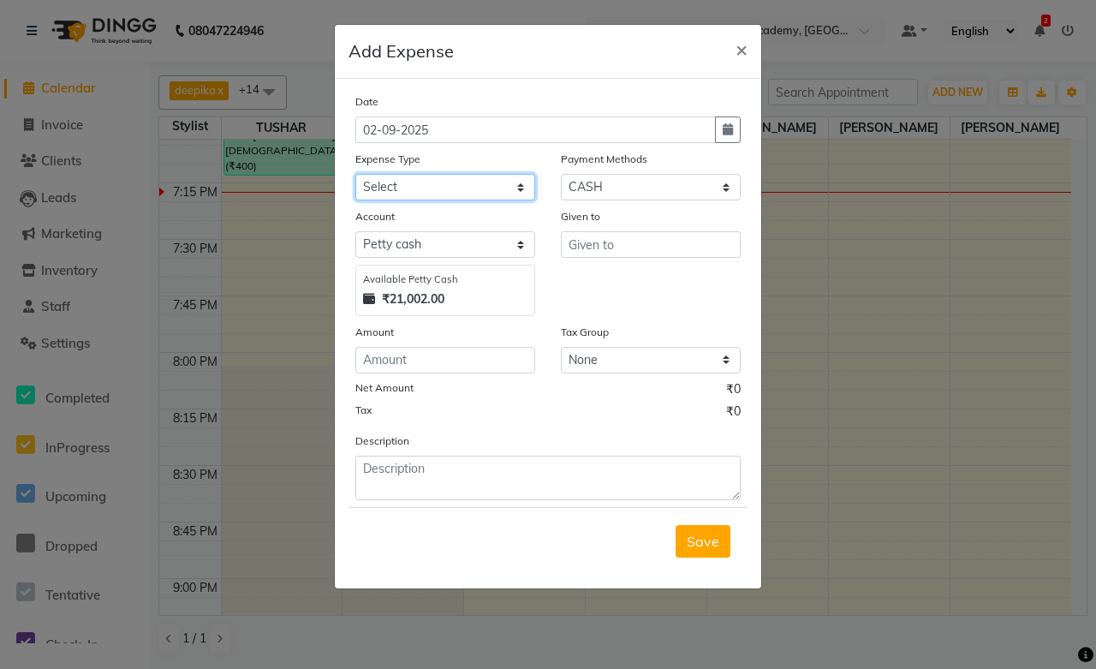
click at [404, 188] on select "Select Advance Salary Bank charges Car maintenance Cash transfer to bank Cash t…" at bounding box center [445, 187] width 180 height 27
select select "16592"
click at [355, 174] on select "Select Advance Salary Bank charges Car maintenance Cash transfer to bank Cash t…" at bounding box center [445, 187] width 180 height 27
click at [616, 185] on select "Select Pine Labs Wallet CASH PhonePe CARD UPI ONLINE" at bounding box center [651, 187] width 180 height 27
select select "3"
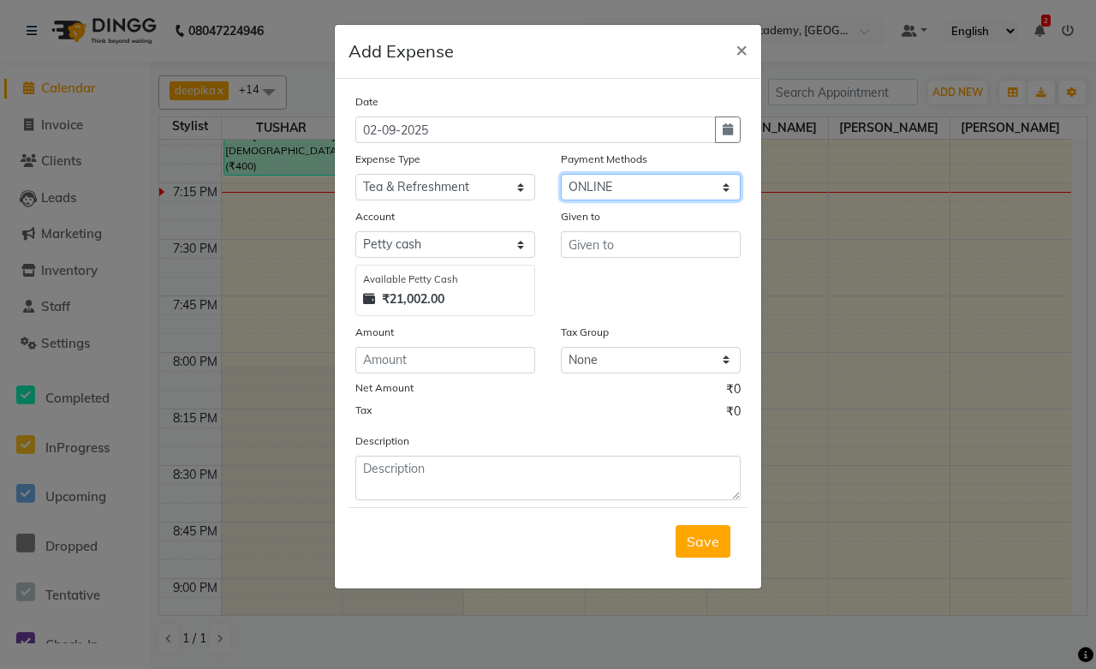
click at [561, 174] on select "Select Pine Labs Wallet CASH PhonePe CARD UPI ONLINE" at bounding box center [651, 187] width 180 height 27
select select "5475"
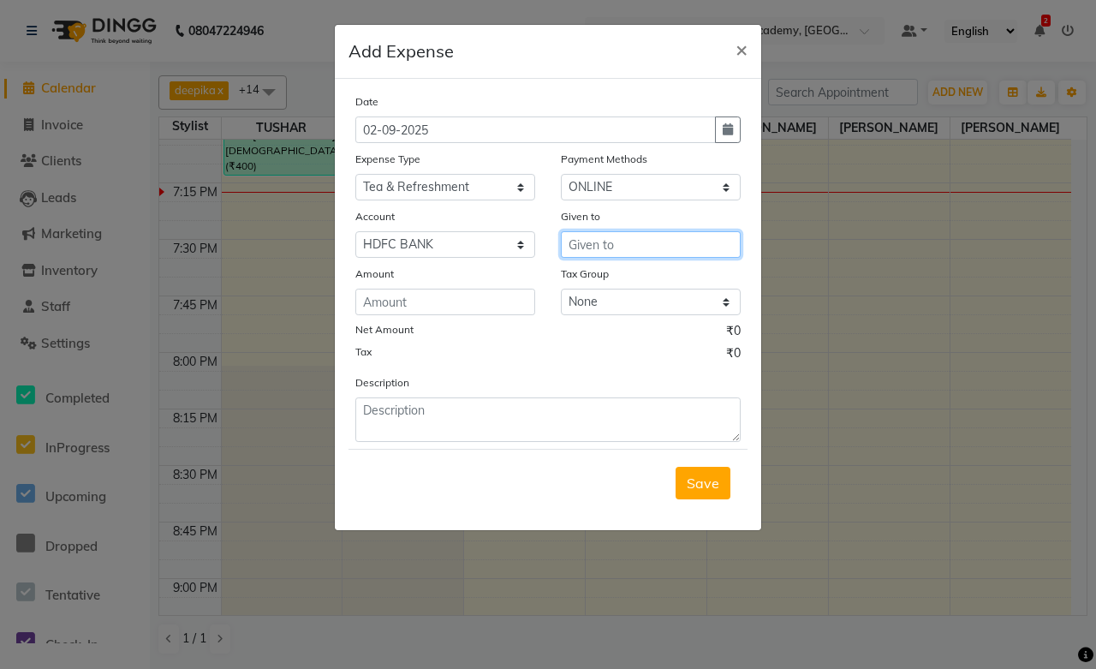
click at [602, 248] on input "text" at bounding box center [651, 244] width 180 height 27
type input "Nawal Saini"
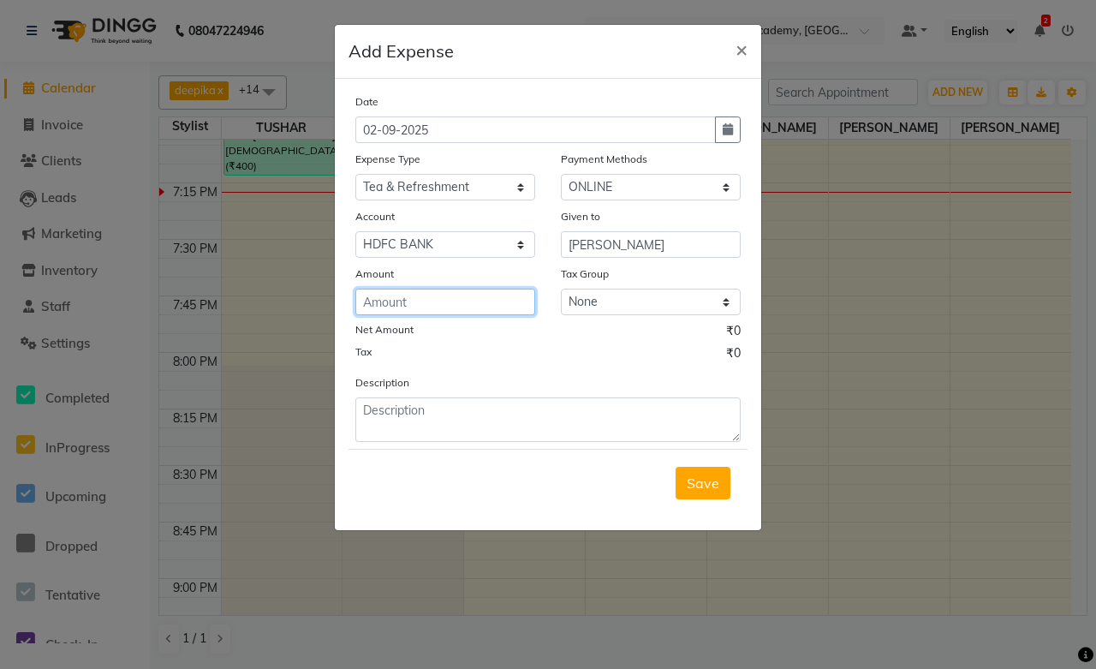
click at [409, 298] on input "number" at bounding box center [445, 302] width 180 height 27
type input "39"
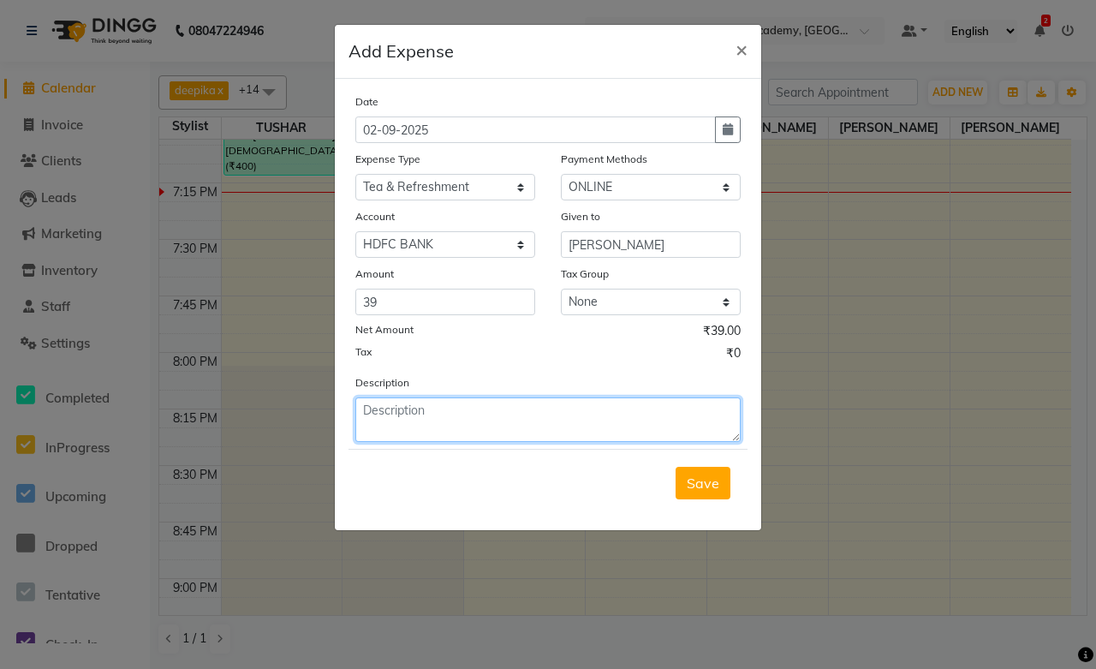
click at [416, 404] on textarea at bounding box center [547, 419] width 385 height 45
click at [420, 413] on textarea "Milk Packlet & Maggi Masala" at bounding box center [547, 419] width 385 height 45
type textarea "Milk Packet & Maggi Masala"
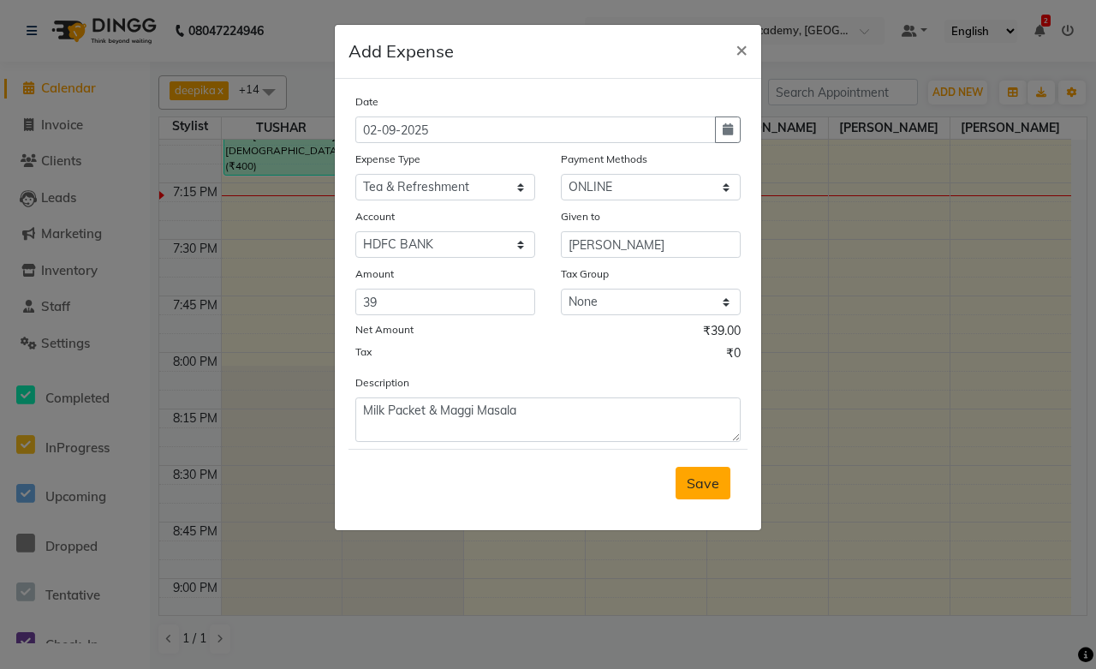
click at [690, 490] on span "Save" at bounding box center [703, 482] width 33 height 17
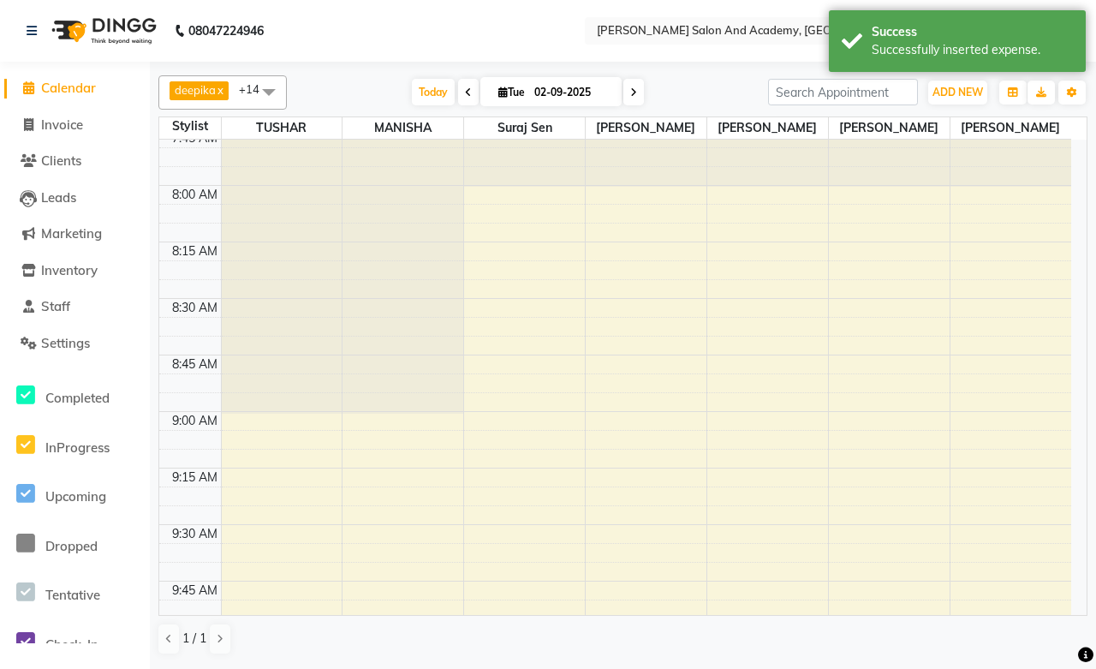
scroll to position [0, 0]
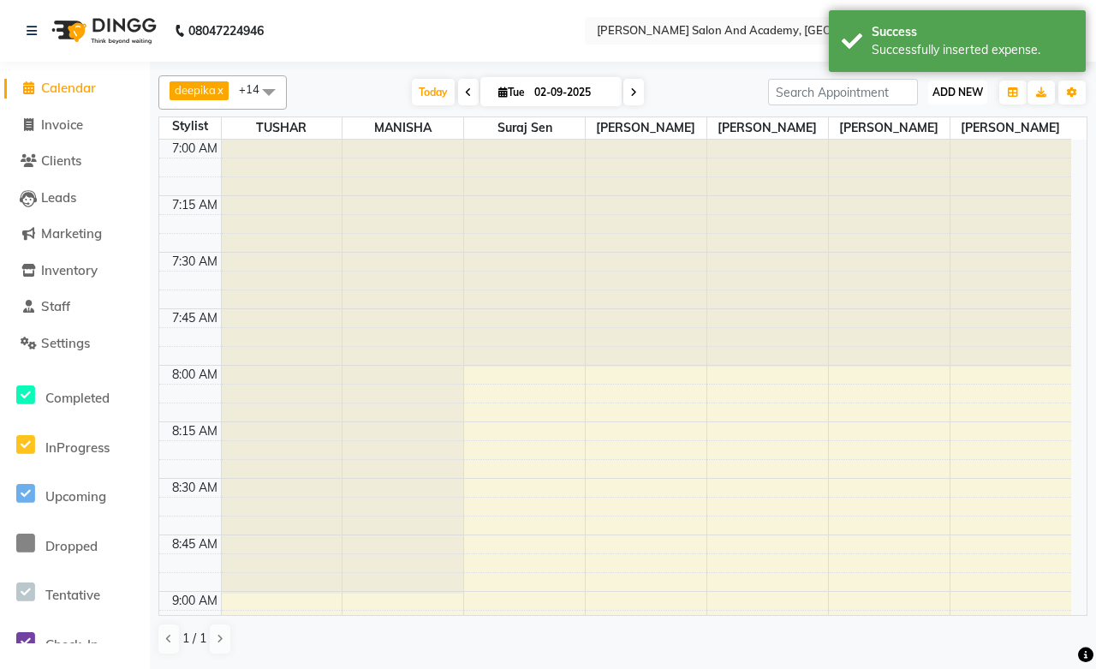
click at [947, 99] on button "ADD NEW Toggle Dropdown" at bounding box center [957, 92] width 59 height 24
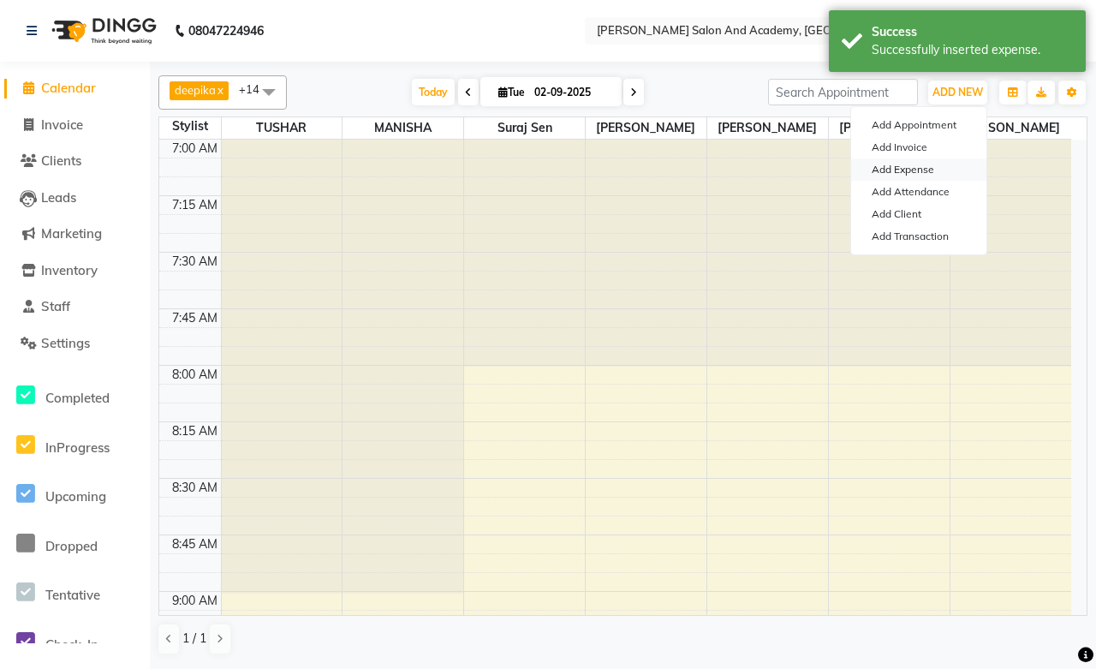
click at [917, 169] on link "Add Expense" at bounding box center [918, 169] width 135 height 22
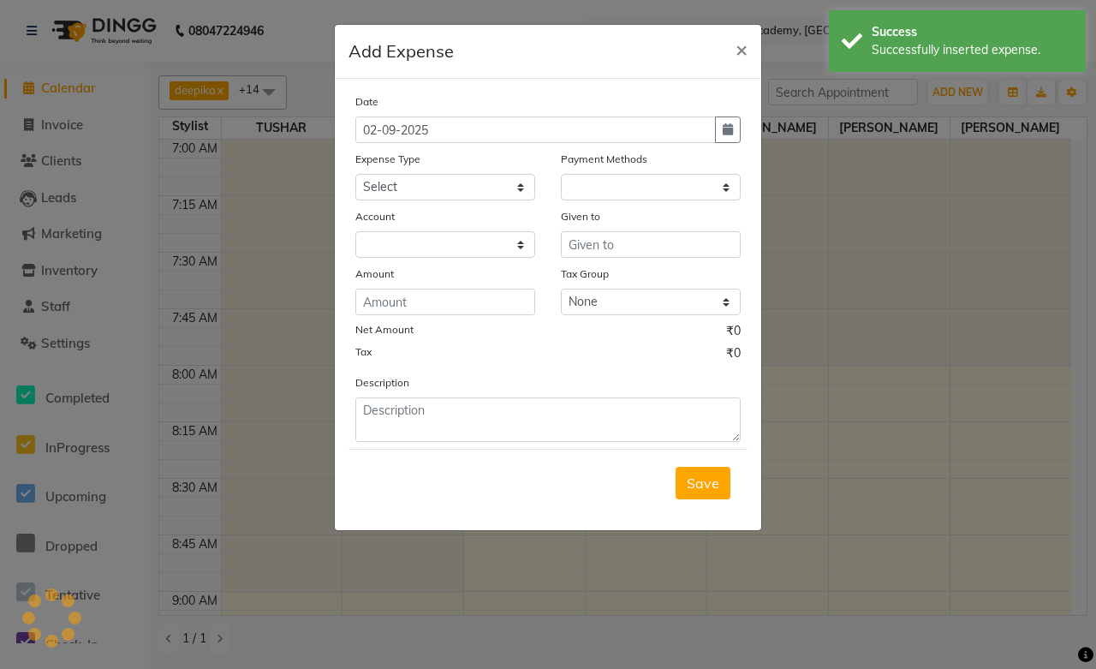
select select "1"
select select "5474"
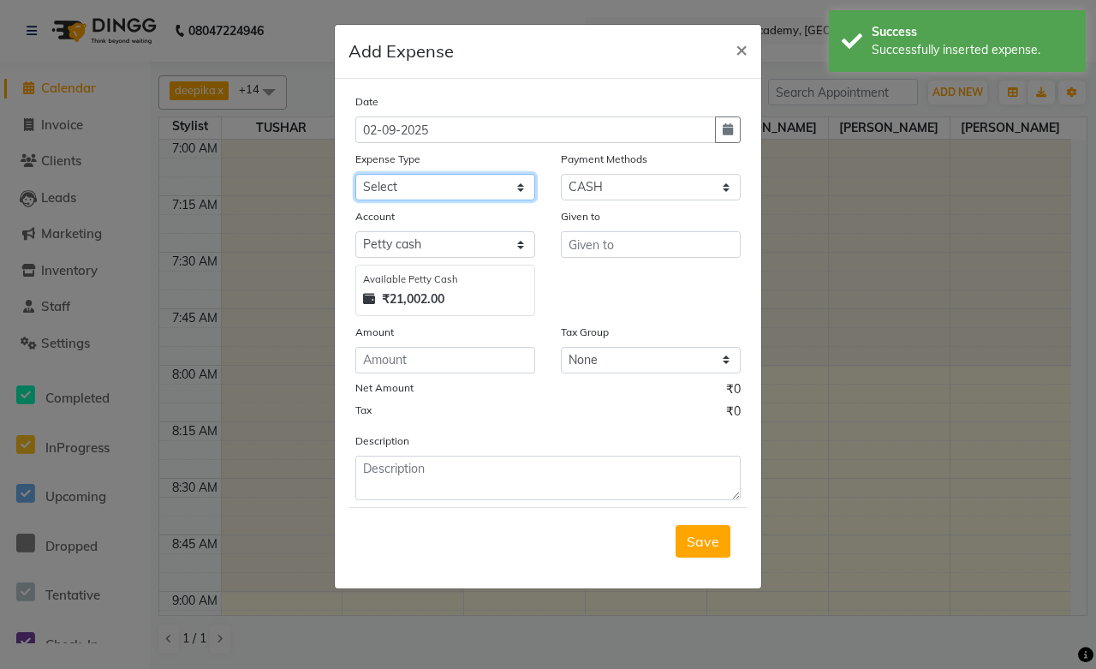
click at [420, 183] on select "Select Advance Salary Bank charges Car maintenance Cash transfer to bank Cash t…" at bounding box center [445, 187] width 180 height 27
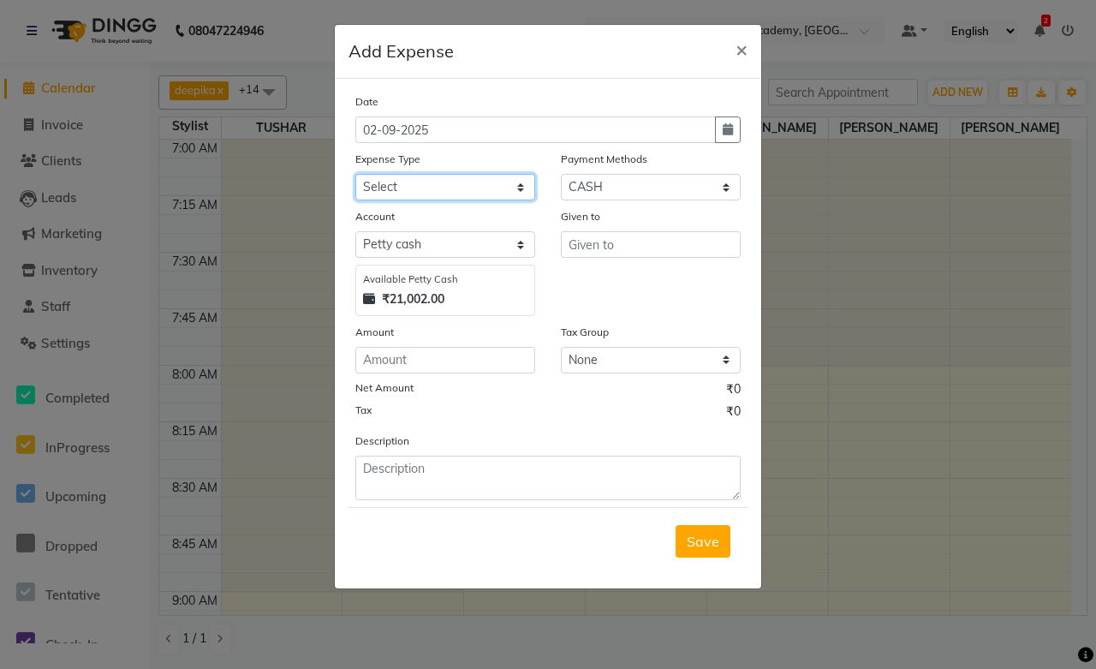
select select "16585"
click at [355, 174] on select "Select Advance Salary Bank charges Car maintenance Cash transfer to bank Cash t…" at bounding box center [445, 187] width 180 height 27
click at [610, 184] on select "Select Pine Labs Wallet CASH PhonePe CARD UPI ONLINE" at bounding box center [651, 187] width 180 height 27
select select "3"
click at [561, 174] on select "Select Pine Labs Wallet CASH PhonePe CARD UPI ONLINE" at bounding box center [651, 187] width 180 height 27
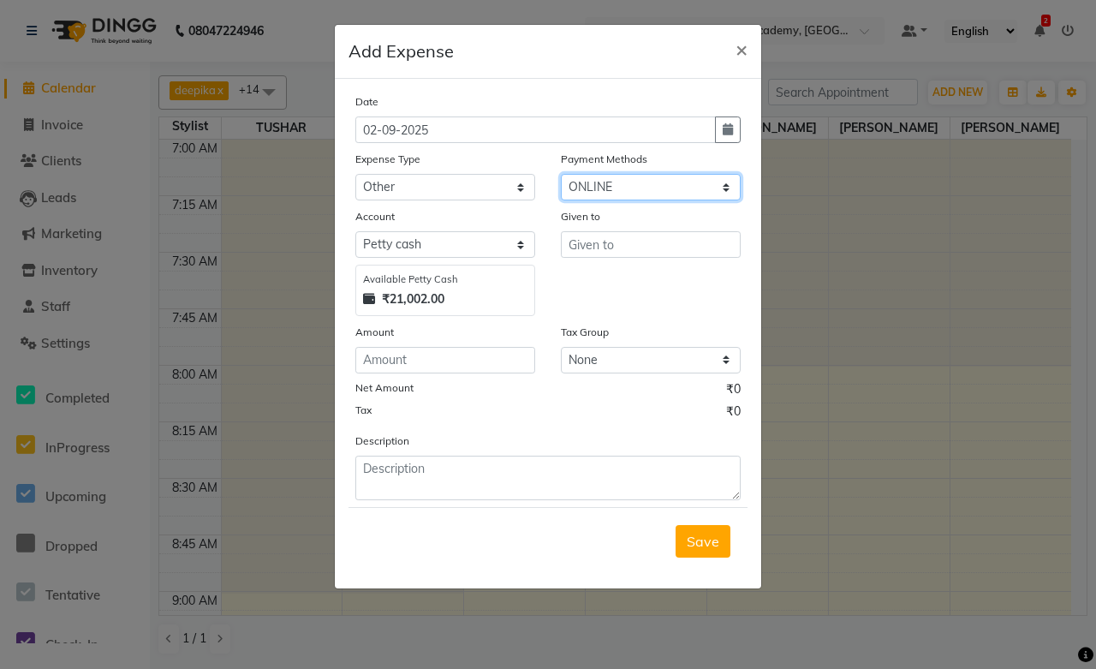
select select "5475"
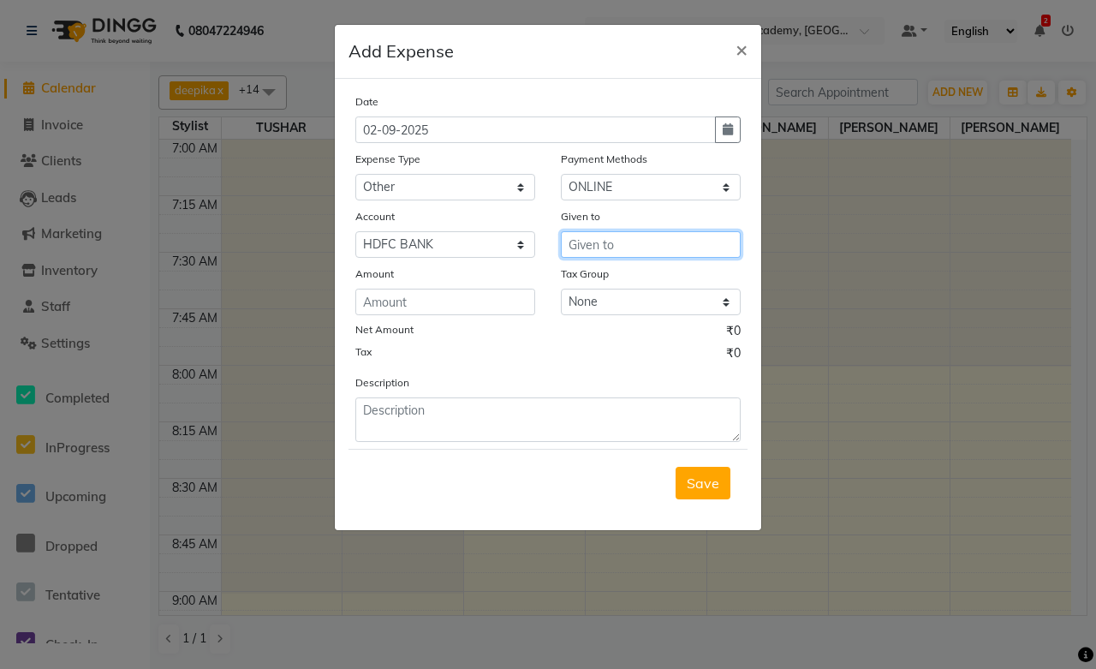
click at [600, 252] on input "text" at bounding box center [651, 244] width 180 height 27
type input "[PERSON_NAME]"
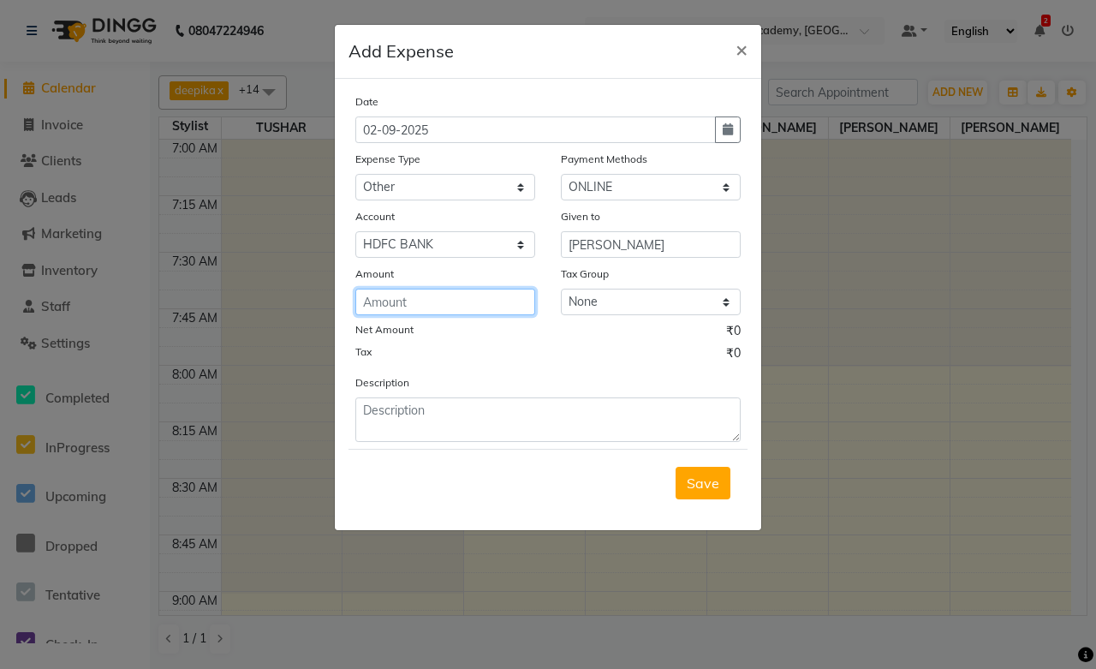
click at [408, 300] on input "number" at bounding box center [445, 302] width 180 height 27
type input "200"
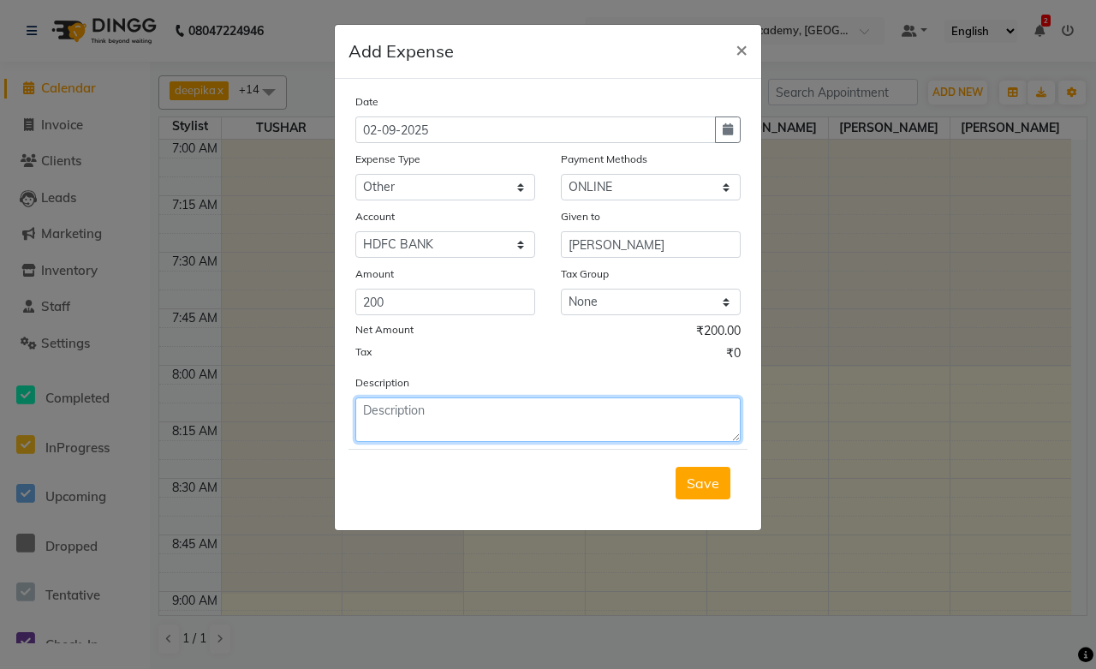
click at [438, 406] on textarea at bounding box center [547, 419] width 385 height 45
click at [455, 414] on textarea "Gave change to ayushi Singh" at bounding box center [547, 419] width 385 height 45
click at [546, 411] on textarea "Gave change to Ayushi Singh" at bounding box center [547, 419] width 385 height 45
type textarea "Gave change to Ayushi Singh BY Tushar Sir"
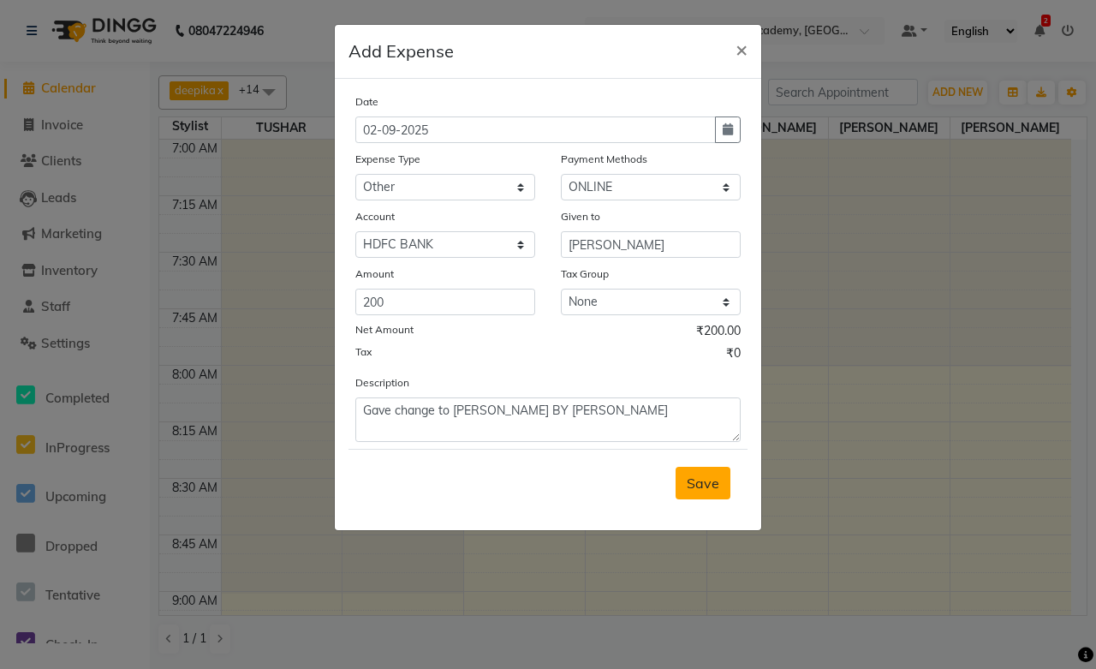
click at [690, 480] on span "Save" at bounding box center [703, 482] width 33 height 17
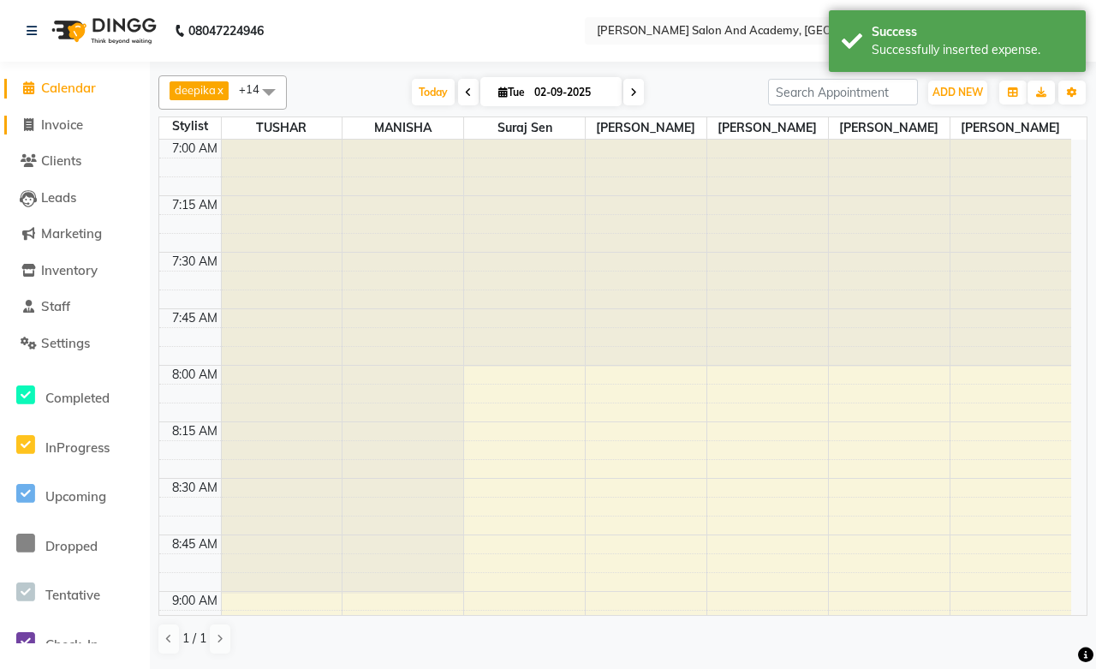
click at [66, 131] on span "Invoice" at bounding box center [62, 124] width 42 height 16
select select "6453"
select select "service"
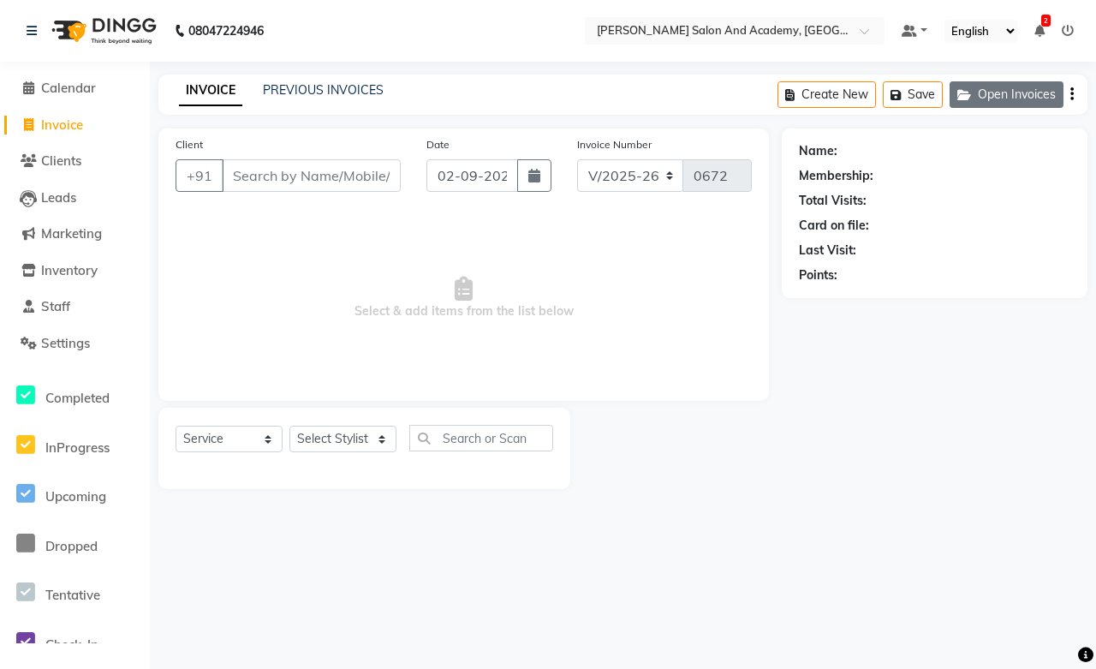
click at [983, 95] on button "Open Invoices" at bounding box center [1007, 94] width 114 height 27
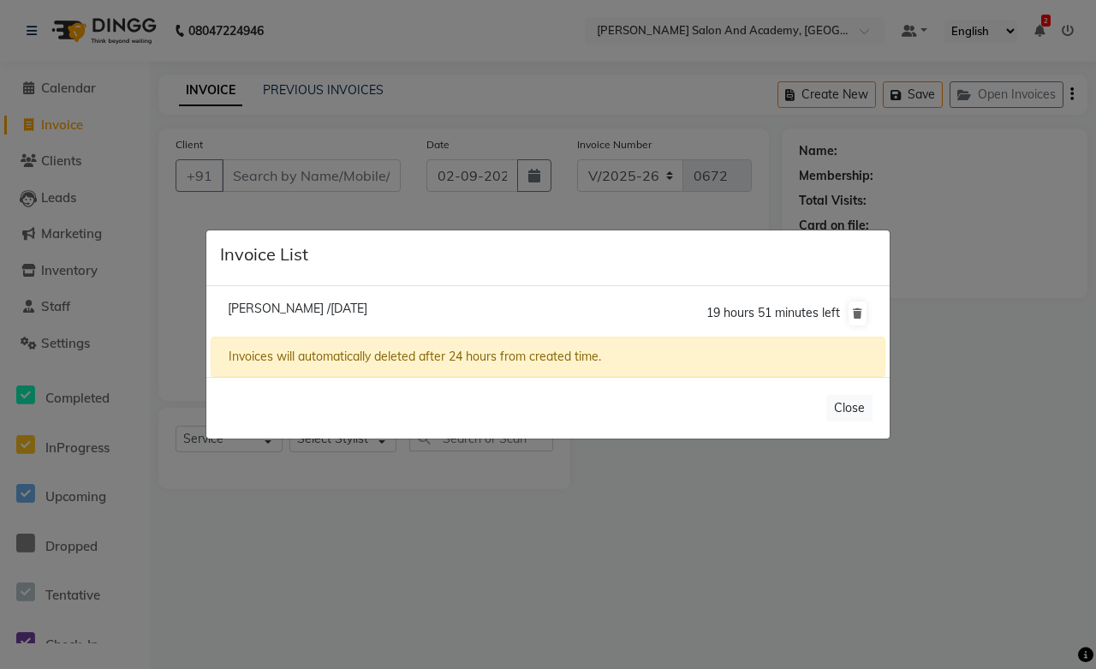
click at [367, 301] on span "Jaya Khandelwal /02 September 2025" at bounding box center [298, 308] width 140 height 15
type input "6367538338"
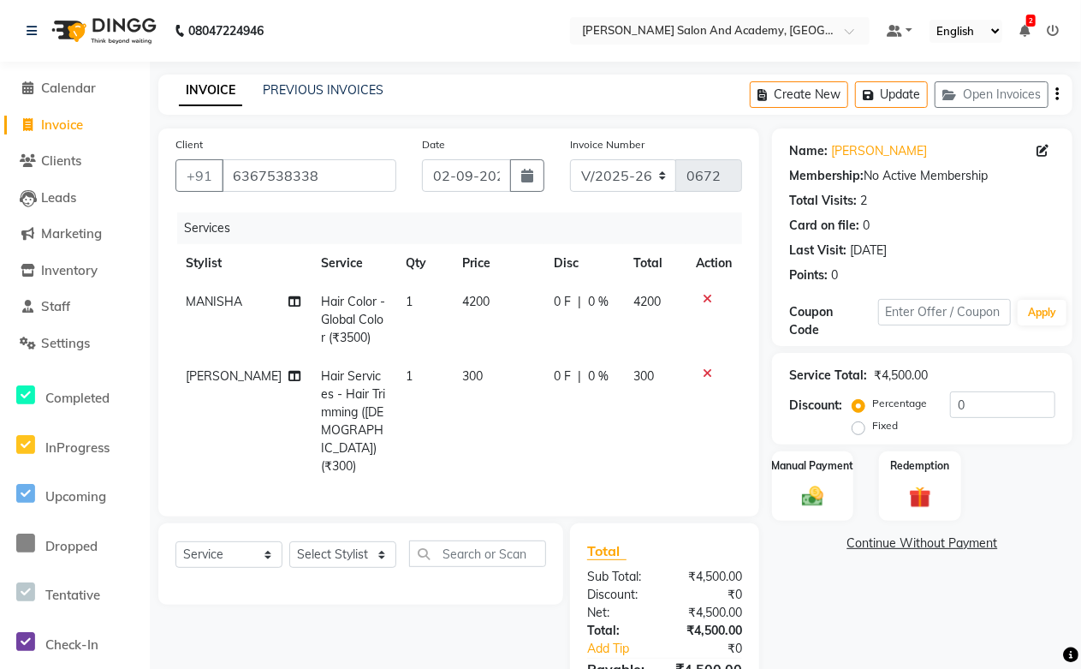
scroll to position [74, 0]
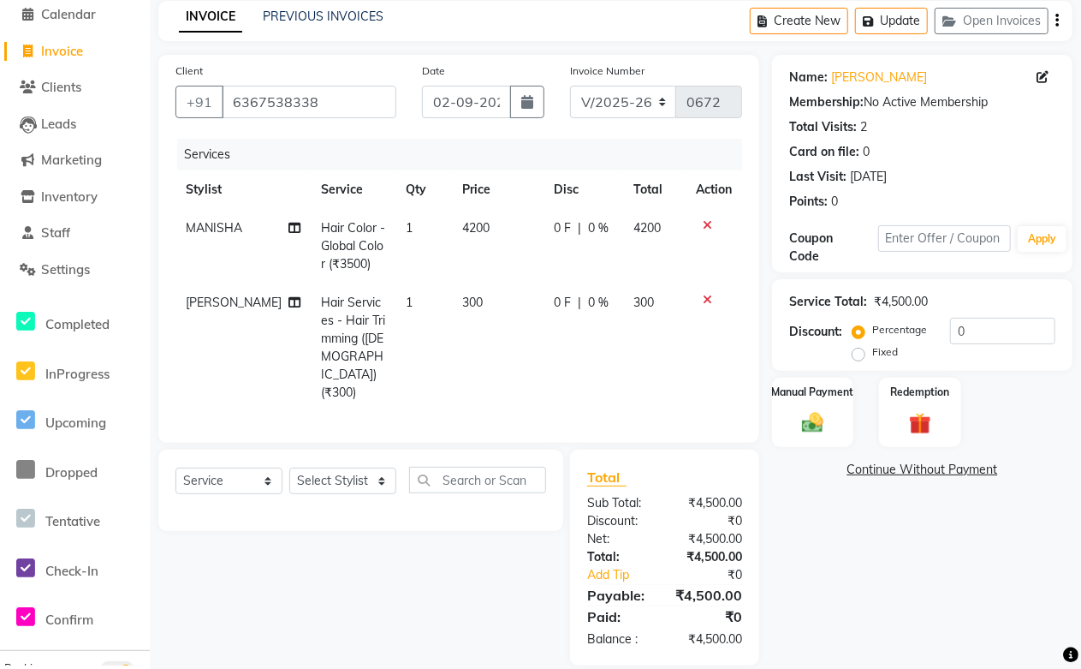
click at [546, 253] on td "0 F | 0 %" at bounding box center [584, 246] width 80 height 74
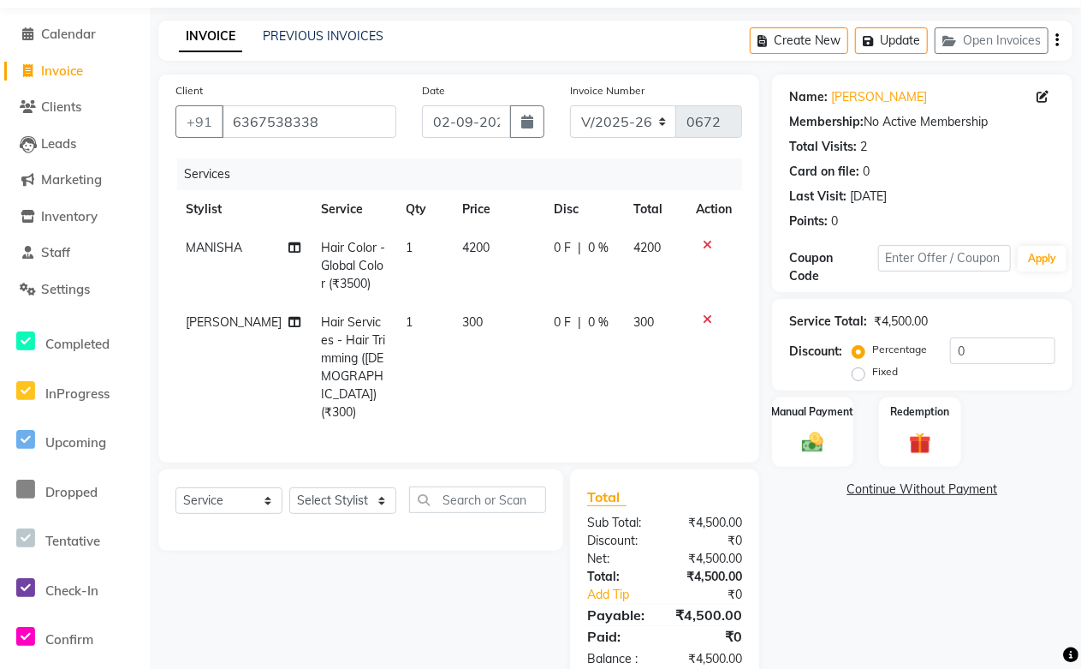
select select "49048"
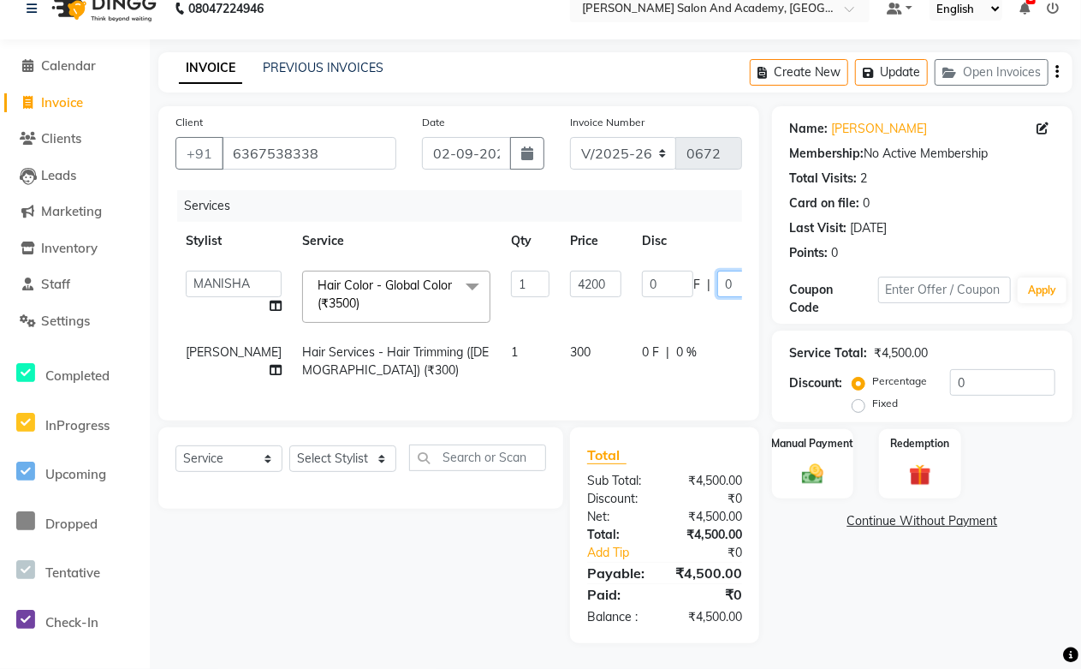
drag, startPoint x: 683, startPoint y: 247, endPoint x: 653, endPoint y: 251, distance: 30.3
click at [653, 271] on div "0 F | 0 %" at bounding box center [710, 284] width 137 height 27
type input "20"
click at [428, 497] on div "Select Service Product Membership Package Voucher Prepaid Gift Card Select Styl…" at bounding box center [360, 467] width 405 height 81
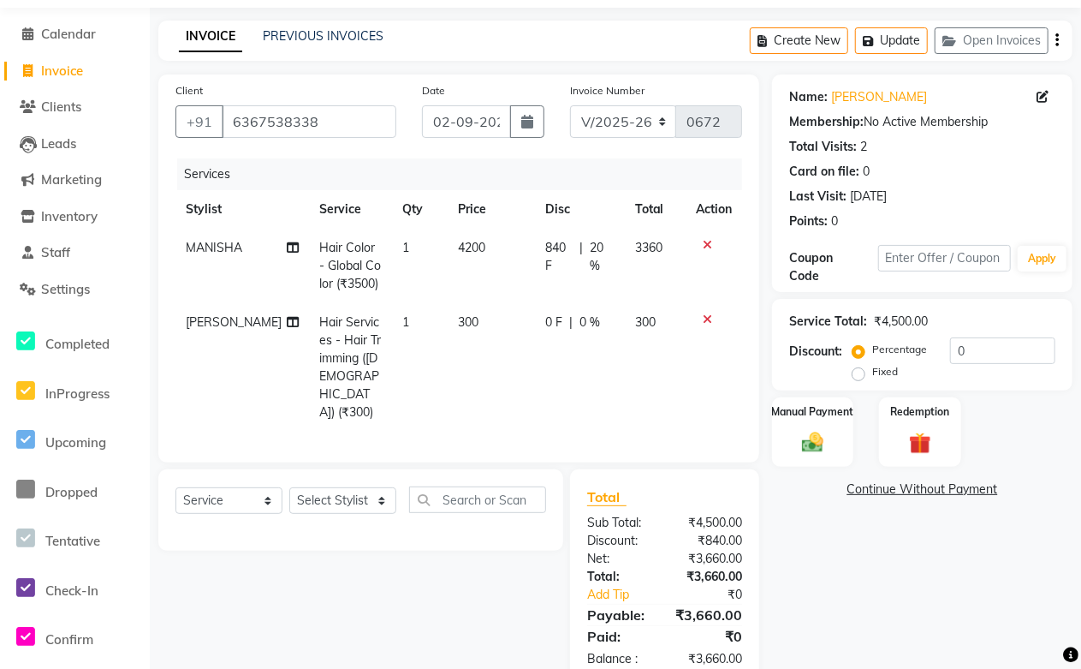
scroll to position [92, 0]
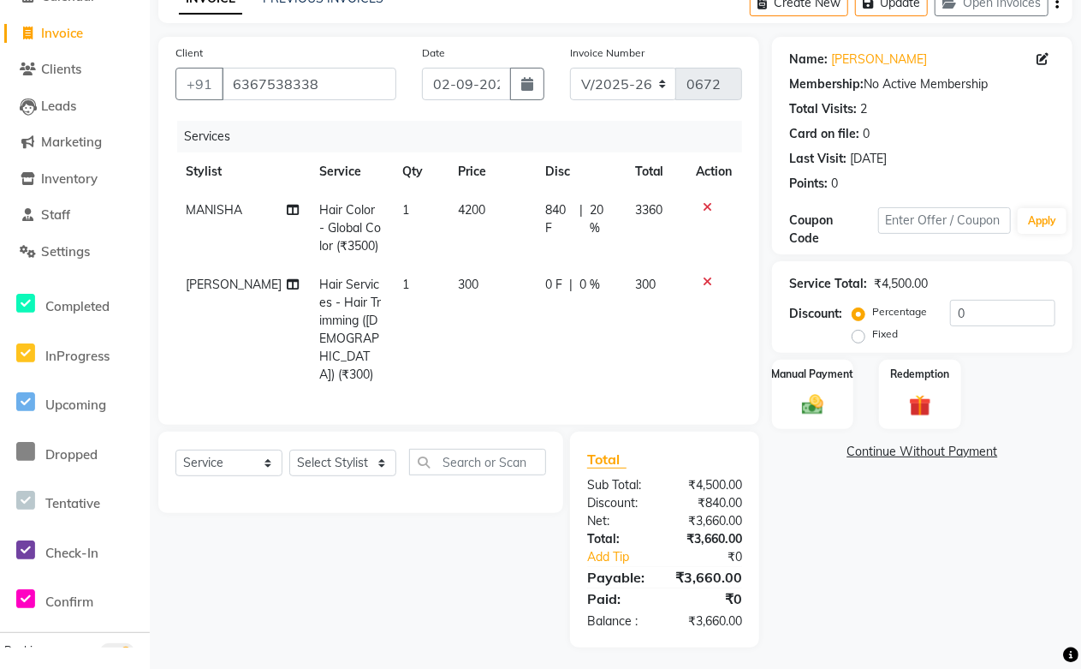
click at [560, 229] on span "840 F" at bounding box center [558, 219] width 27 height 36
select select "49048"
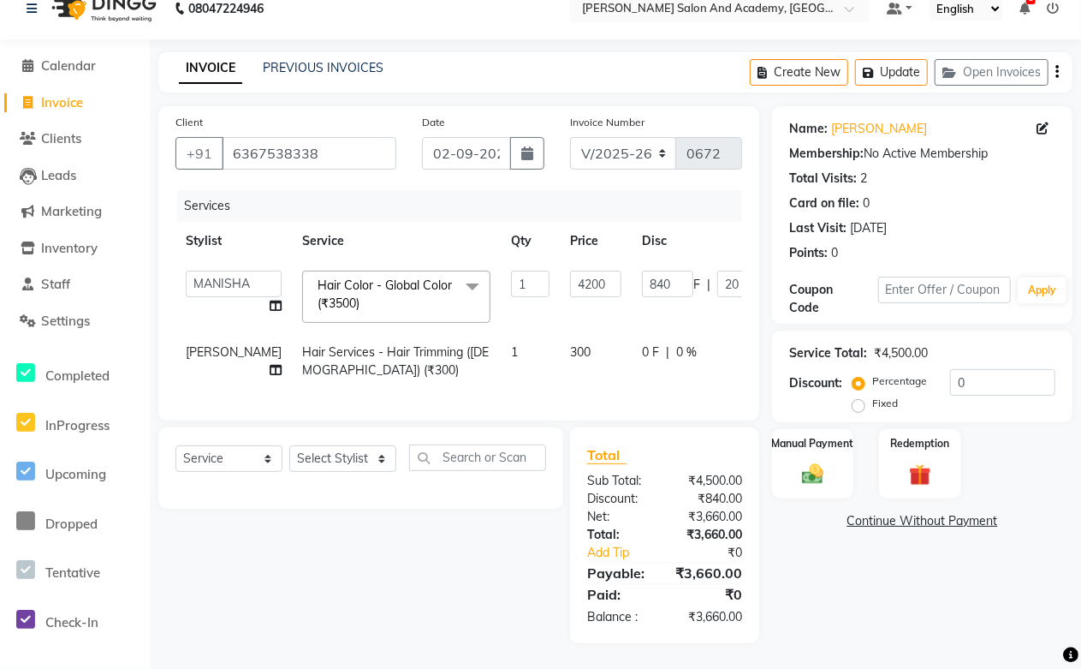
scroll to position [54, 0]
drag, startPoint x: 626, startPoint y: 246, endPoint x: 545, endPoint y: 257, distance: 81.3
click at [548, 260] on tr "Abdul Shoaib Aksha Khan Anisha Ray Archika Jain Arti Singh Azzu khan Farman Mir…" at bounding box center [536, 296] width 720 height 73
type input "800"
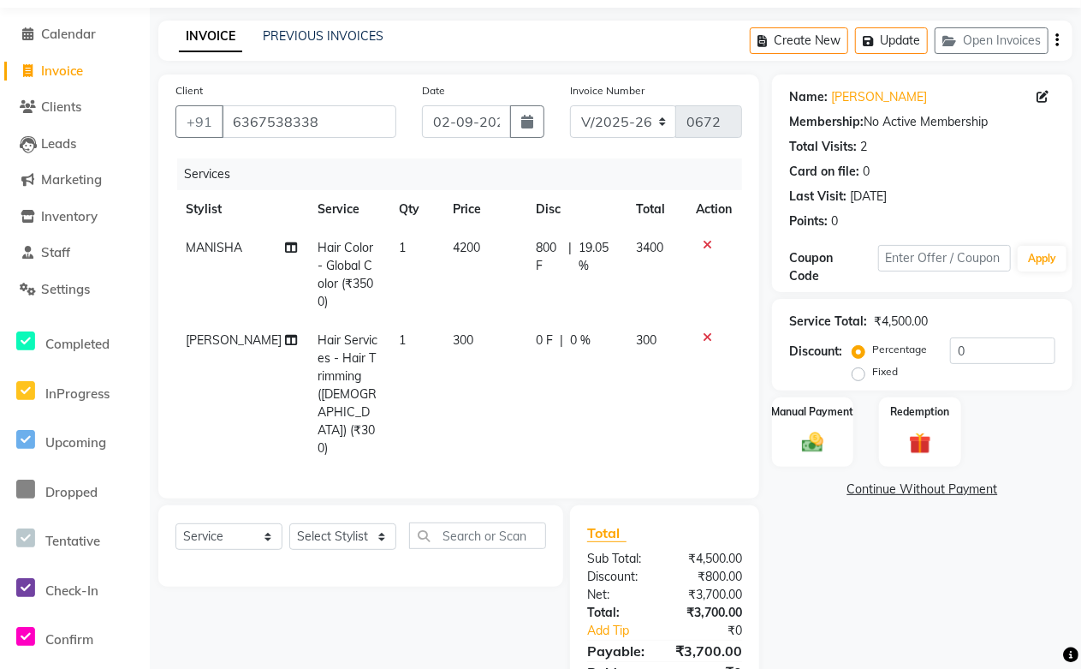
click at [461, 545] on div "Select Service Product Membership Package Voucher Prepaid Gift Card Select Styl…" at bounding box center [355, 613] width 418 height 216
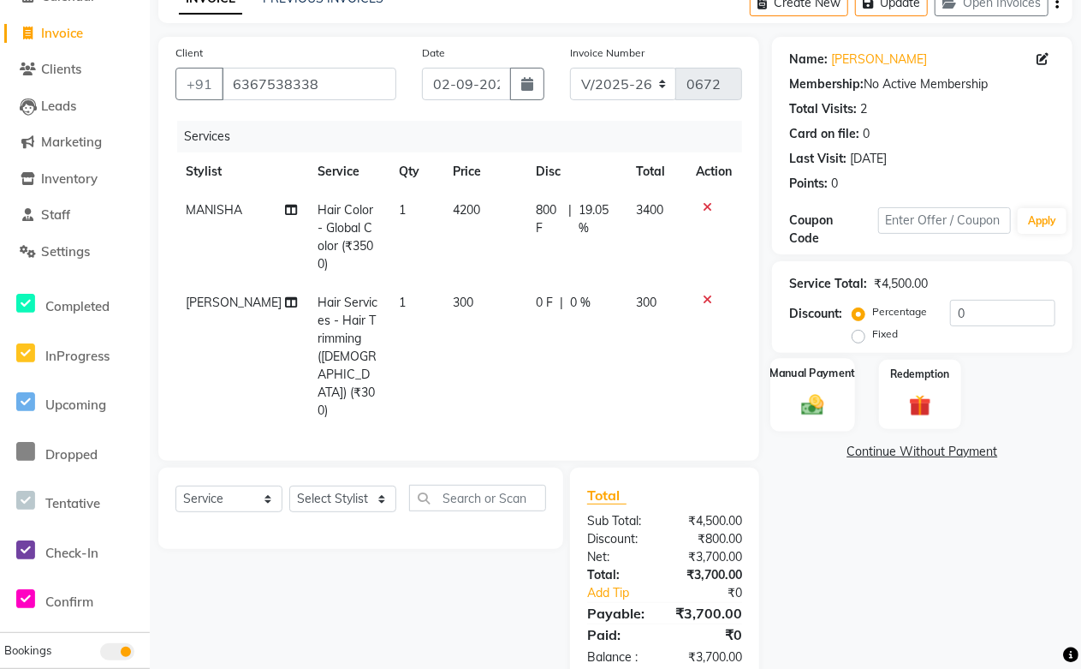
click at [837, 401] on div "Manual Payment" at bounding box center [813, 394] width 85 height 73
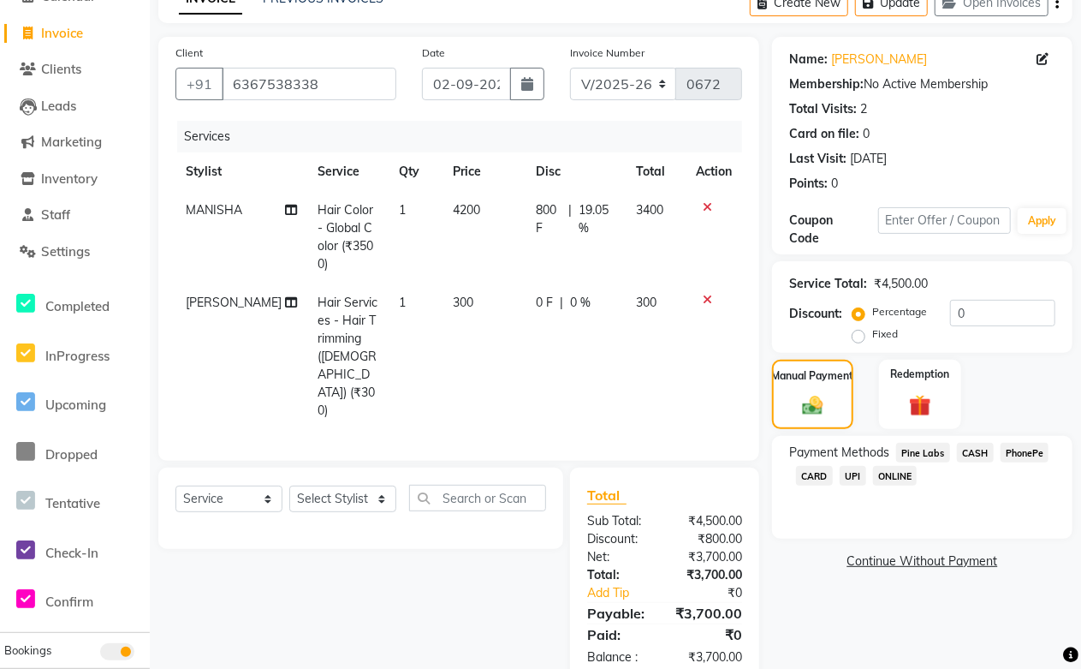
click at [927, 454] on span "Pine Labs" at bounding box center [923, 453] width 54 height 20
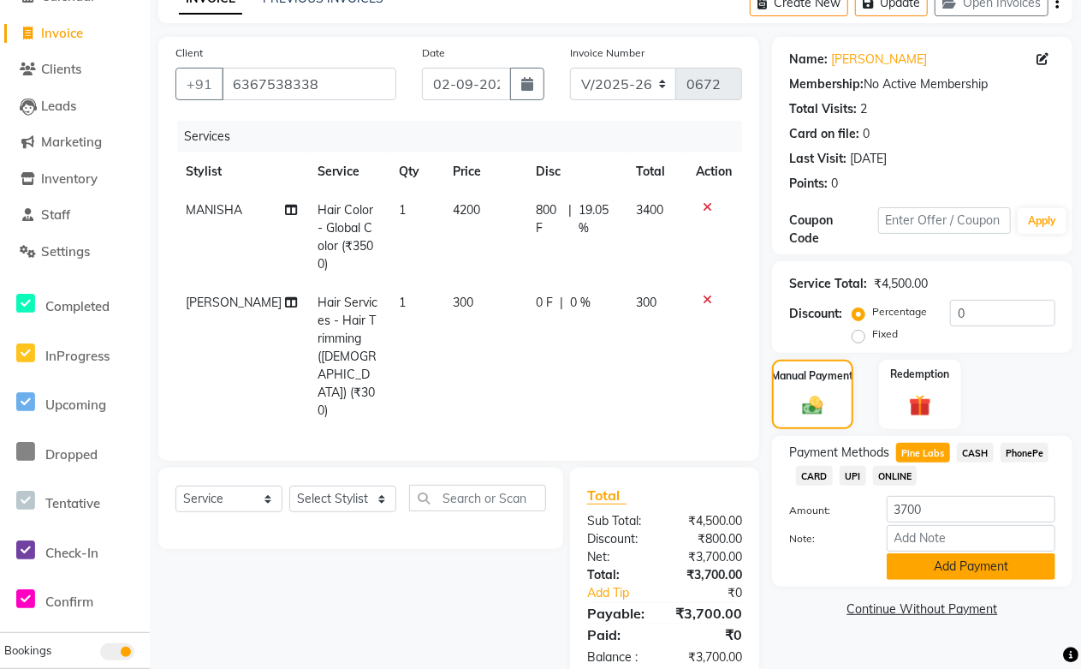
click at [945, 570] on button "Add Payment" at bounding box center [971, 566] width 169 height 27
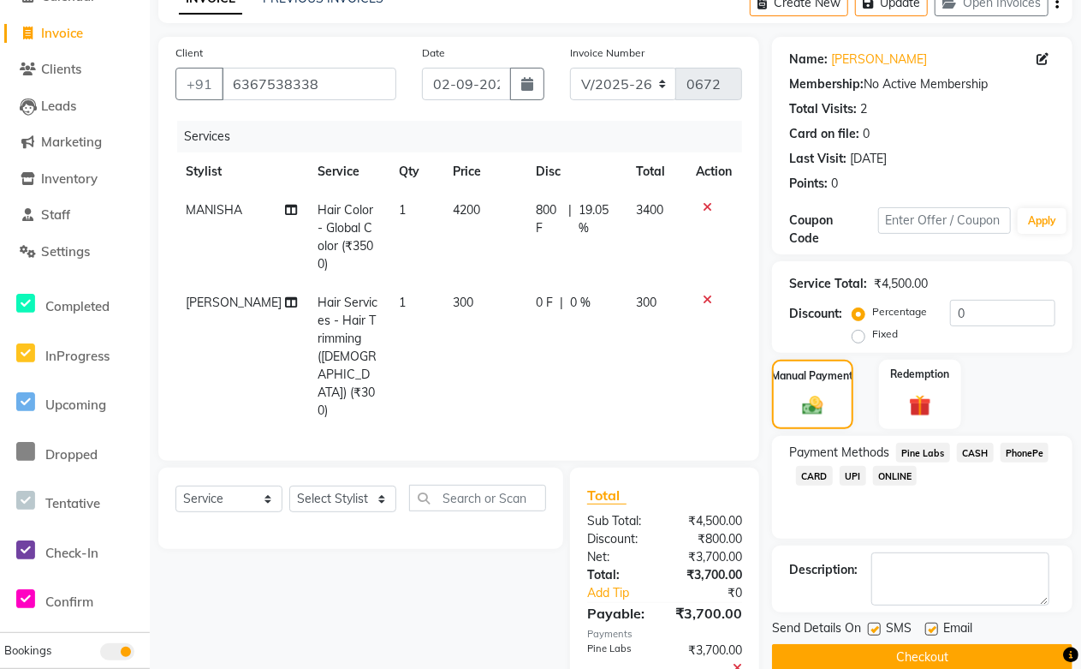
scroll to position [146, 0]
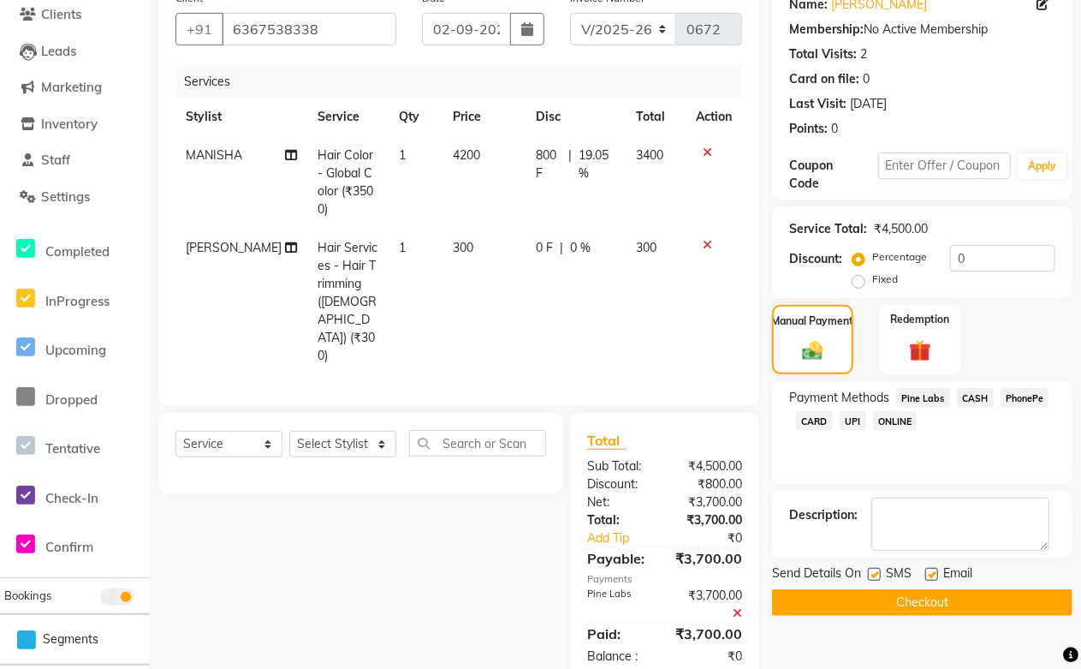
click at [929, 571] on label at bounding box center [932, 574] width 13 height 13
click at [929, 571] on input "checkbox" at bounding box center [931, 574] width 11 height 11
checkbox input "false"
click at [872, 576] on label at bounding box center [874, 574] width 13 height 13
click at [872, 576] on input "checkbox" at bounding box center [873, 574] width 11 height 11
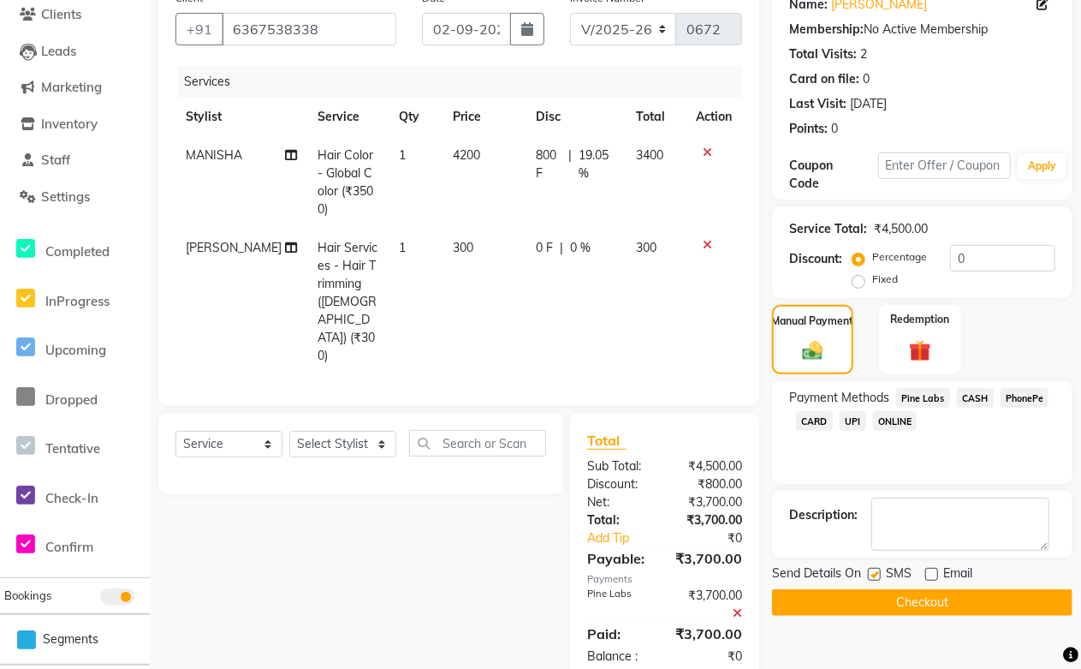
checkbox input "false"
click at [899, 602] on button "Checkout" at bounding box center [922, 602] width 301 height 27
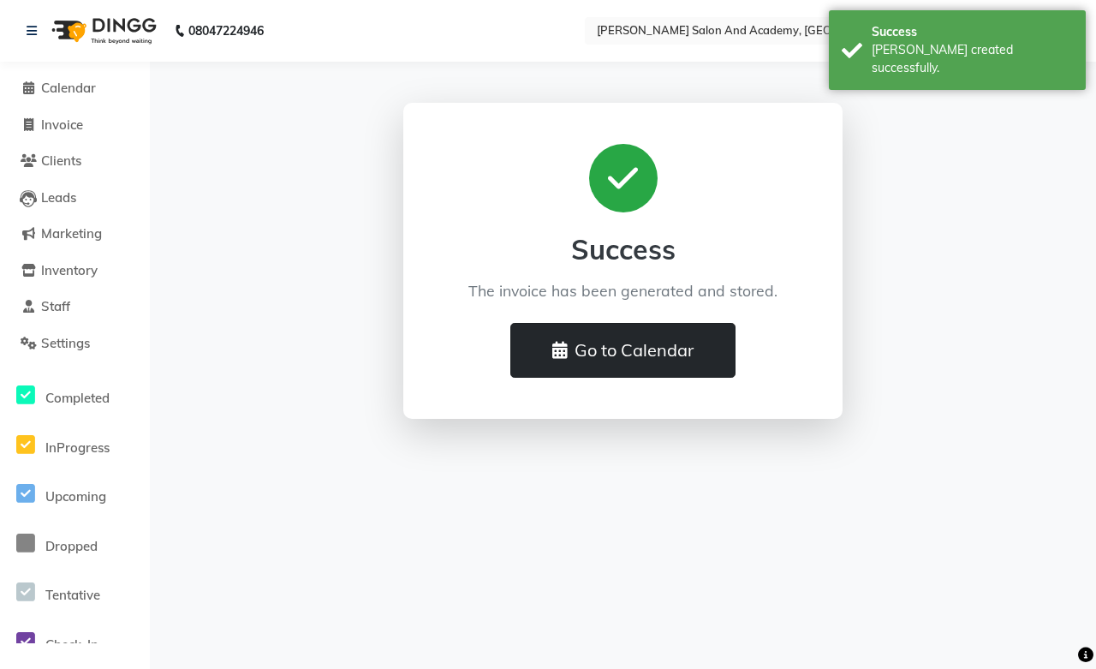
drag, startPoint x: 616, startPoint y: 334, endPoint x: 618, endPoint y: 360, distance: 25.7
click at [618, 360] on button "Go to Calendar" at bounding box center [622, 350] width 225 height 55
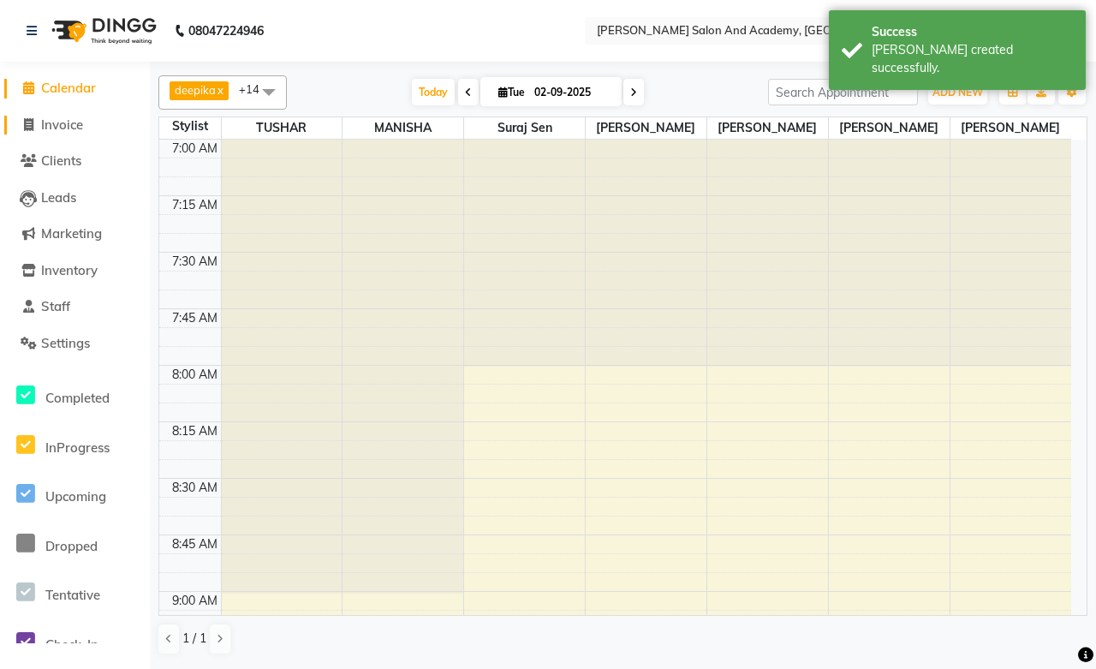
click at [55, 127] on span "Invoice" at bounding box center [62, 124] width 42 height 16
select select "6453"
select select "service"
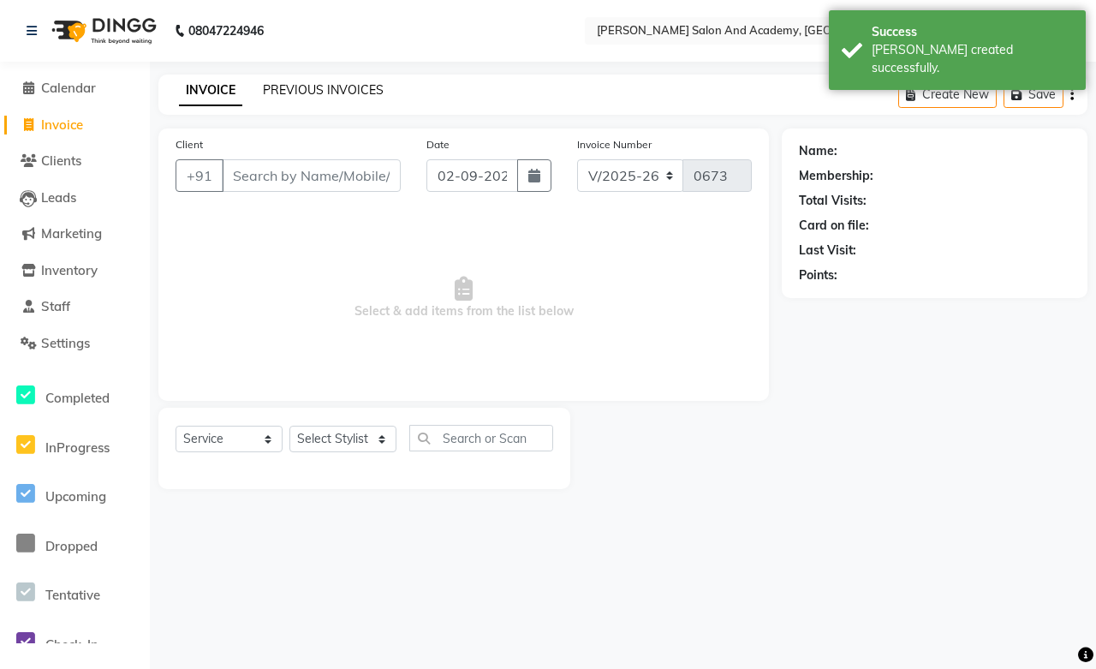
click at [330, 86] on link "PREVIOUS INVOICES" at bounding box center [323, 89] width 121 height 15
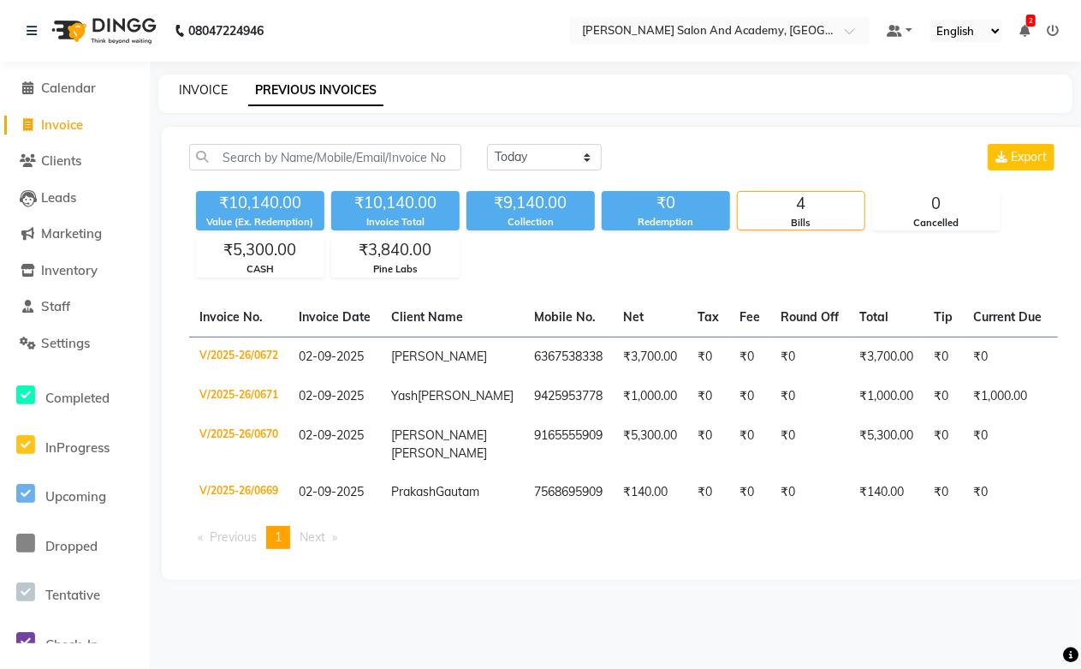
click at [187, 84] on link "INVOICE" at bounding box center [203, 89] width 49 height 15
select select "service"
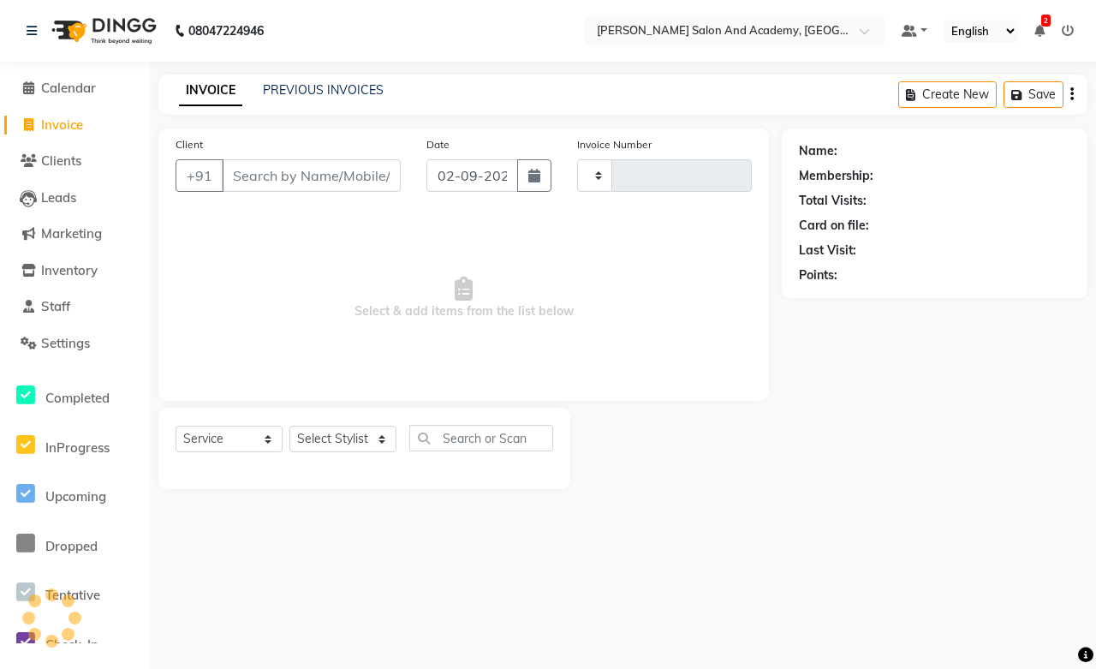
type input "0673"
select select "6453"
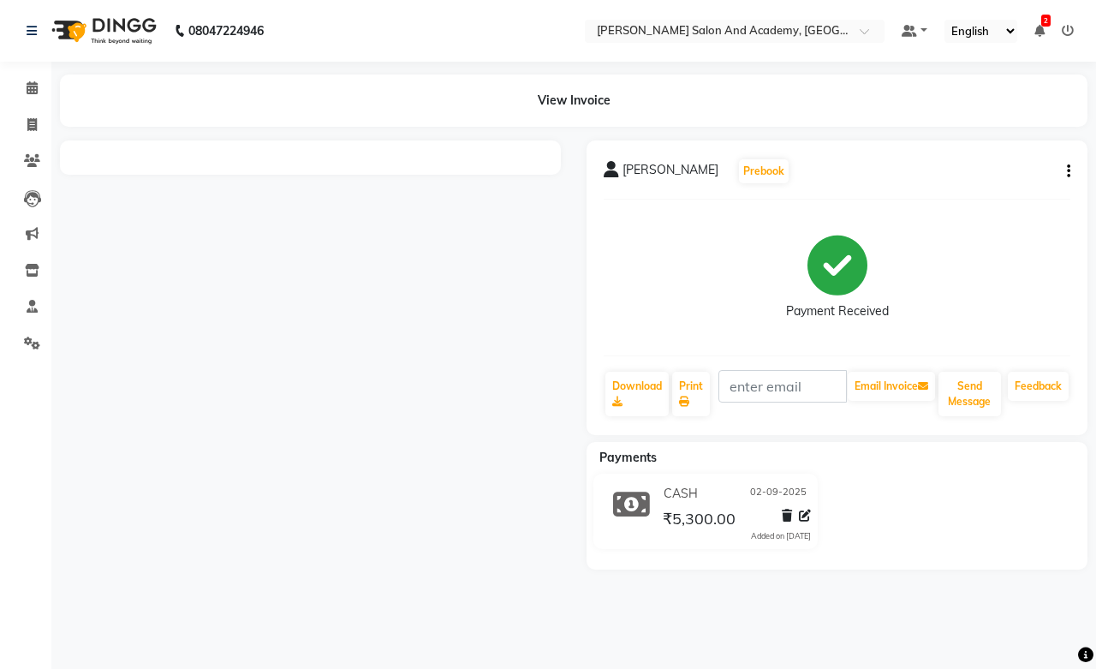
click at [1065, 171] on button "button" at bounding box center [1065, 172] width 10 height 18
click at [952, 189] on div "Edit Invoice" at bounding box center [983, 192] width 117 height 21
select select "service"
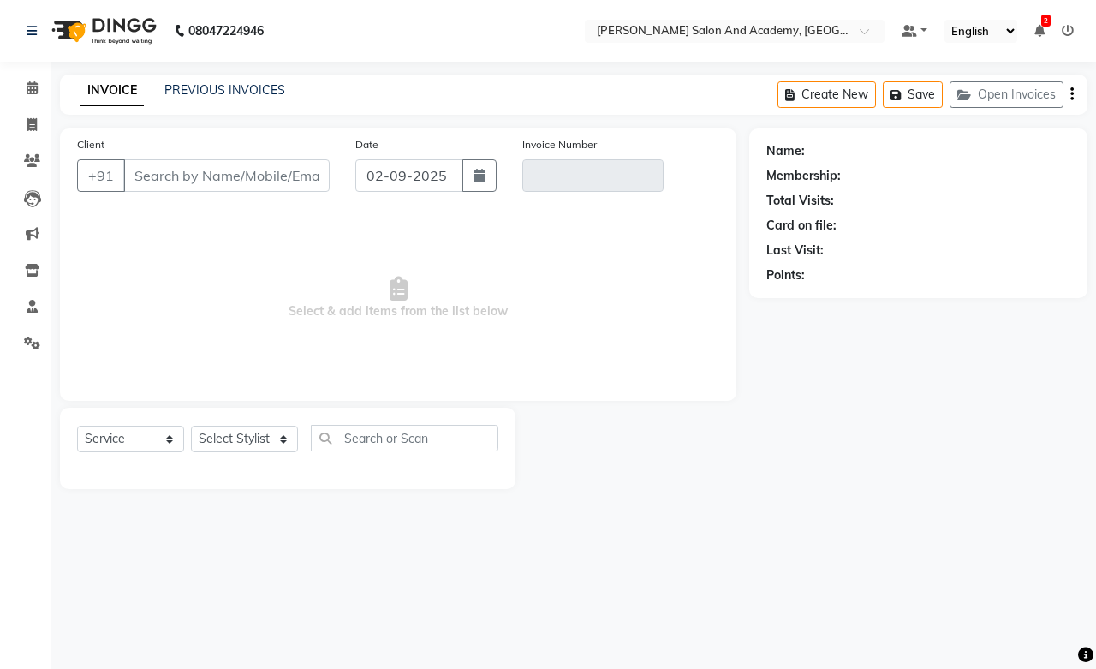
type input "9165555909"
type input "V/2025-26/0670"
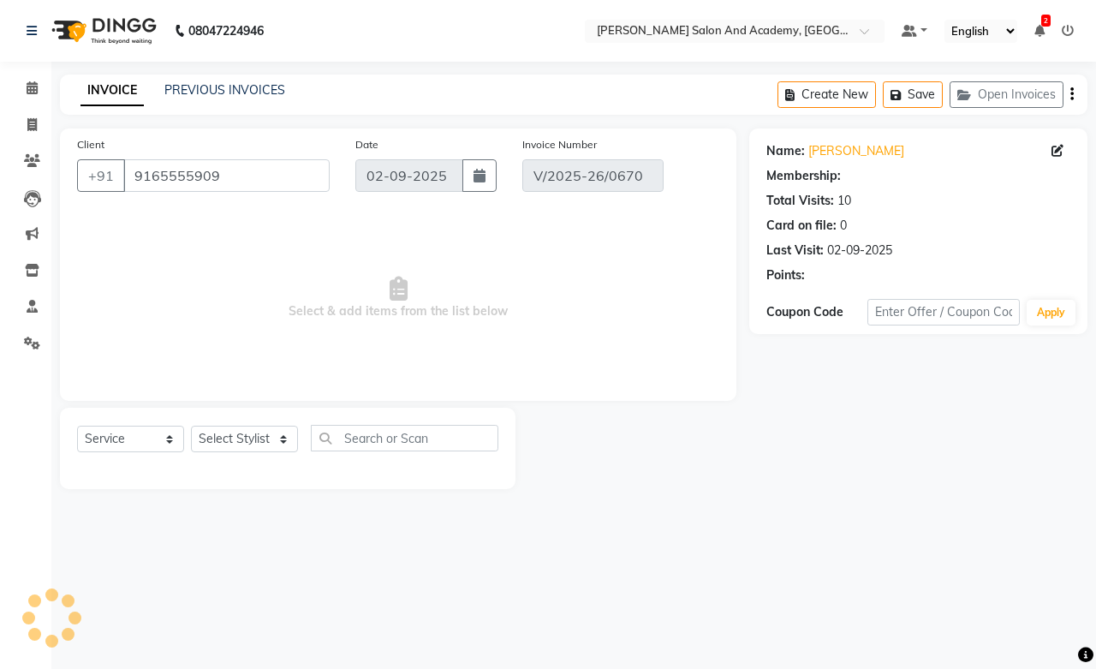
select select "1: Object"
select select "select"
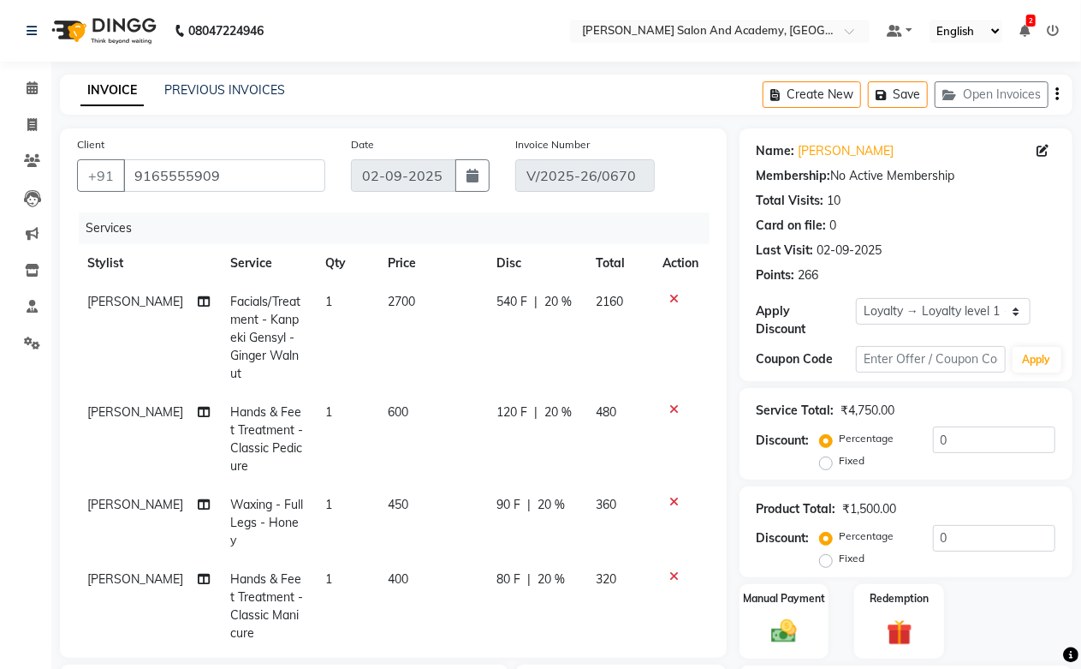
click at [142, 301] on span "[PERSON_NAME]" at bounding box center [135, 301] width 96 height 15
select select "88354"
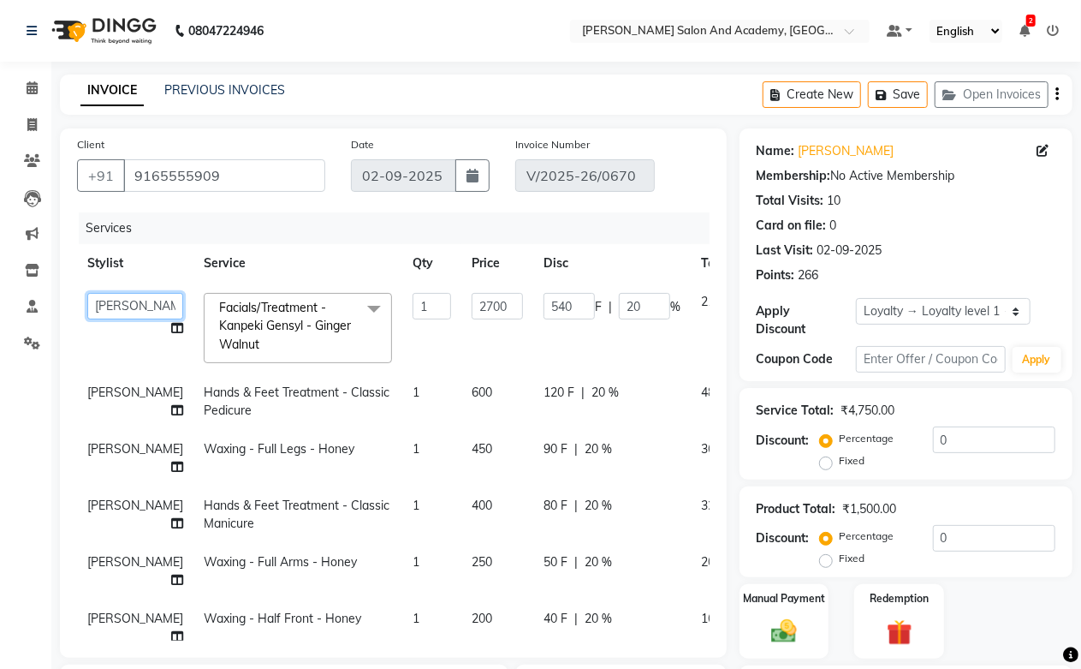
click at [111, 313] on select "[PERSON_NAME] [PERSON_NAME] [PERSON_NAME] [PERSON_NAME] [PERSON_NAME] [PERSON_N…" at bounding box center [135, 306] width 96 height 27
select select "90697"
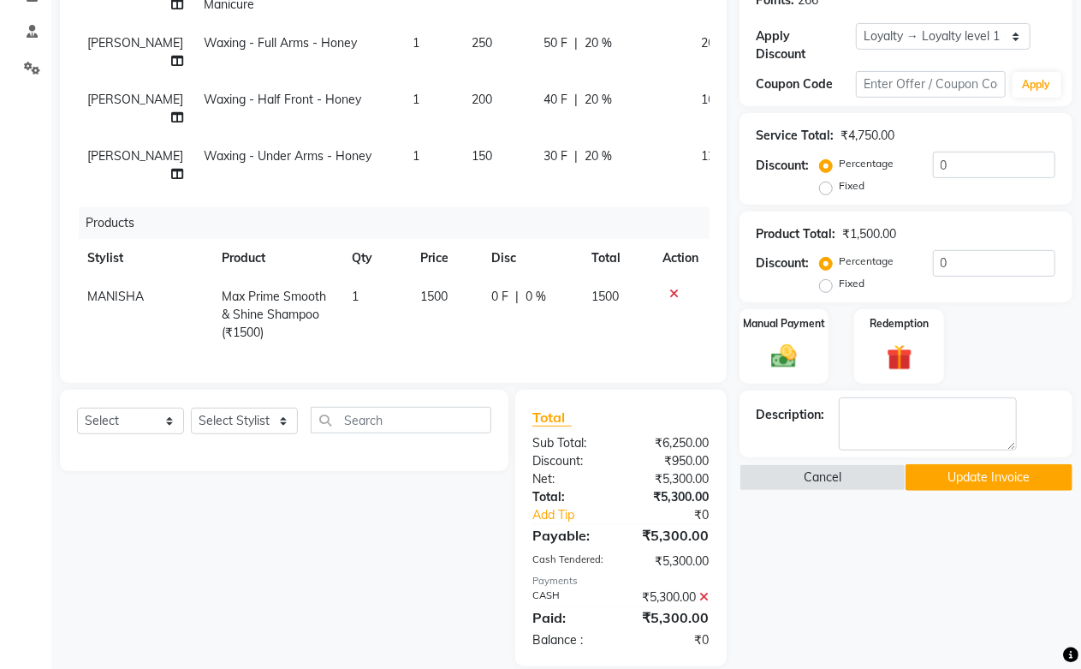
scroll to position [285, 0]
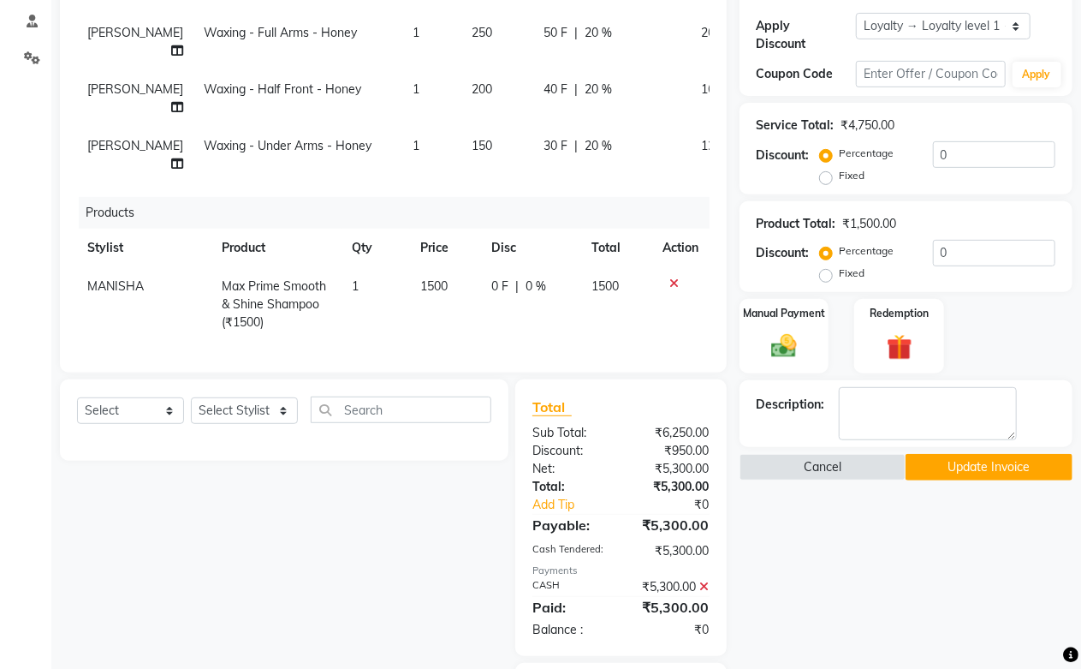
click at [979, 469] on button "Update Invoice" at bounding box center [989, 467] width 167 height 27
